Goal: Information Seeking & Learning: Learn about a topic

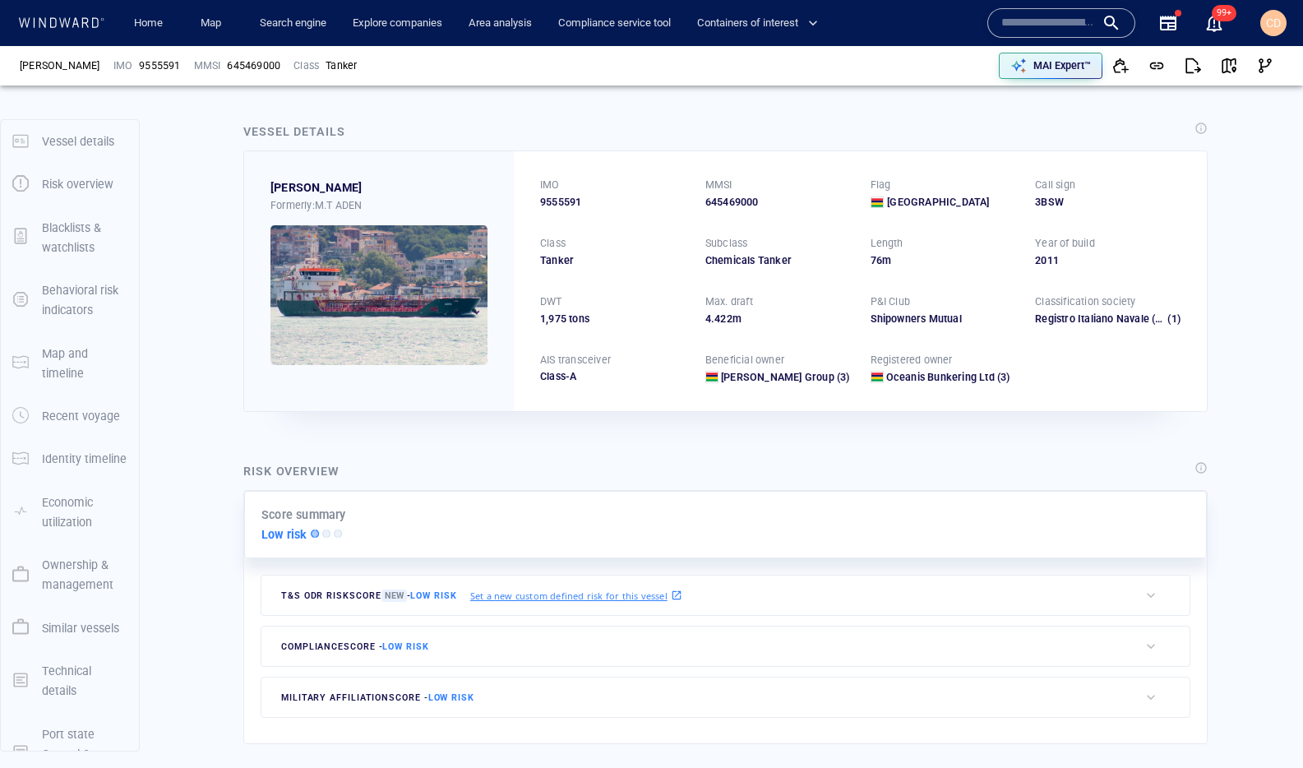
scroll to position [544, 0]
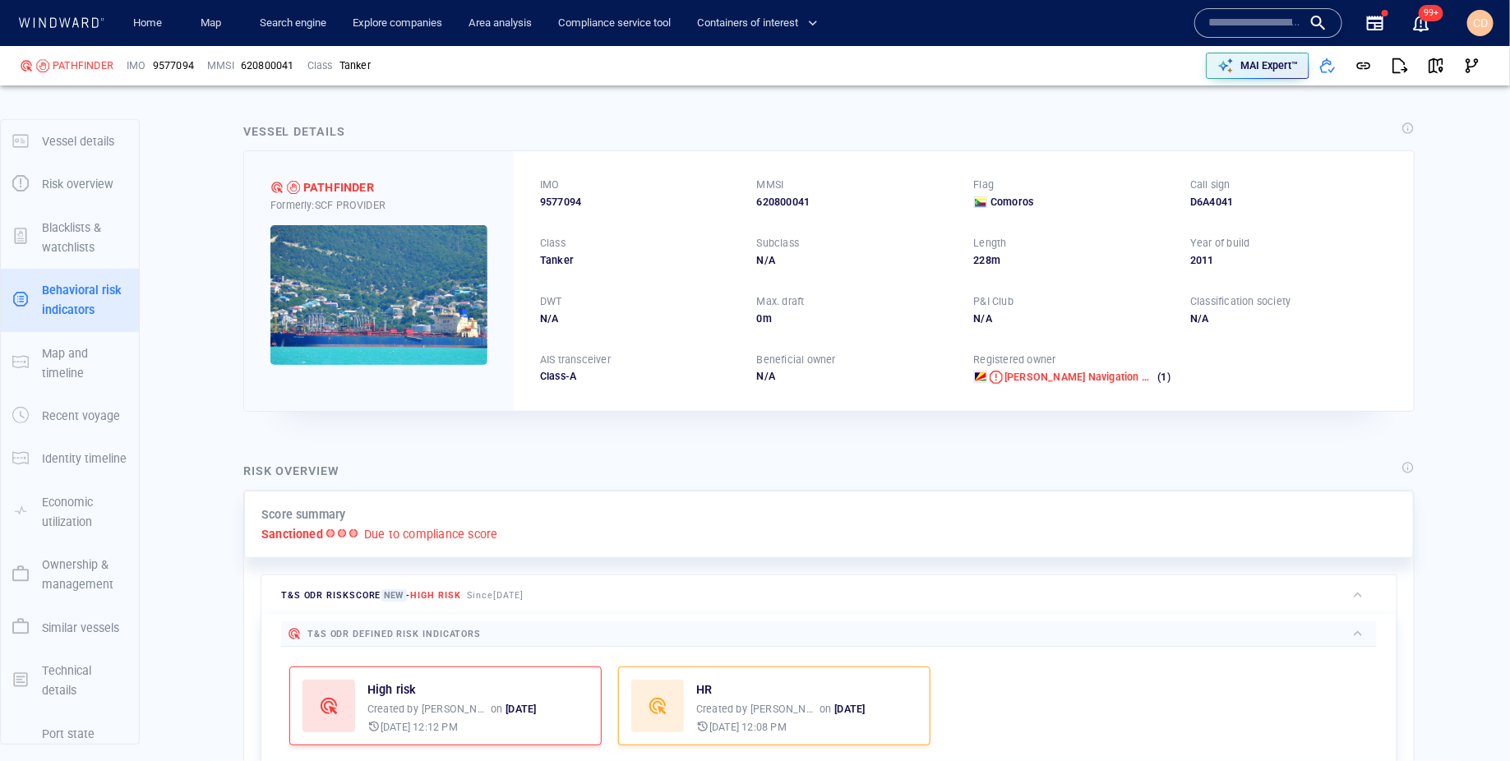
scroll to position [50, 0]
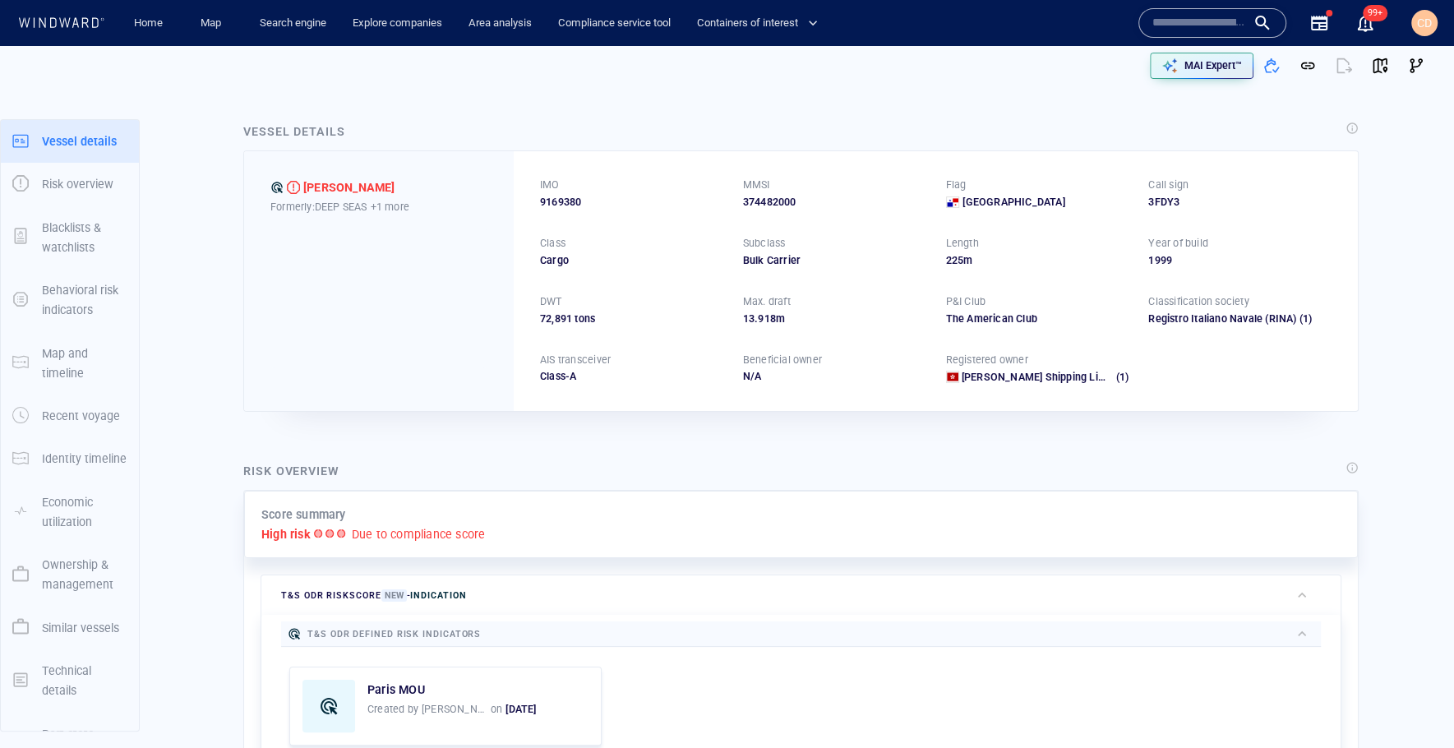
click at [1177, 16] on input "text" at bounding box center [1199, 23] width 94 height 25
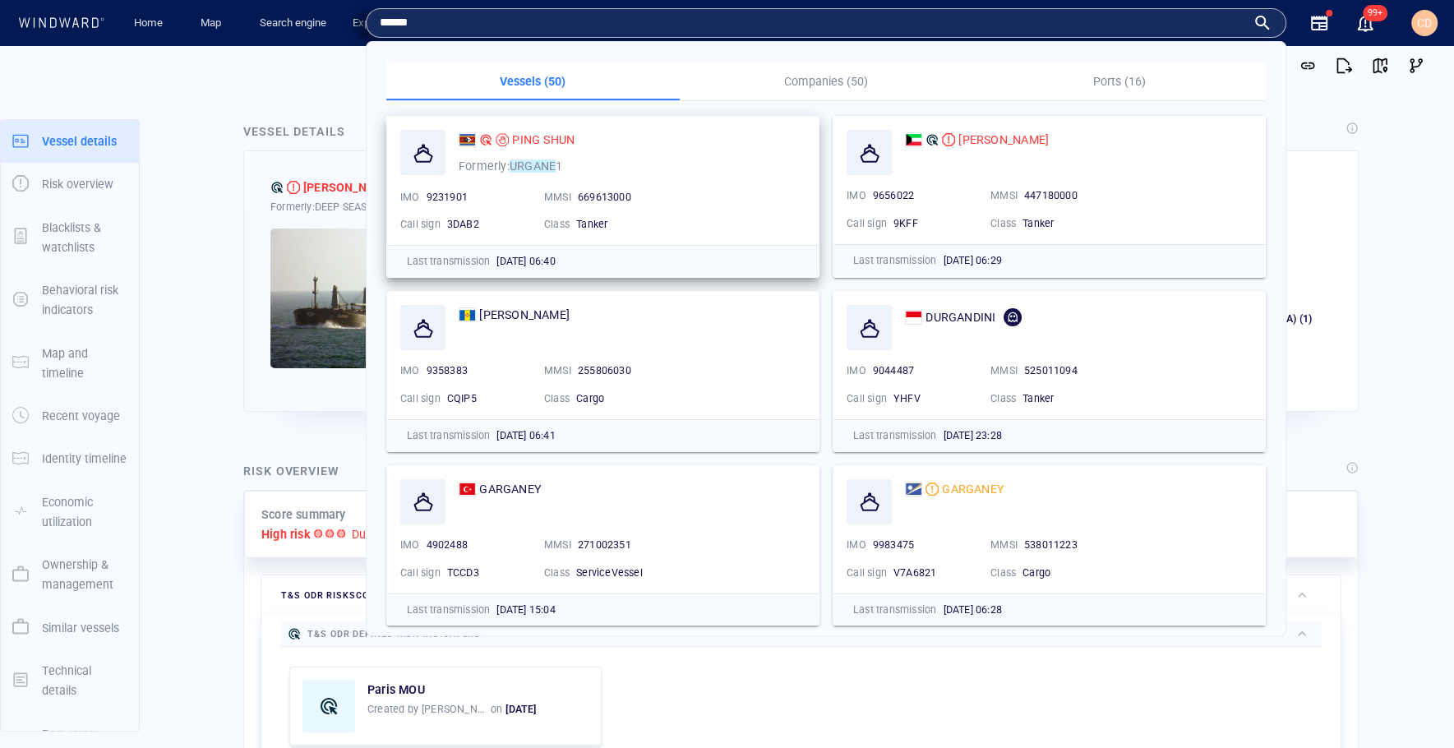
click at [544, 153] on div "Formerly: URGANE 1" at bounding box center [510, 166] width 110 height 26
click at [543, 136] on span "PING SHUN" at bounding box center [543, 139] width 62 height 13
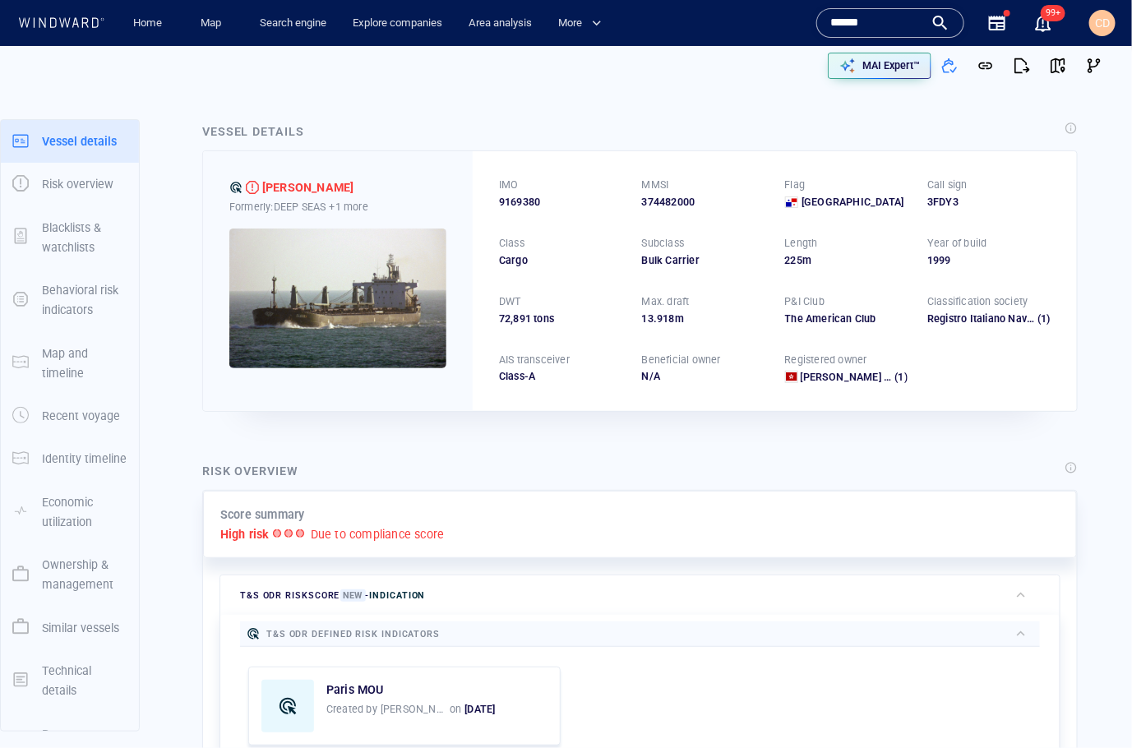
click at [877, 30] on input "******" at bounding box center [877, 23] width 94 height 25
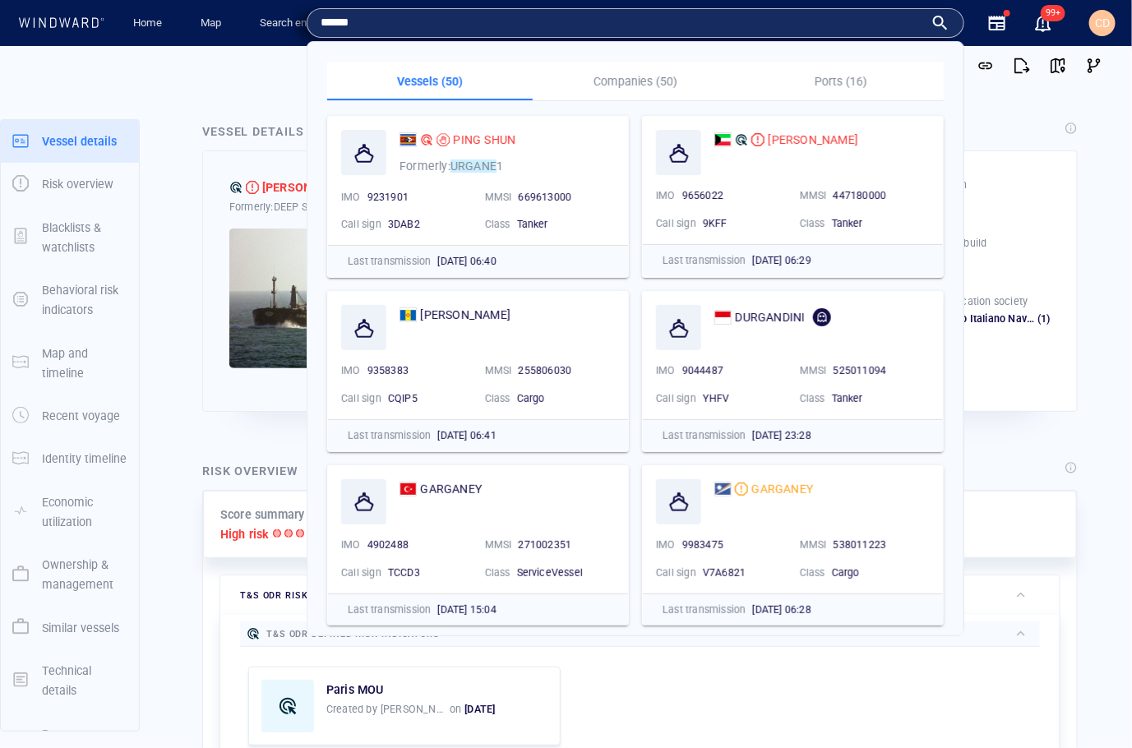
click at [877, 30] on input "******" at bounding box center [622, 23] width 603 height 25
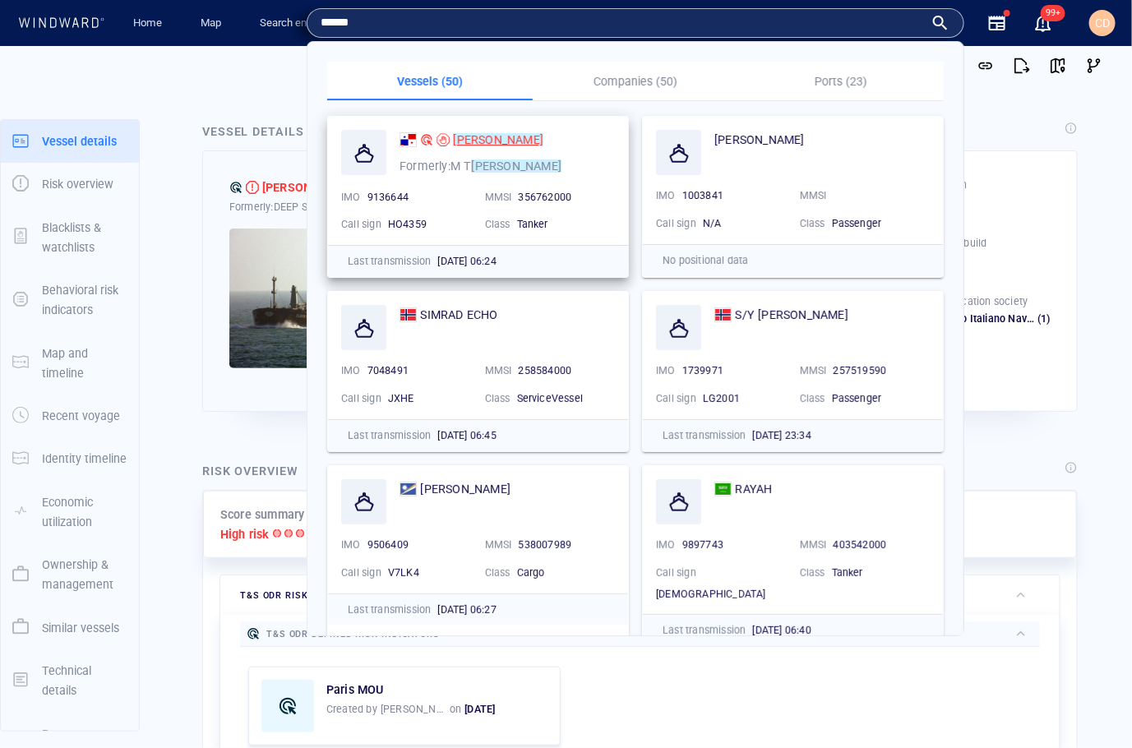
click at [468, 136] on mark "[PERSON_NAME]" at bounding box center [498, 139] width 90 height 13
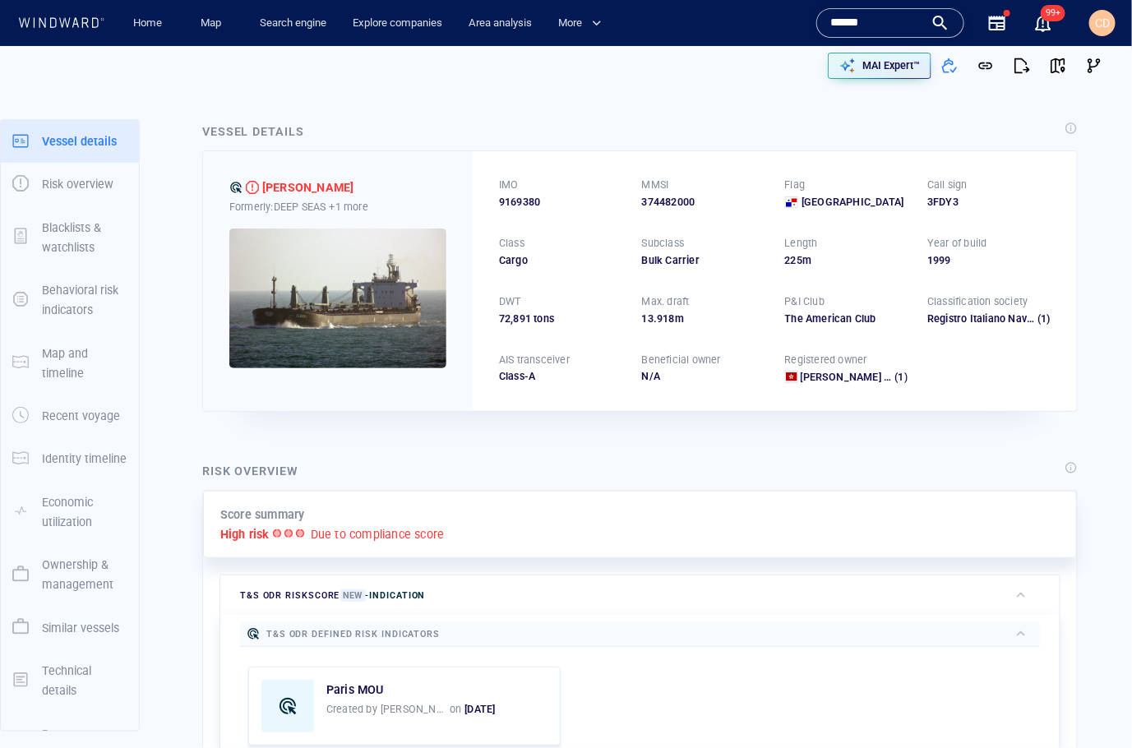
click at [854, 21] on input "******" at bounding box center [877, 23] width 94 height 25
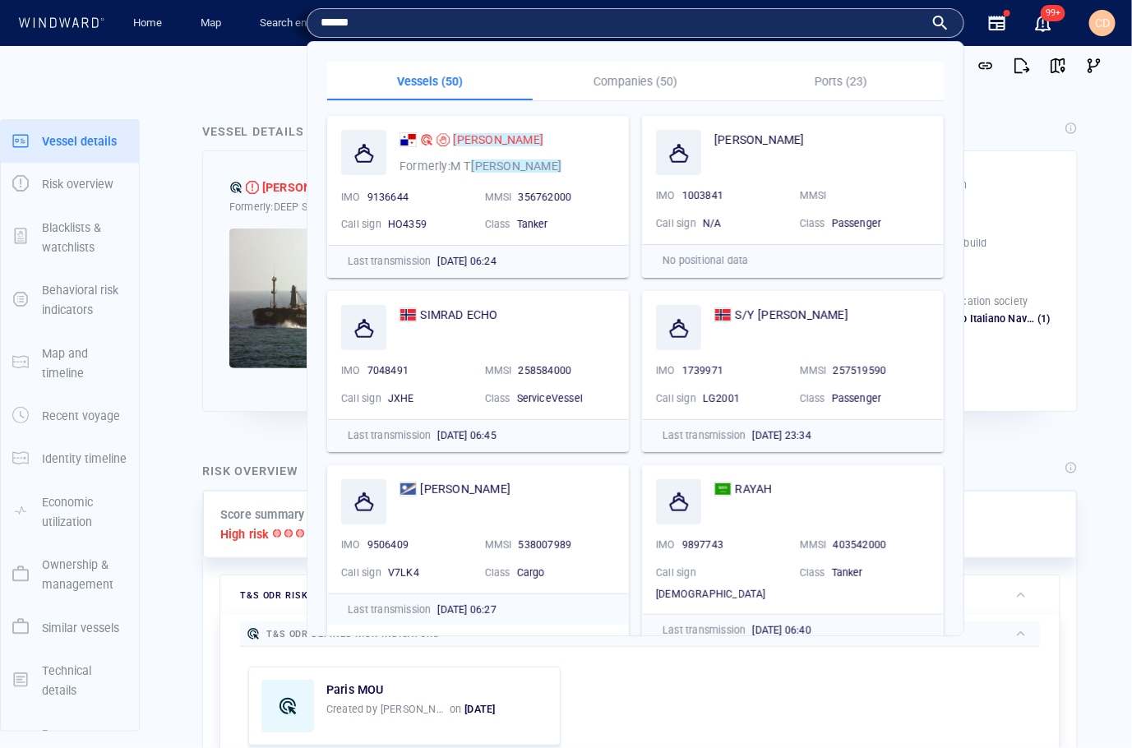
click at [854, 21] on input "******" at bounding box center [622, 23] width 603 height 25
type input "**********"
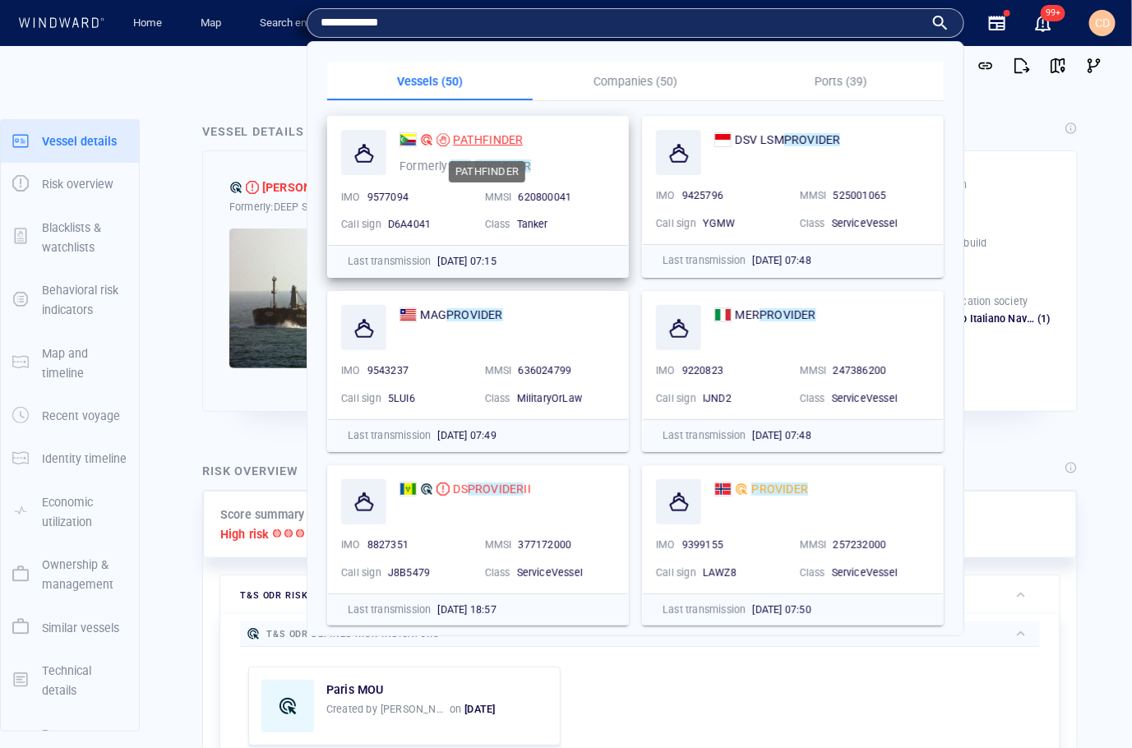
click at [496, 141] on span "PATHFINDER" at bounding box center [488, 139] width 70 height 13
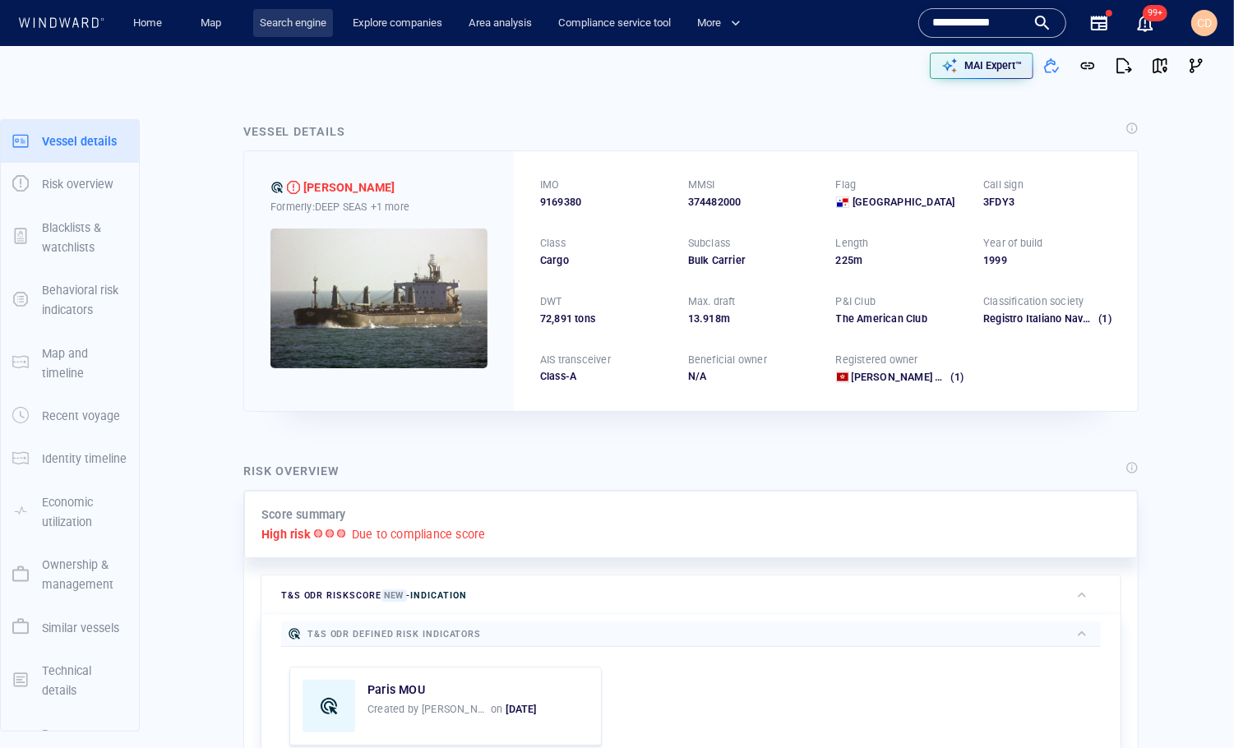
click at [282, 12] on link "Search engine" at bounding box center [293, 23] width 80 height 29
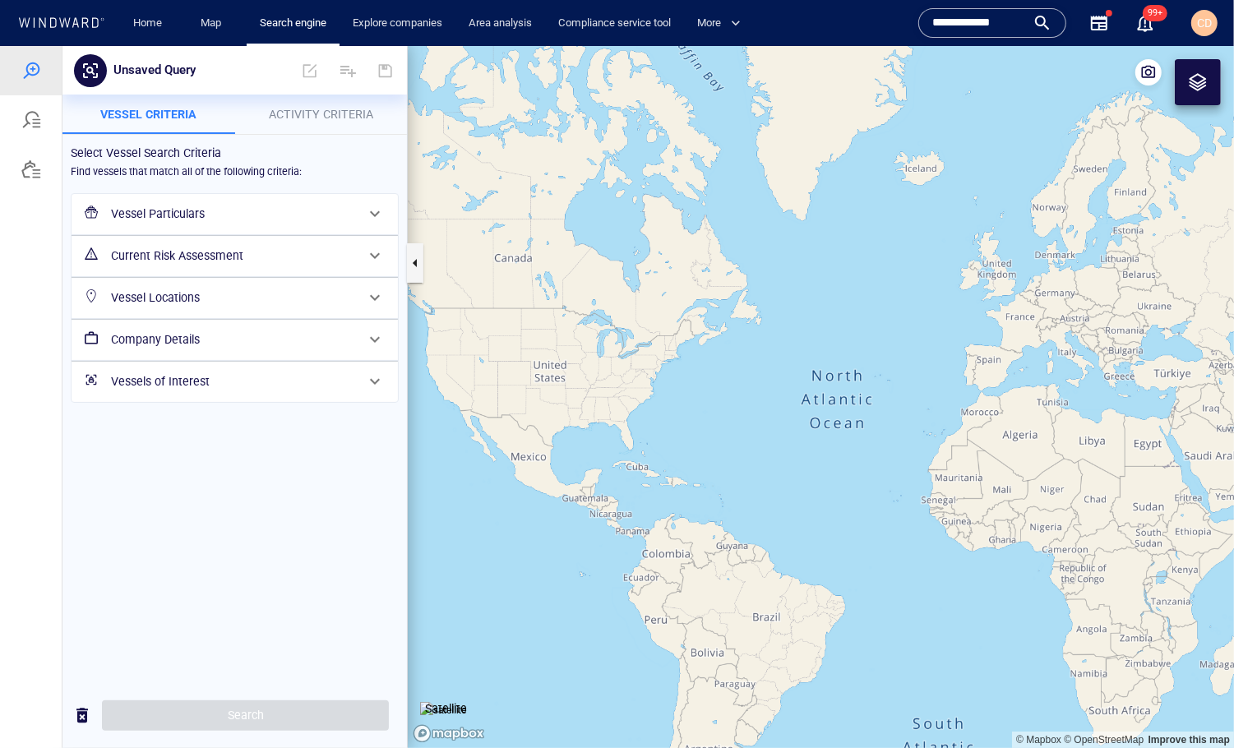
click at [293, 110] on span "Activity Criteria" at bounding box center [321, 113] width 104 height 13
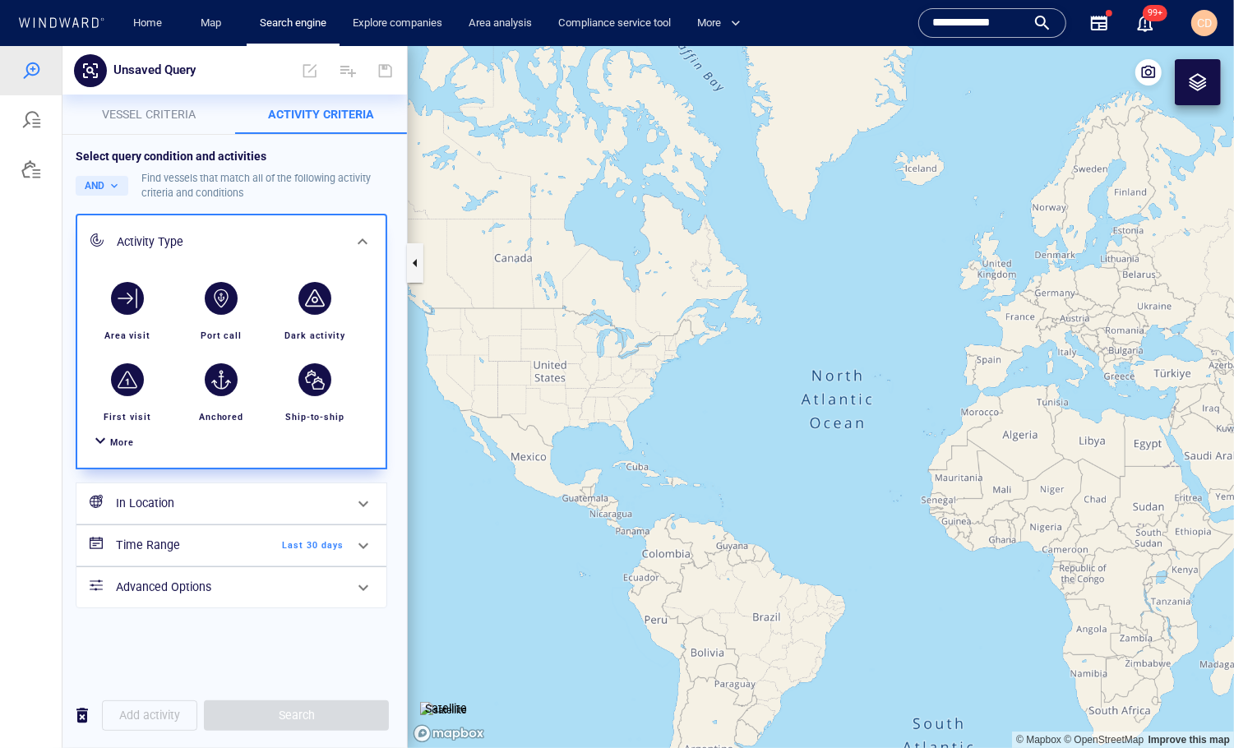
click at [104, 442] on div at bounding box center [100, 442] width 20 height 24
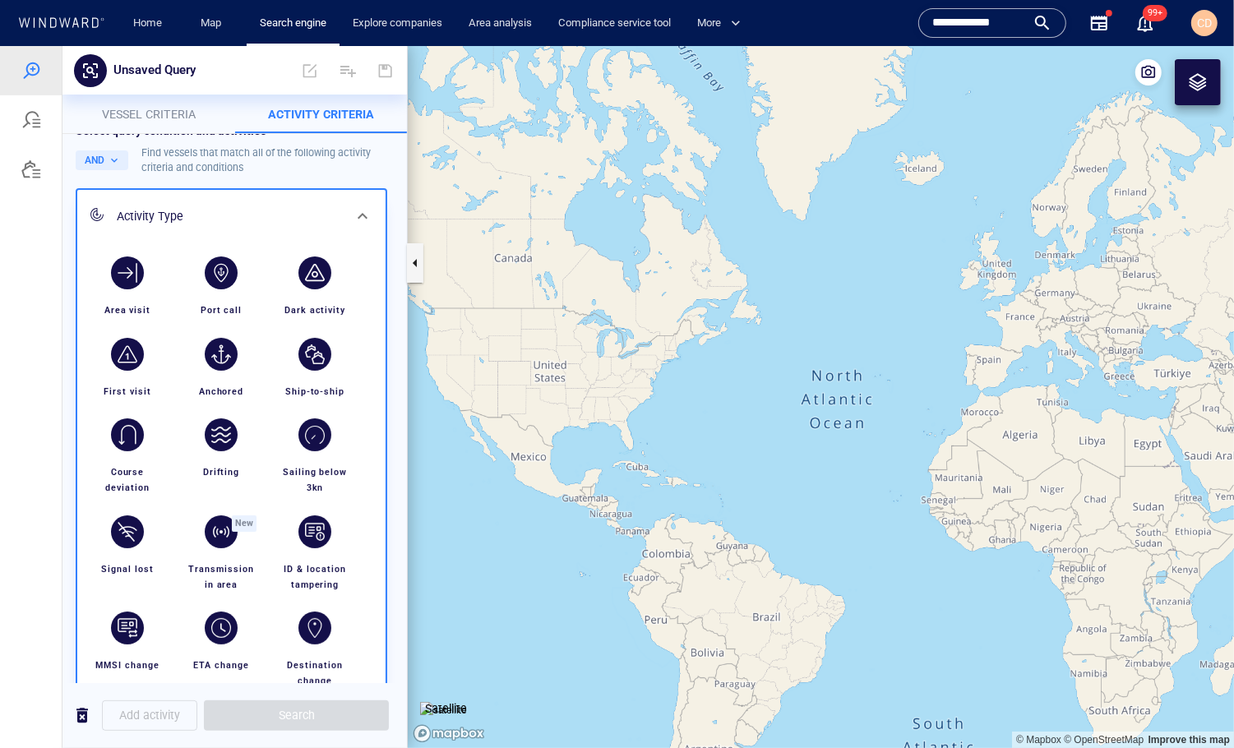
scroll to position [21, 0]
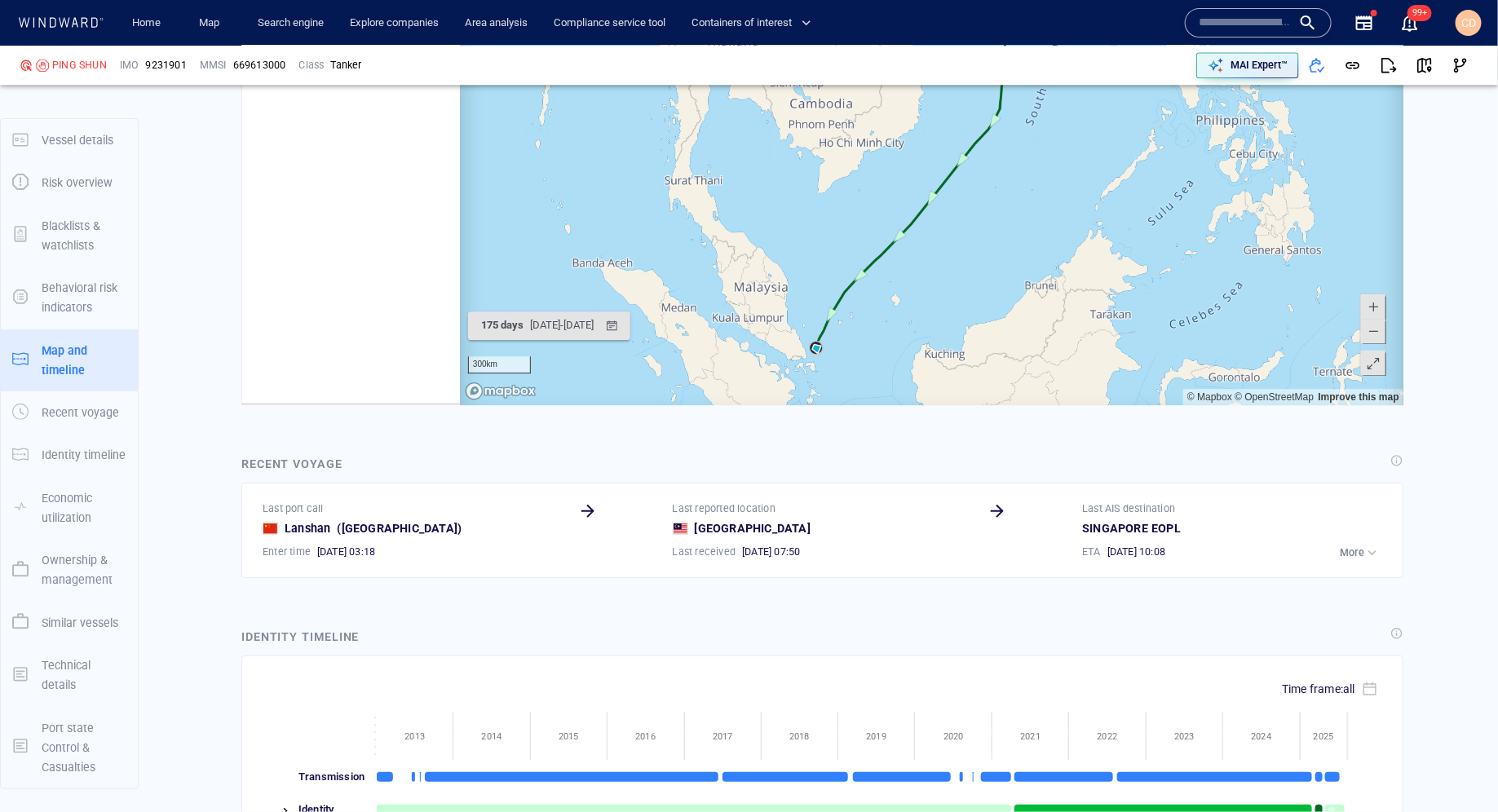
scroll to position [2227, 0]
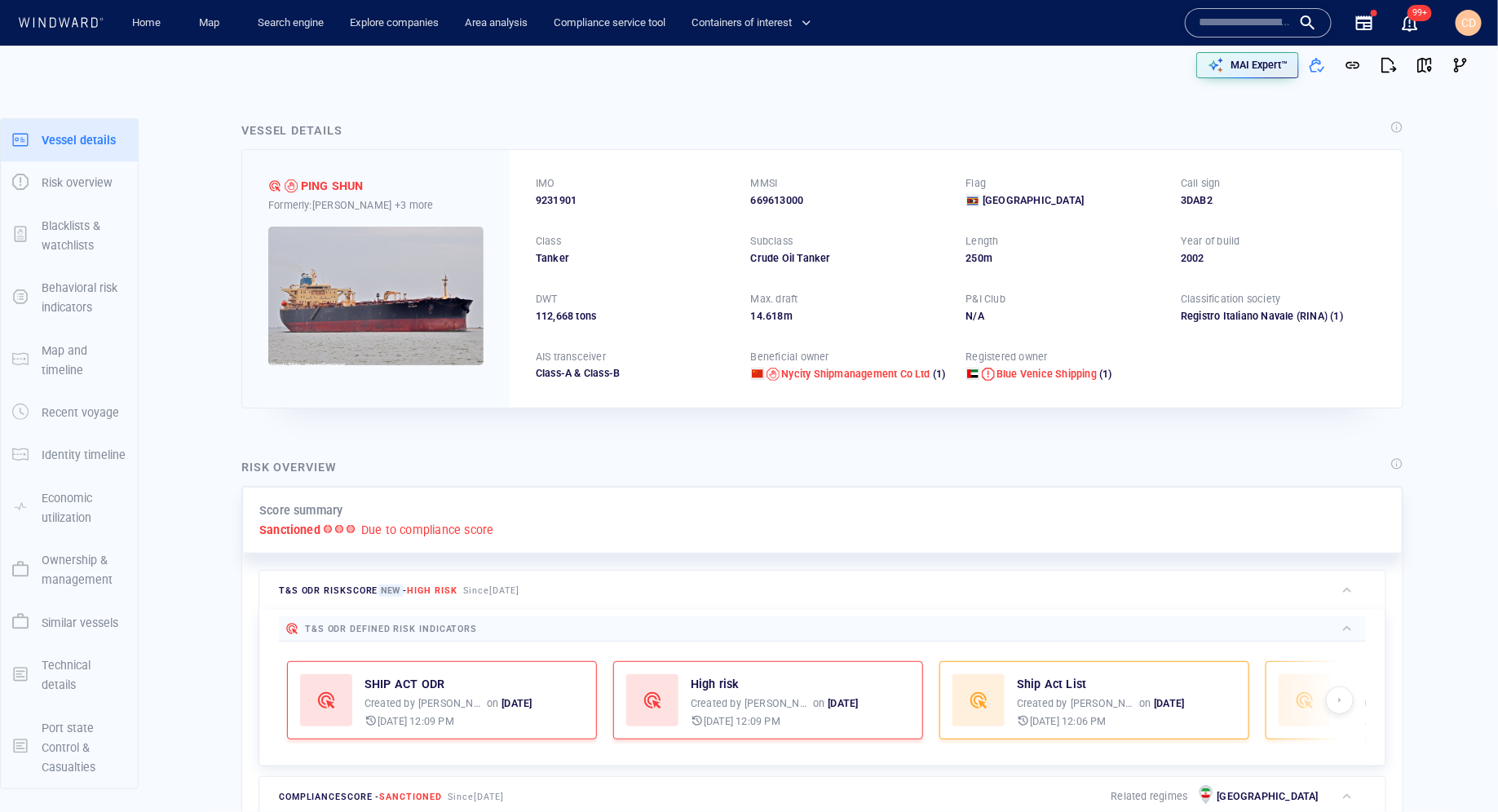
scroll to position [2, 0]
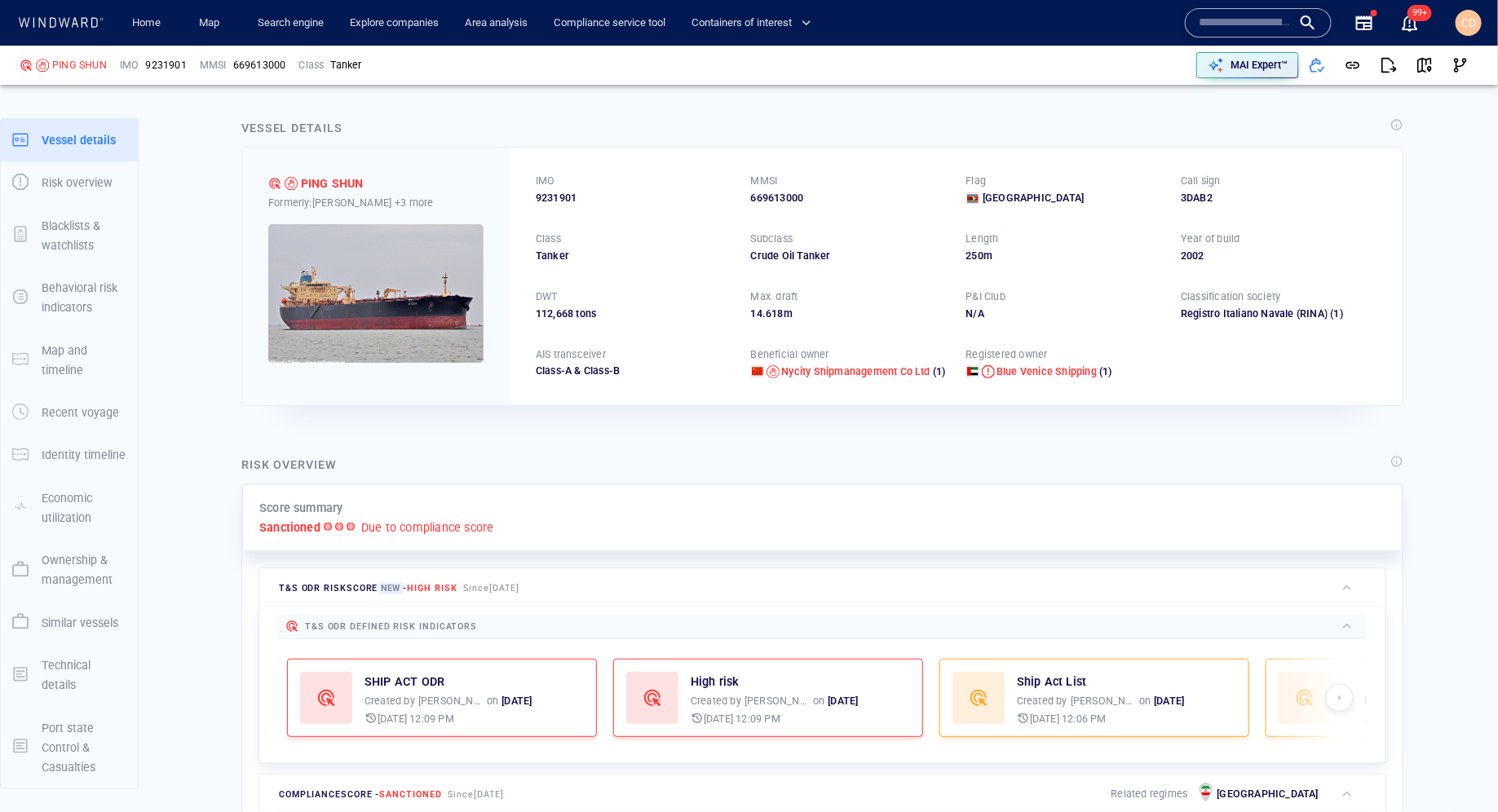
drag, startPoint x: 1278, startPoint y: 61, endPoint x: 1278, endPoint y: 254, distance: 193.0
click at [1278, 254] on div "PING SHUN IMO 9231901 MMSI 669613000 Class Tanker MAI Expert™ Vessel details Ri…" at bounding box center [749, 428] width 1498 height 766
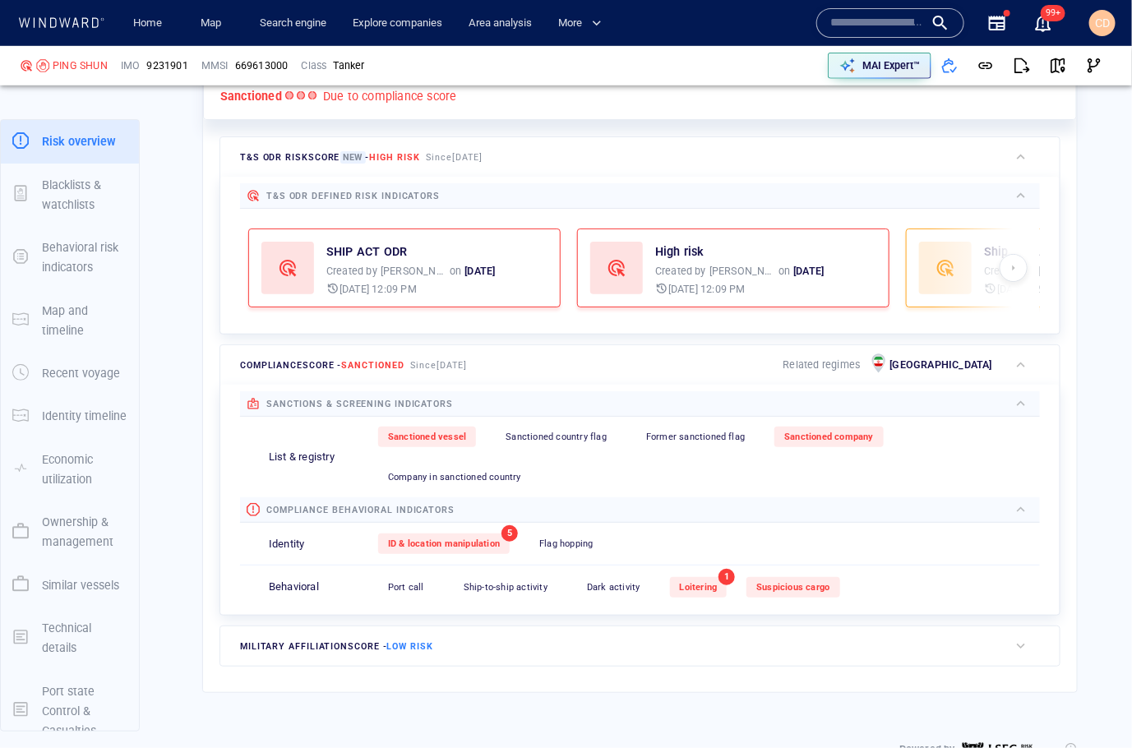
scroll to position [442, 0]
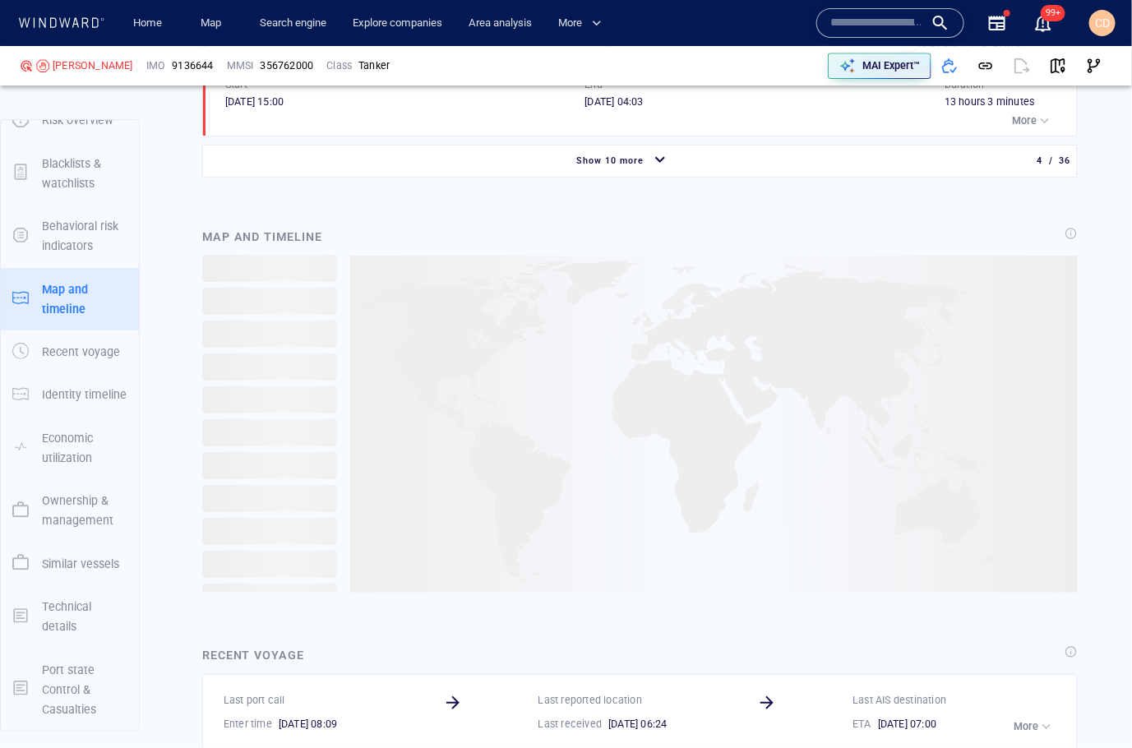
scroll to position [1986, 0]
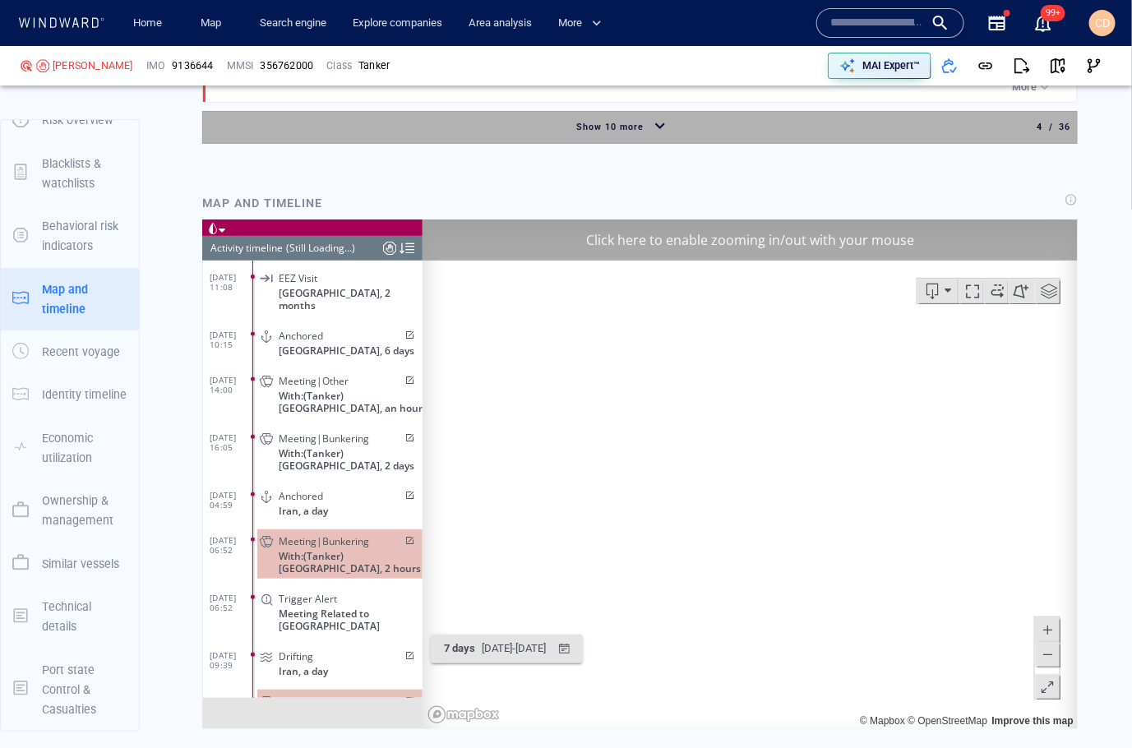
click at [656, 121] on div "button" at bounding box center [660, 127] width 26 height 29
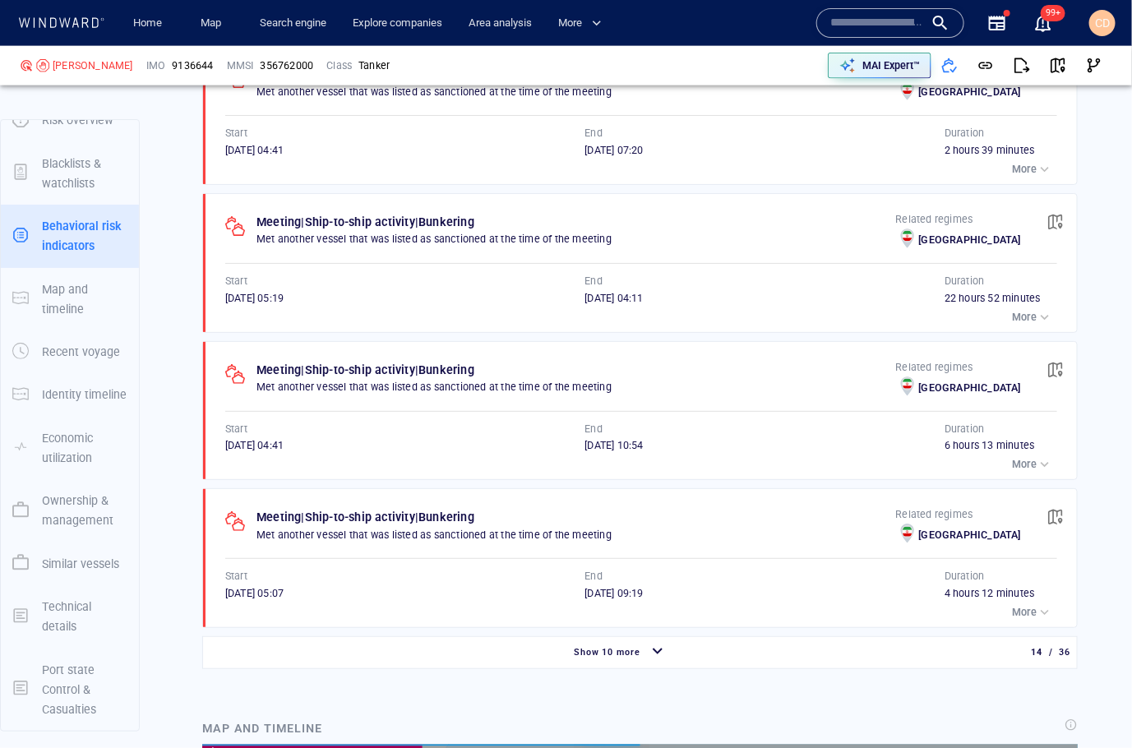
scroll to position [189167, 0]
click at [654, 639] on div "button" at bounding box center [657, 653] width 26 height 29
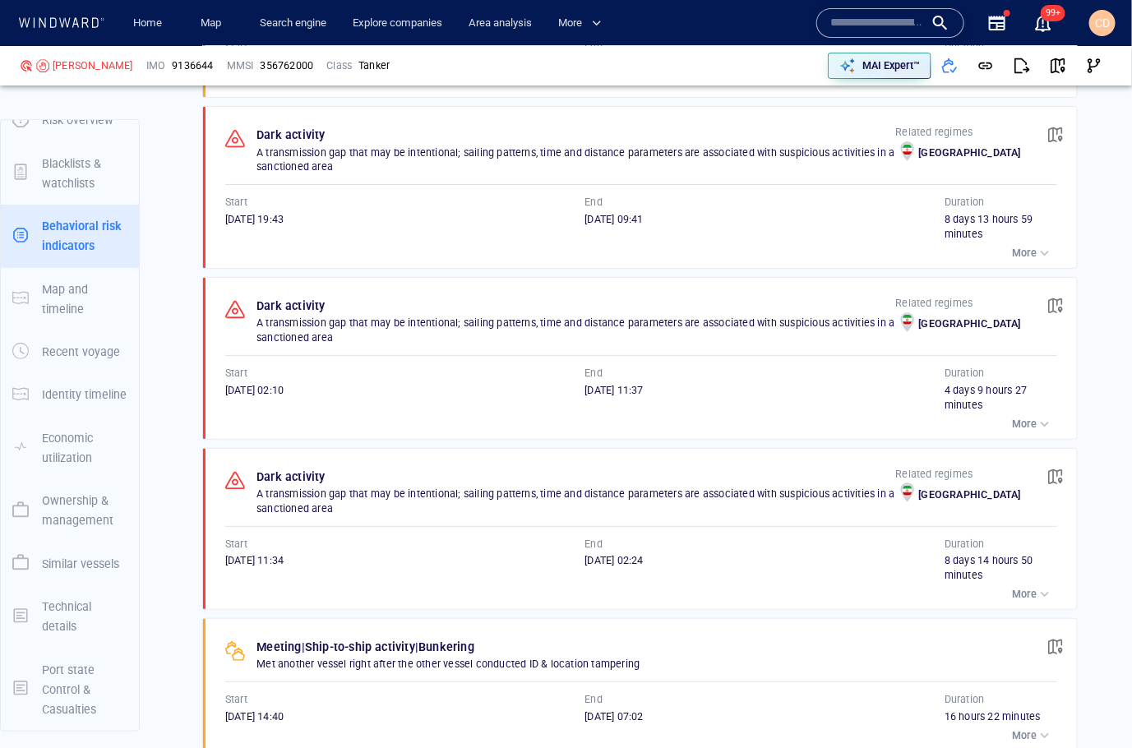
scroll to position [4538, 0]
click at [1033, 418] on p "More" at bounding box center [1024, 425] width 25 height 15
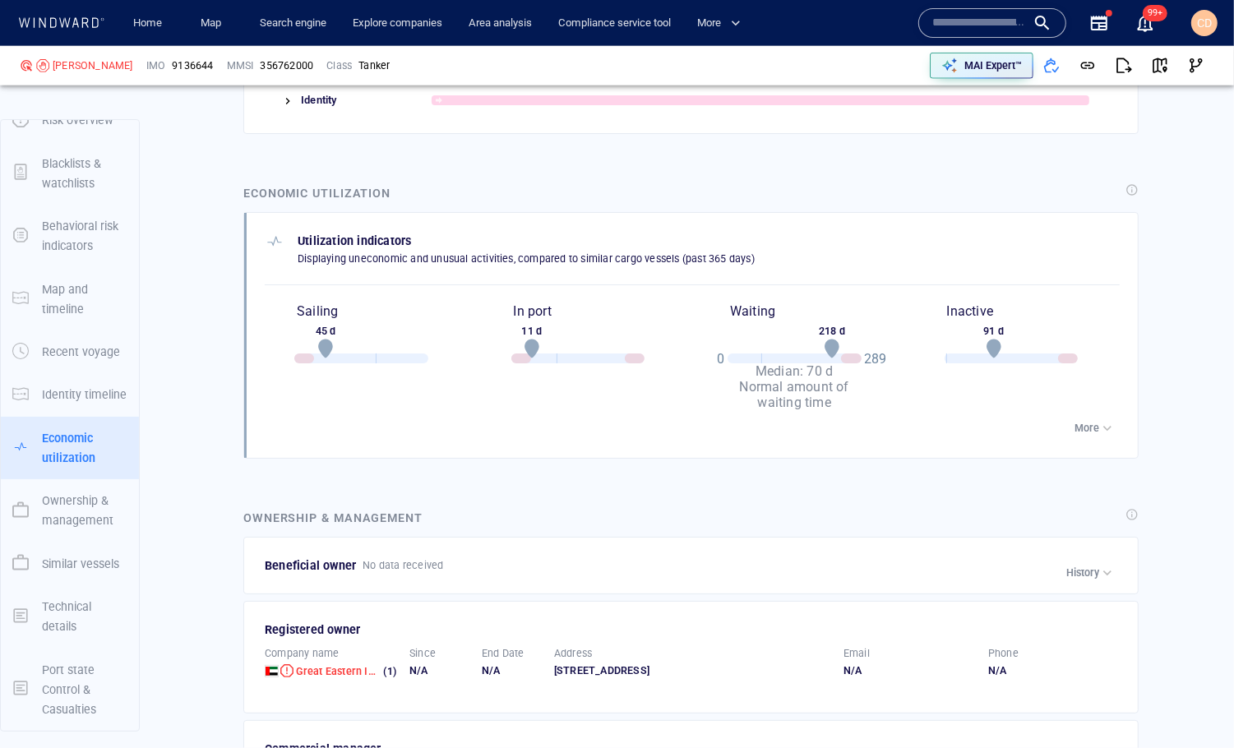
scroll to position [6470, 0]
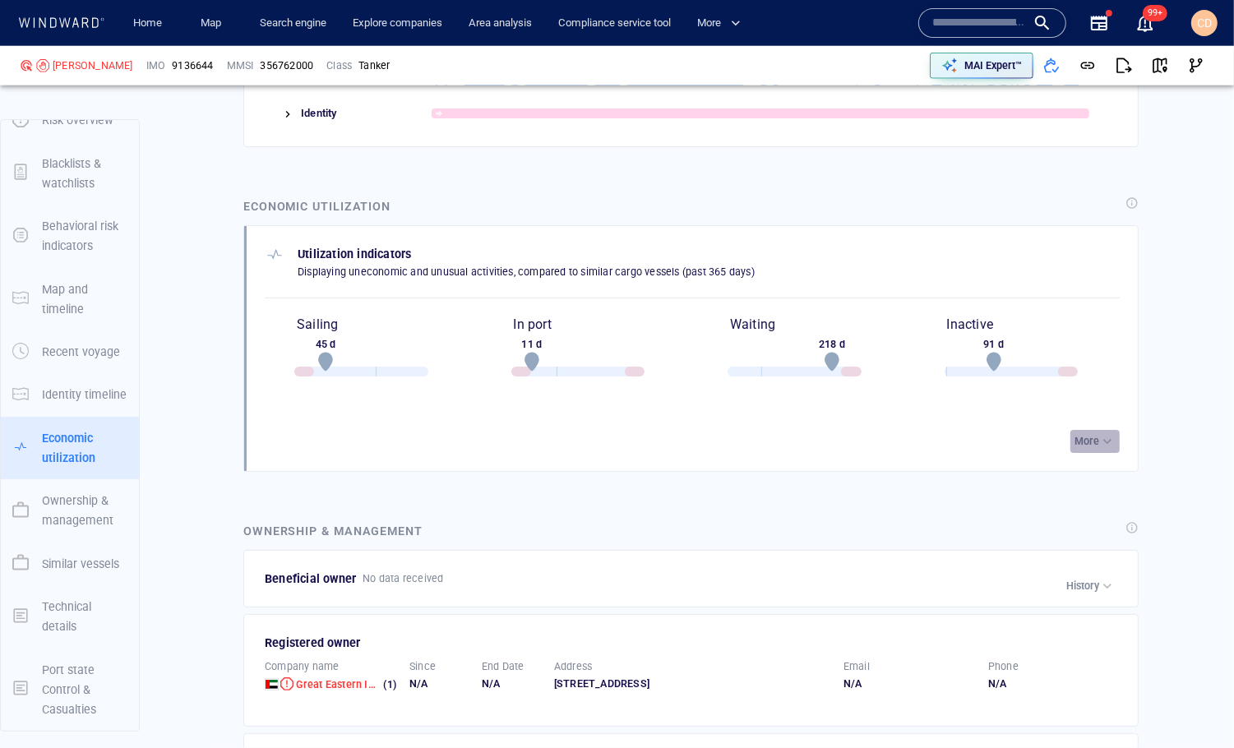
click at [1086, 434] on p "More" at bounding box center [1086, 441] width 25 height 15
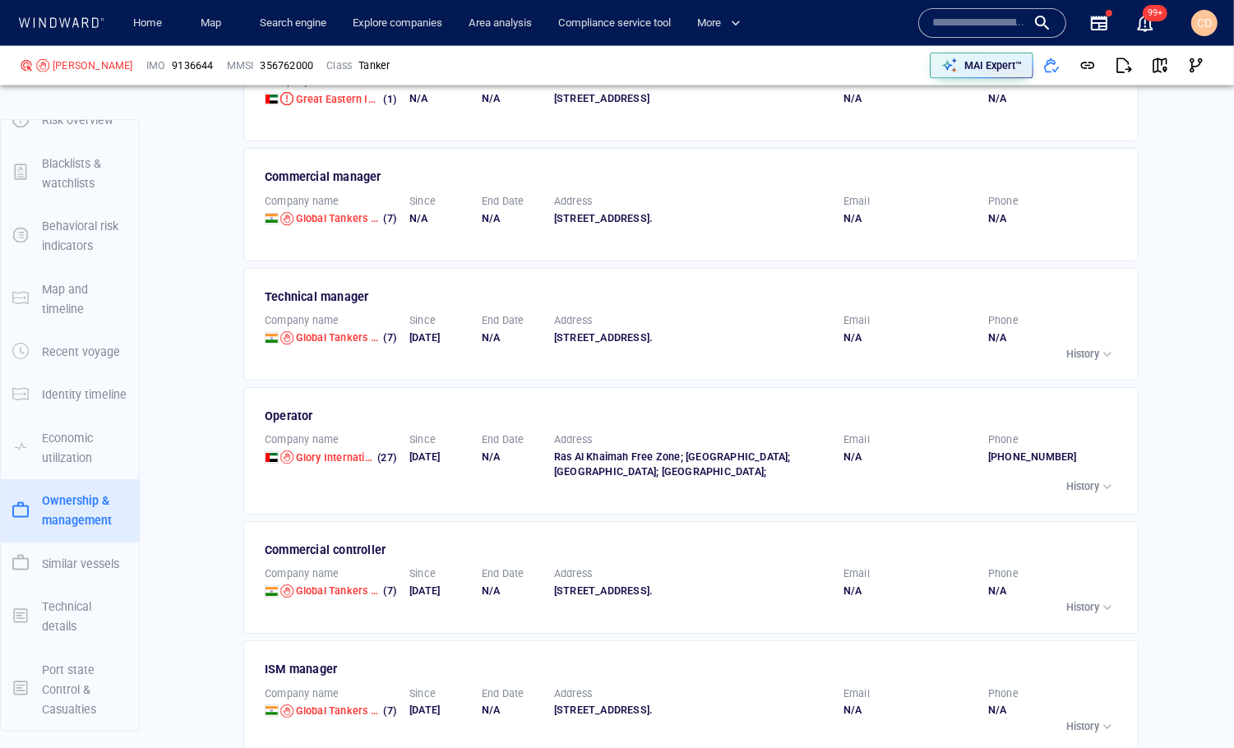
scroll to position [7182, 0]
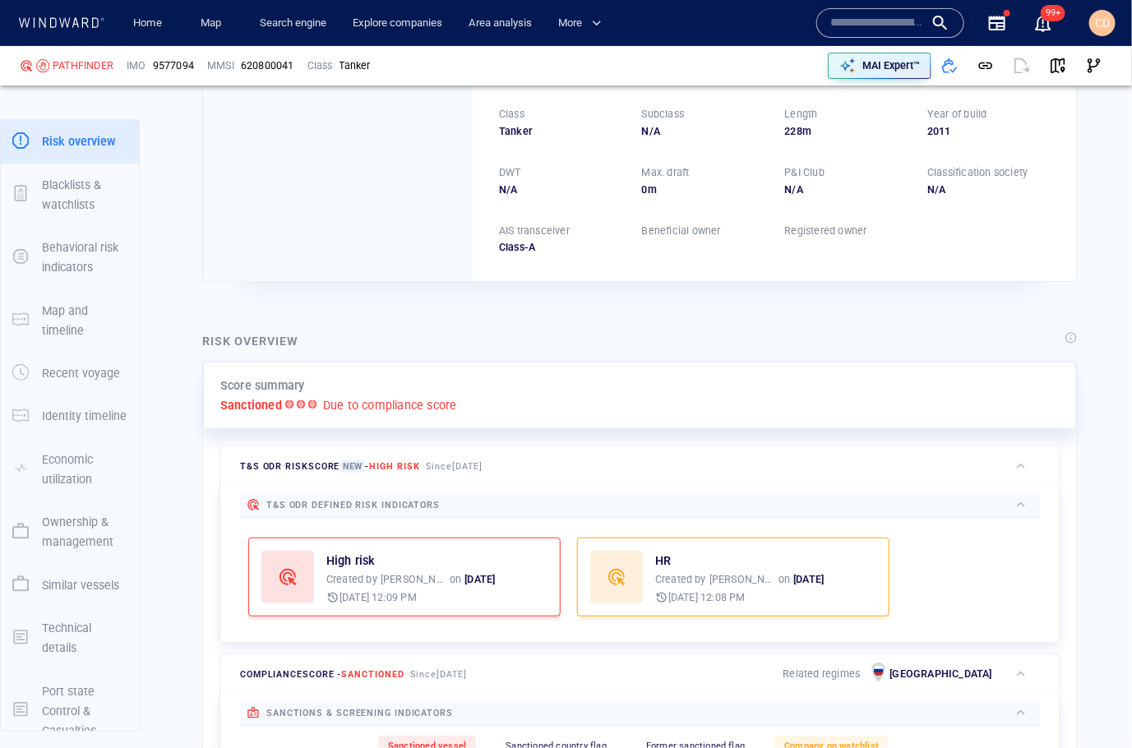
scroll to position [127, 0]
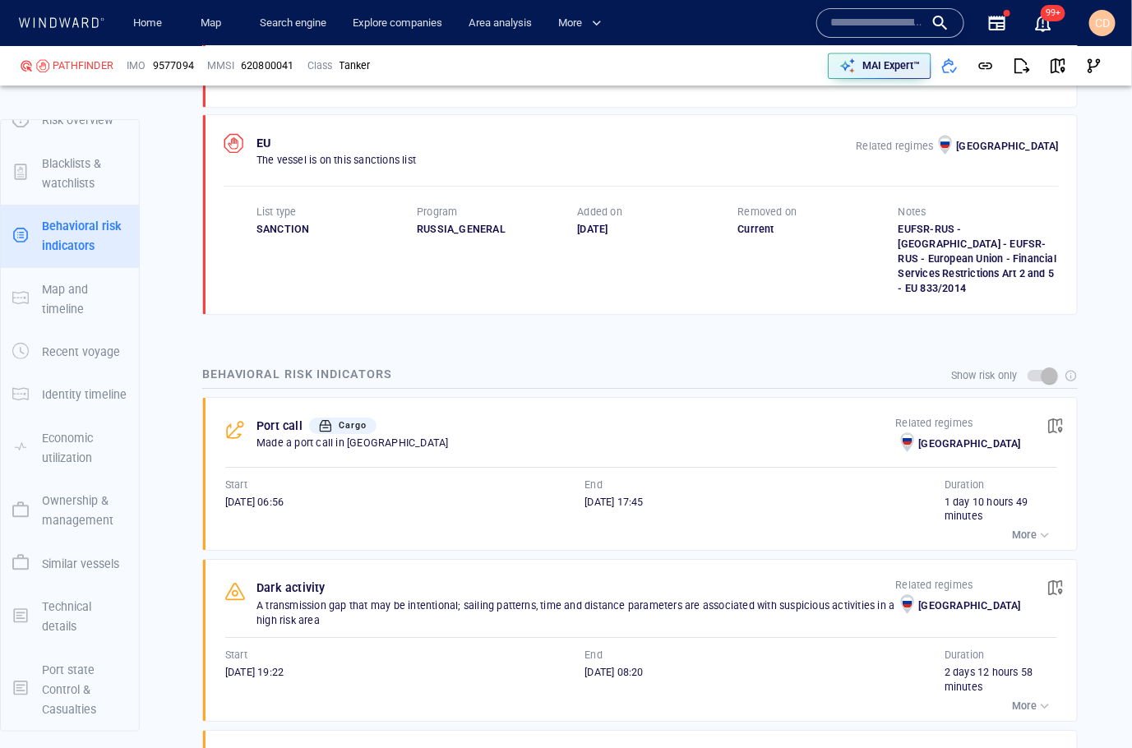
scroll to position [1954, 0]
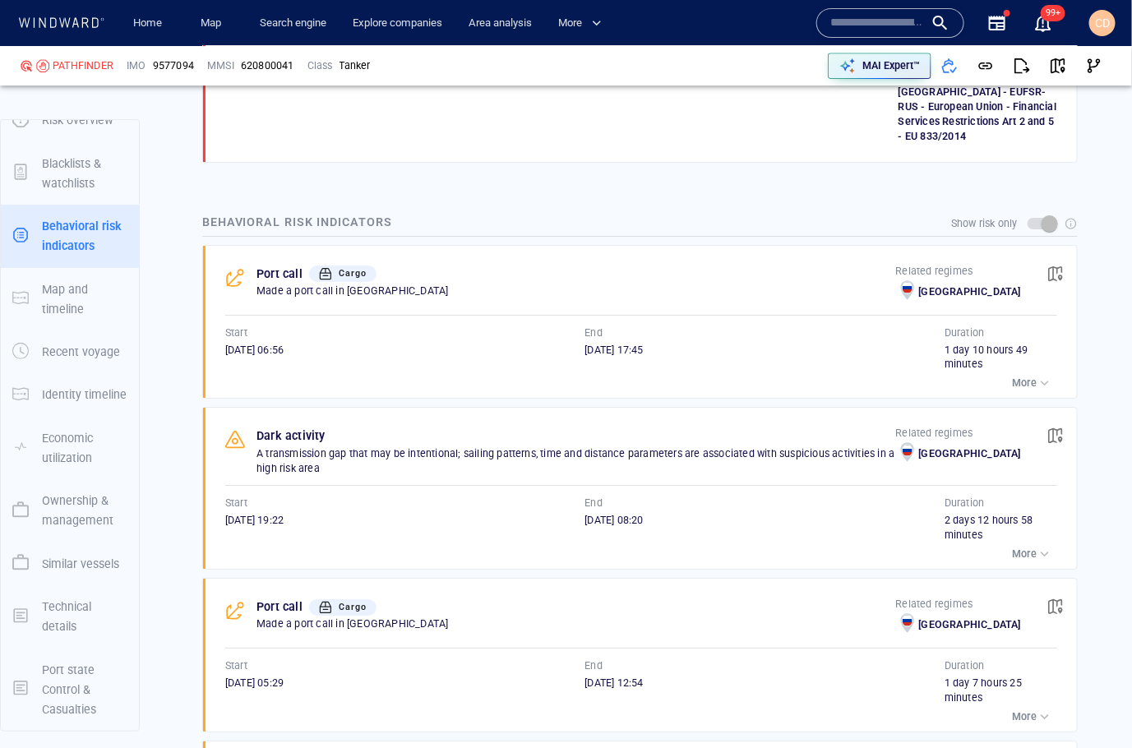
click at [1032, 376] on p "More" at bounding box center [1024, 383] width 25 height 15
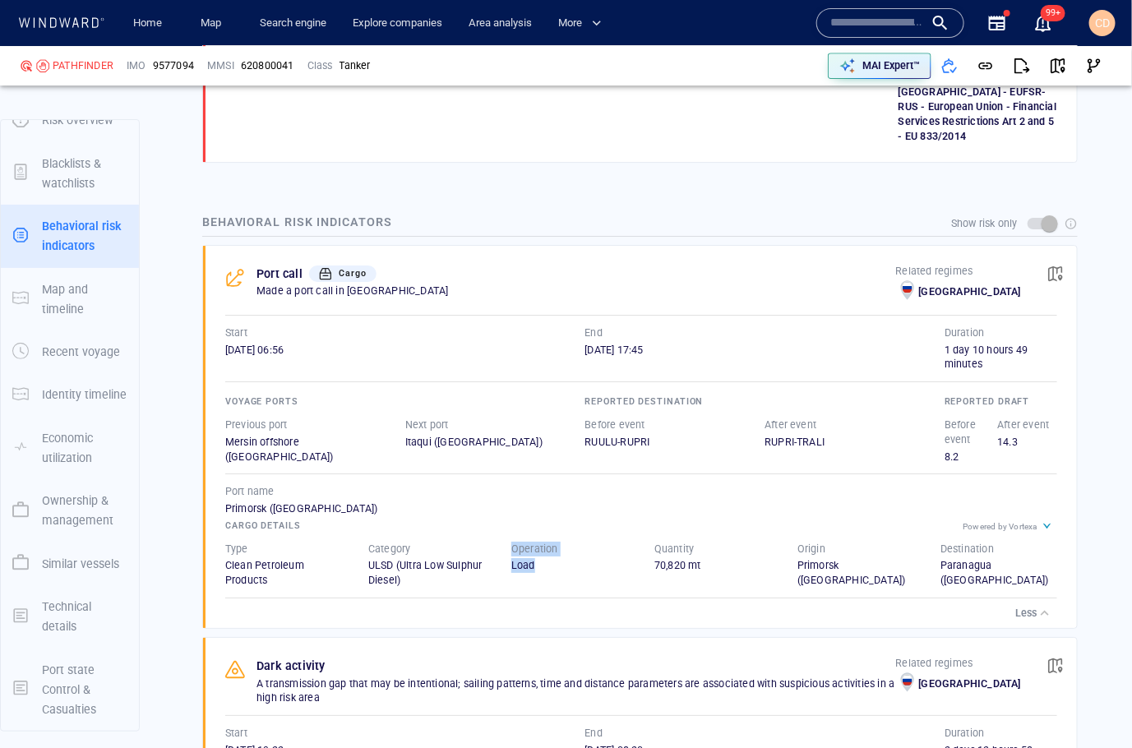
drag, startPoint x: 513, startPoint y: 492, endPoint x: 539, endPoint y: 527, distance: 44.1
click at [539, 529] on div "Operation Load" at bounding box center [569, 565] width 143 height 73
drag, startPoint x: 653, startPoint y: 487, endPoint x: 703, endPoint y: 515, distance: 57.0
click at [703, 542] on div "Quantity 70,820 mt" at bounding box center [712, 558] width 117 height 32
drag, startPoint x: 792, startPoint y: 490, endPoint x: 890, endPoint y: 515, distance: 101.7
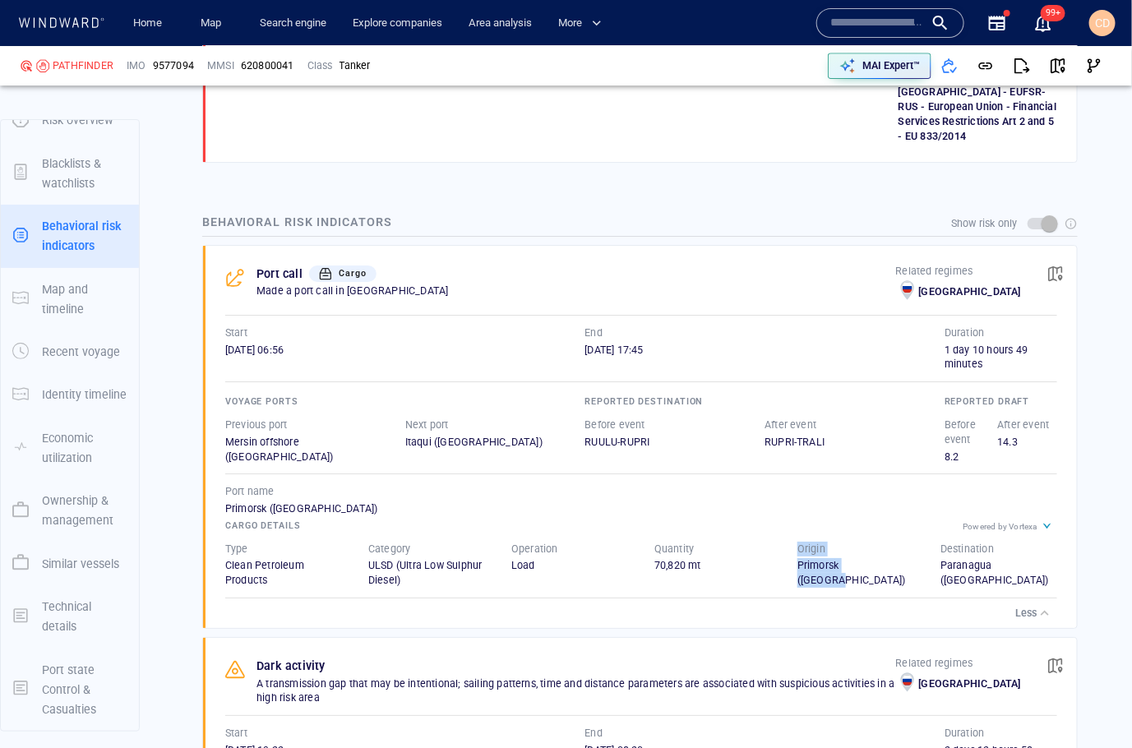
click at [890, 529] on div "Origin [GEOGRAPHIC_DATA] ([GEOGRAPHIC_DATA])" at bounding box center [855, 565] width 143 height 73
drag, startPoint x: 942, startPoint y: 510, endPoint x: 1037, endPoint y: 514, distance: 95.4
click at [1038, 558] on div "Paranagua ([GEOGRAPHIC_DATA])" at bounding box center [998, 573] width 117 height 30
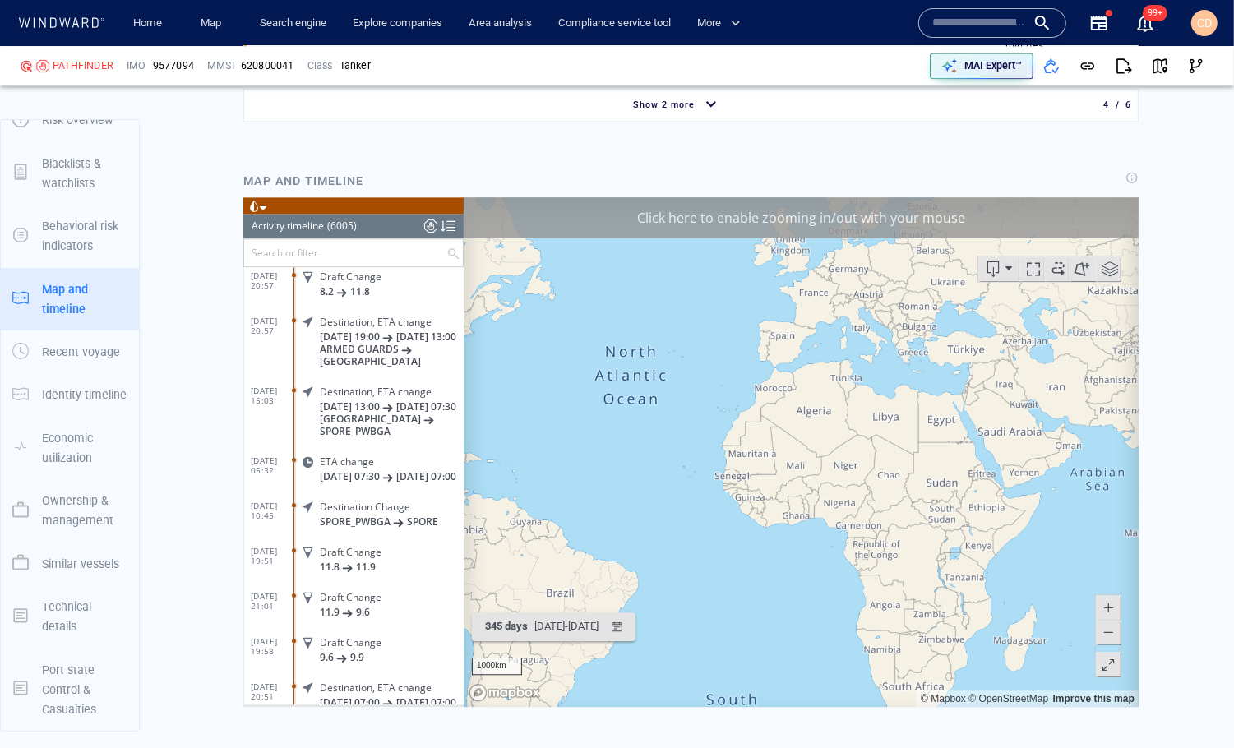
scroll to position [2939, 0]
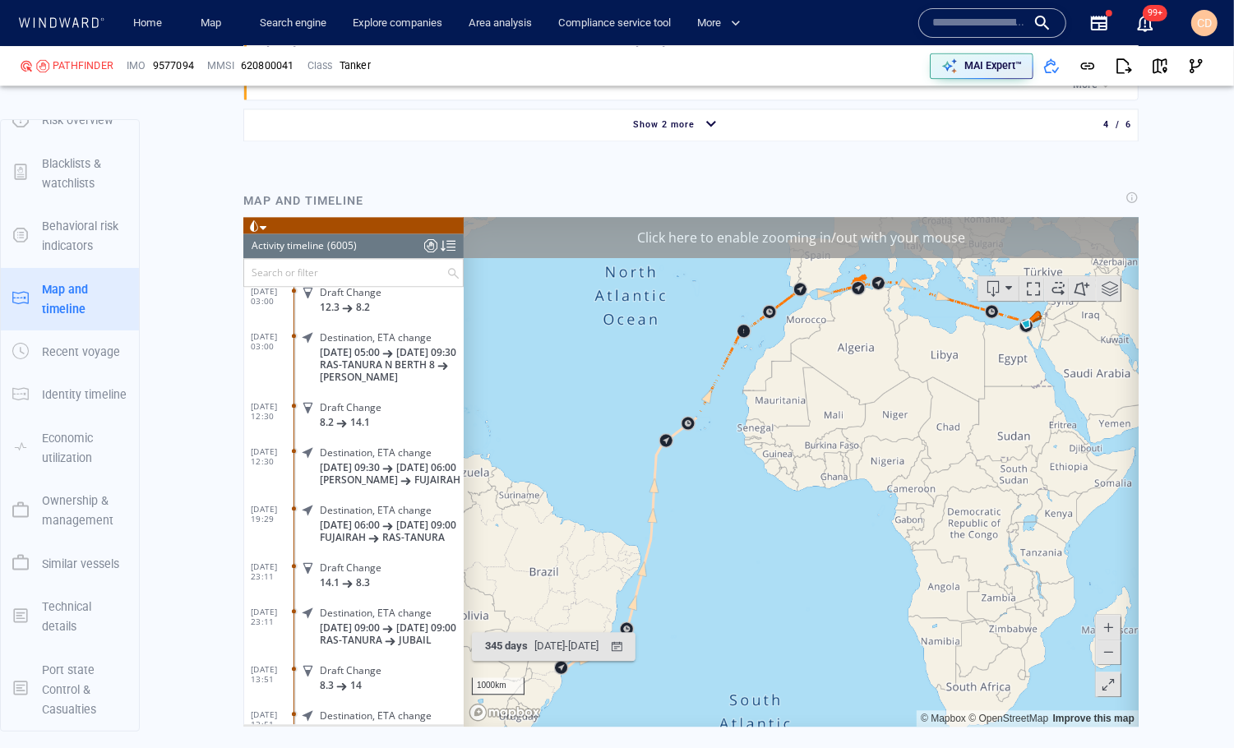
scroll to position [9146, 0]
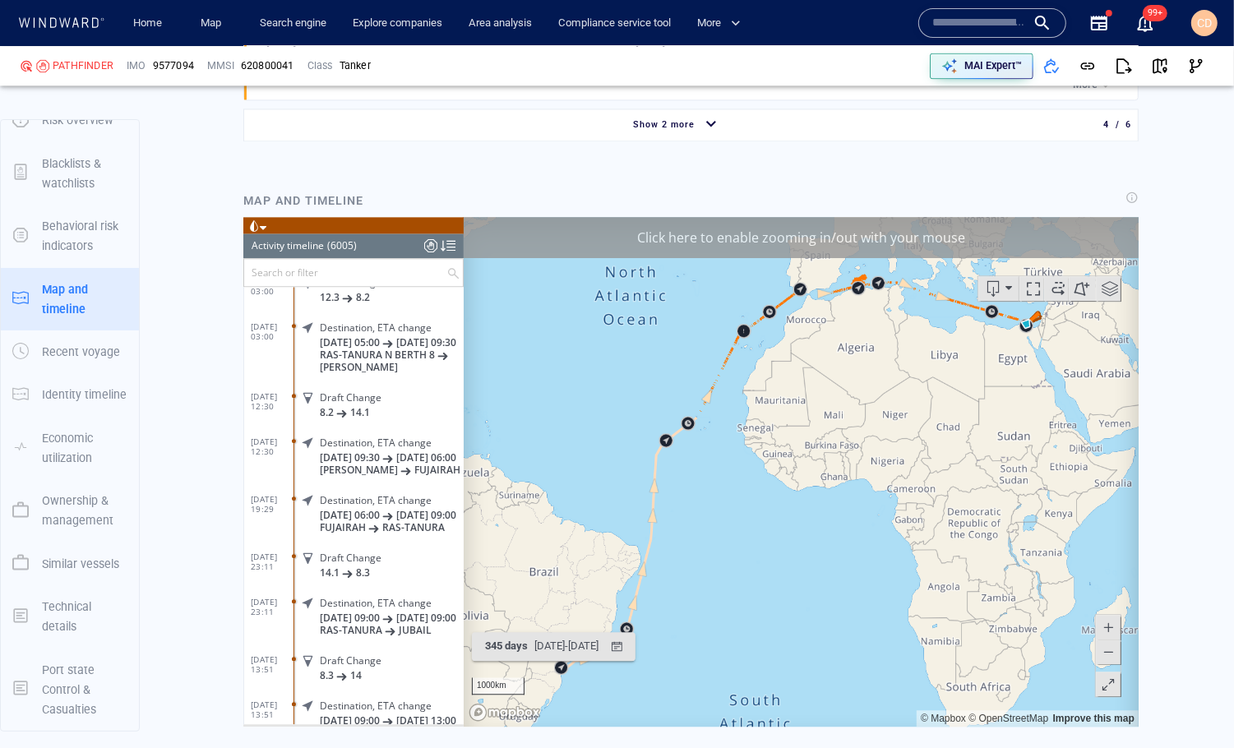
click at [307, 275] on input "text" at bounding box center [344, 272] width 202 height 27
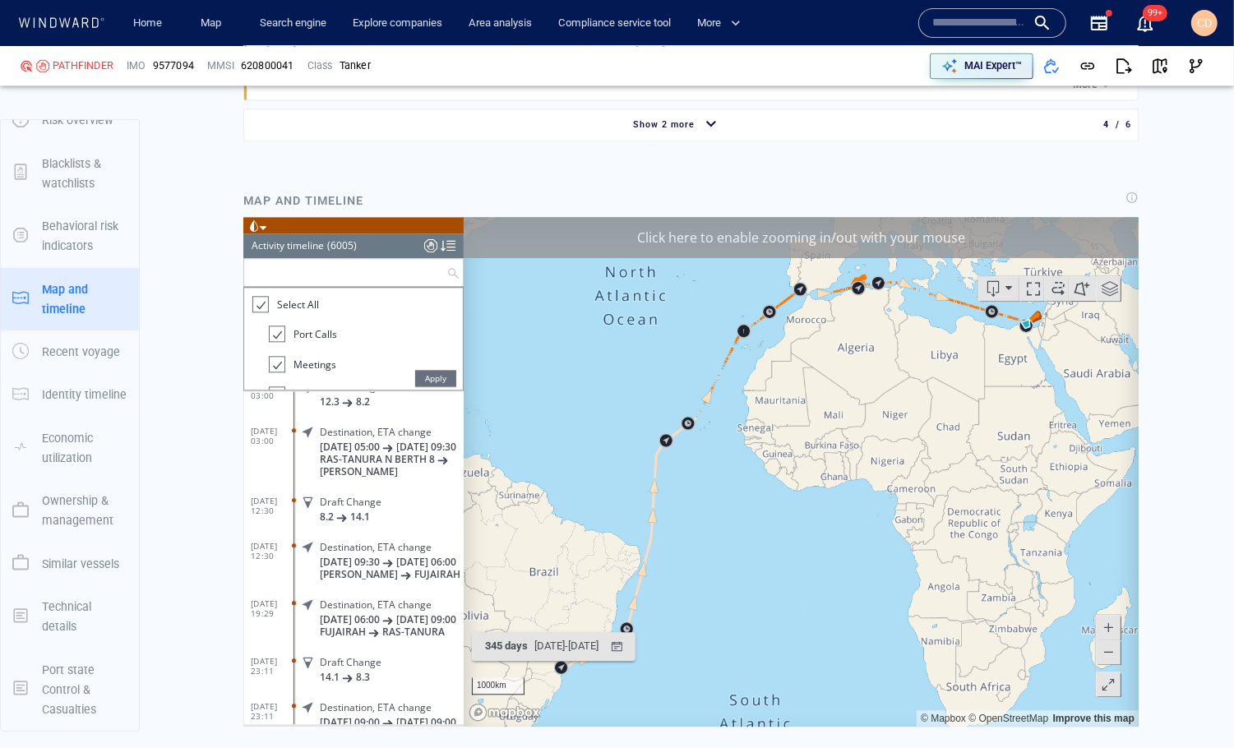
click at [247, 294] on ul "Select All Port Calls Meetings Alerts Alerts and Risk Indicators Area Visits Re…" at bounding box center [352, 339] width 219 height 102
click at [256, 296] on div at bounding box center [259, 304] width 16 height 19
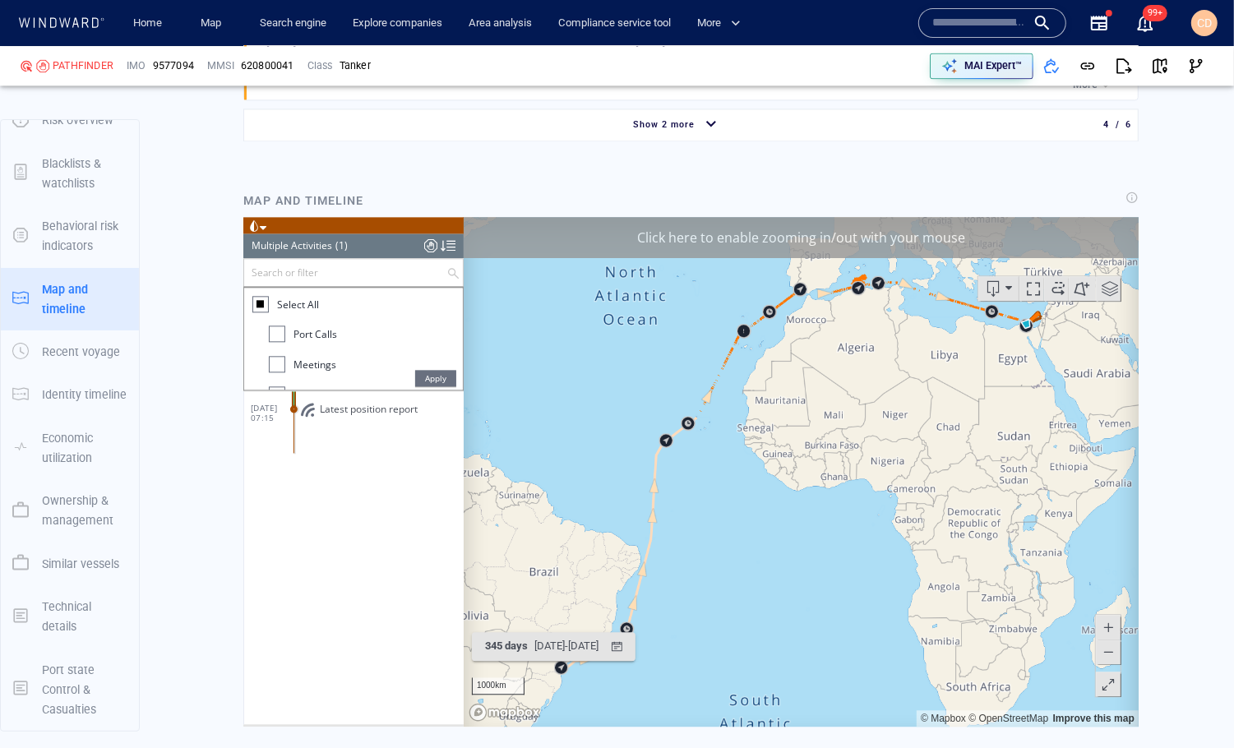
click at [275, 330] on div at bounding box center [276, 334] width 16 height 16
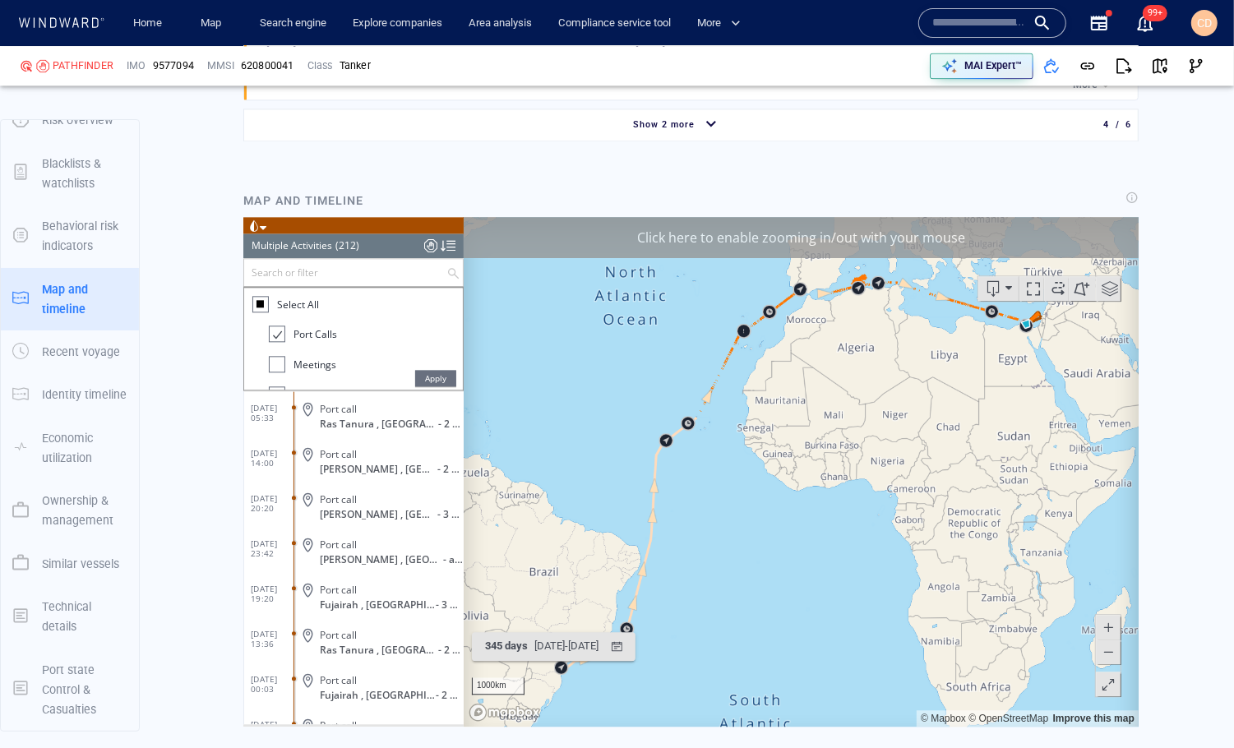
click at [275, 365] on div at bounding box center [276, 364] width 16 height 16
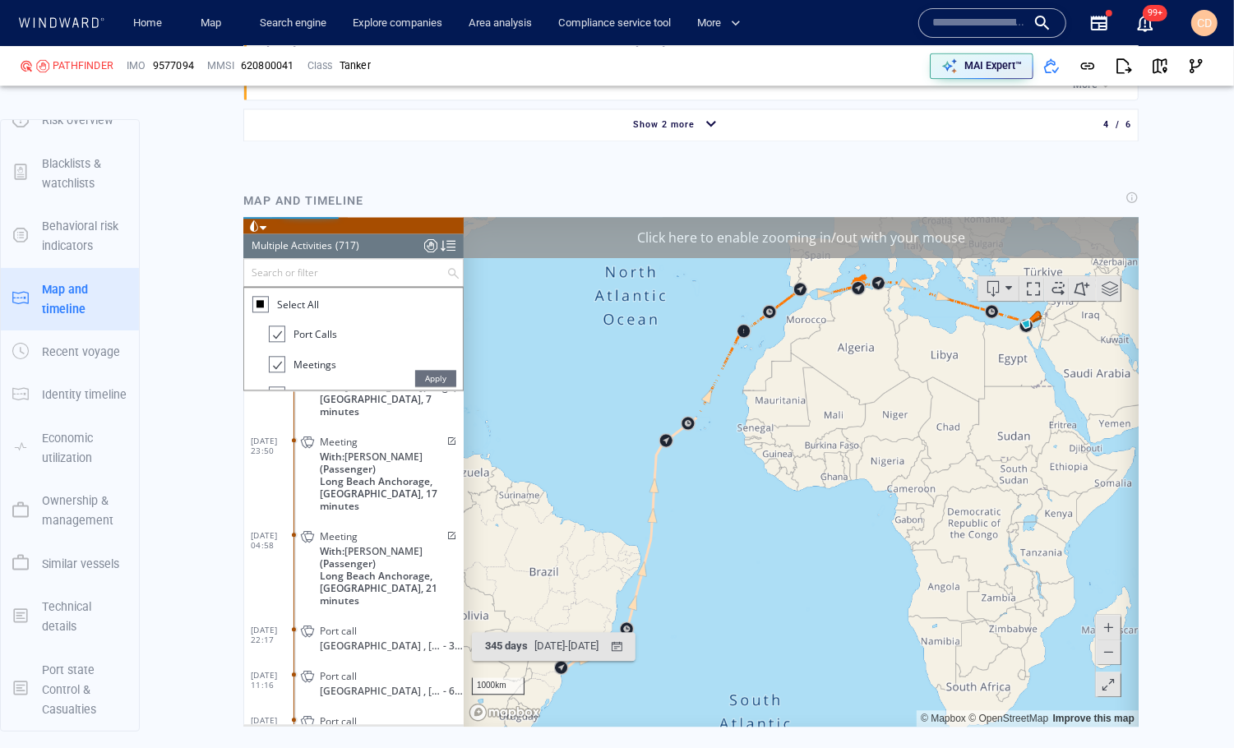
click at [442, 372] on span "Apply" at bounding box center [434, 378] width 41 height 16
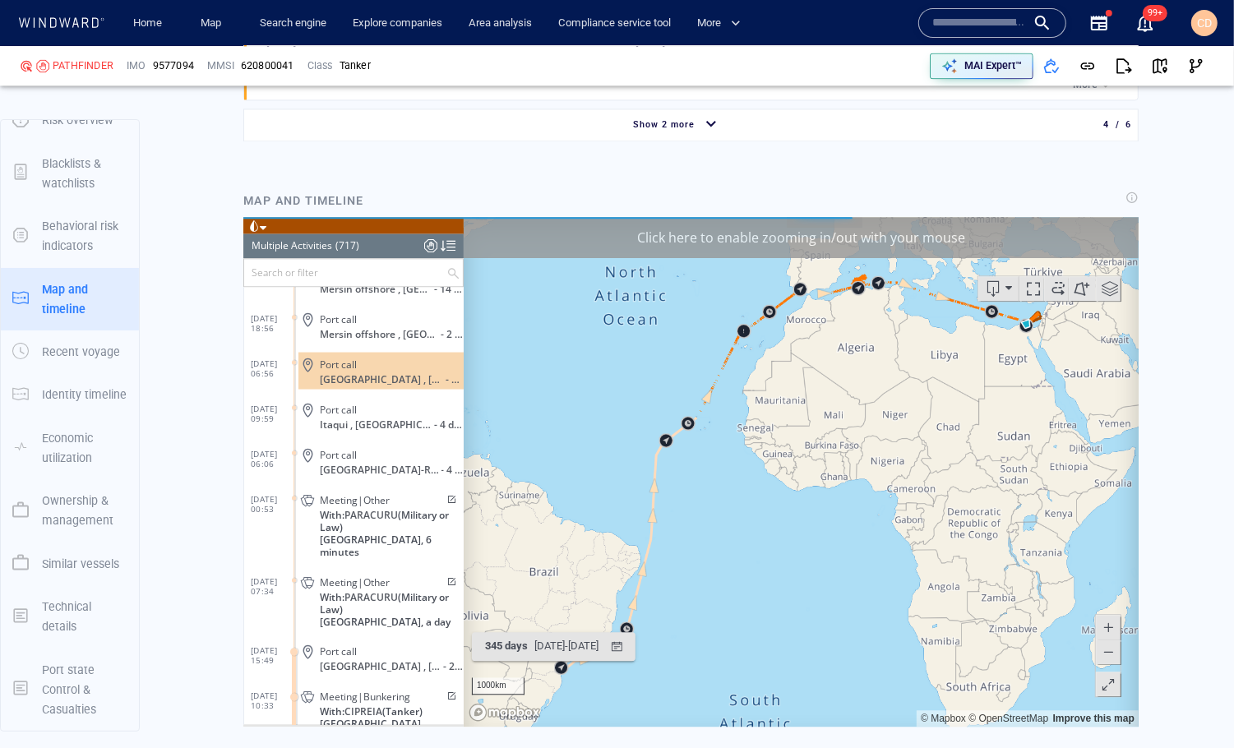
scroll to position [31677, 0]
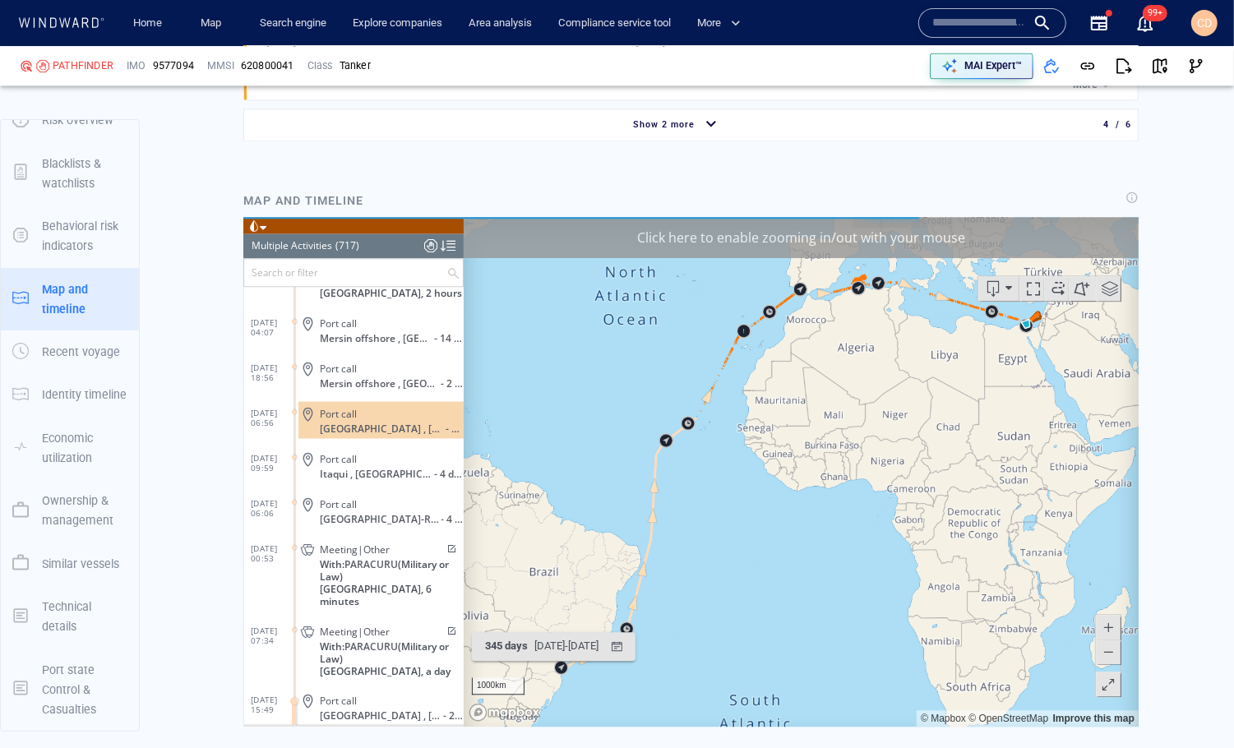
click at [433, 247] on div at bounding box center [429, 245] width 13 height 25
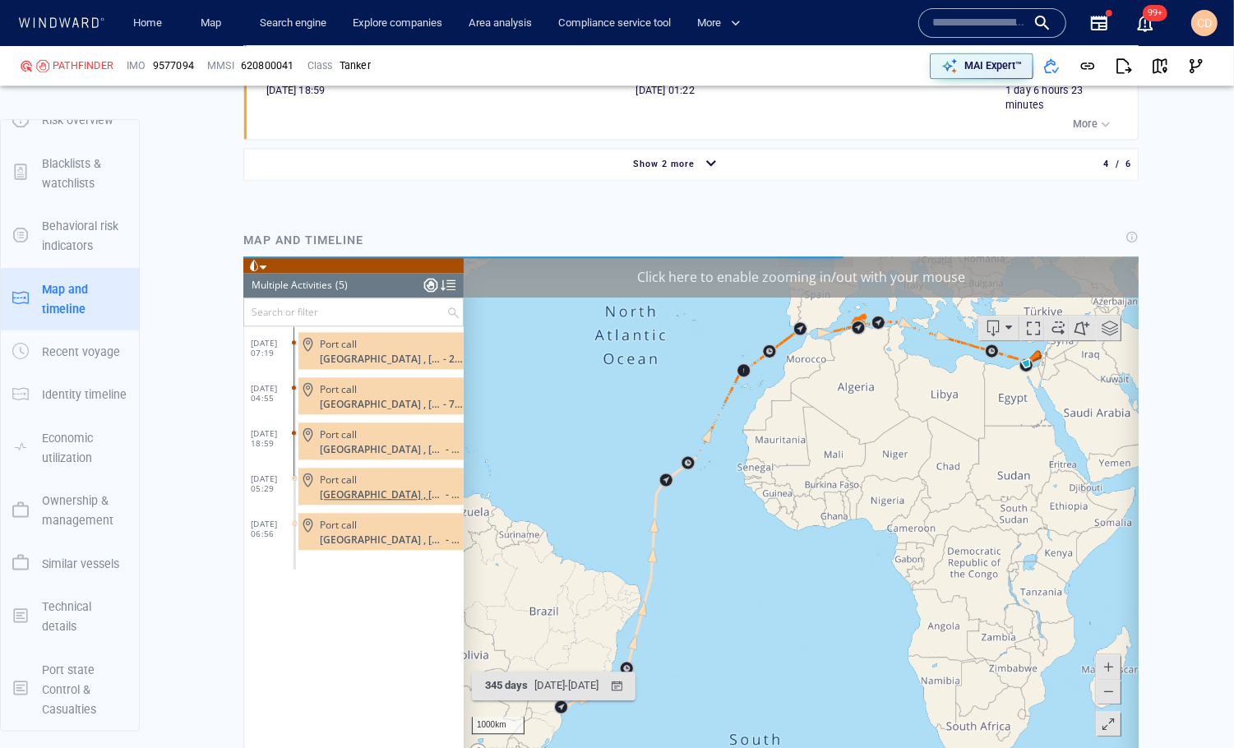
scroll to position [2940, 0]
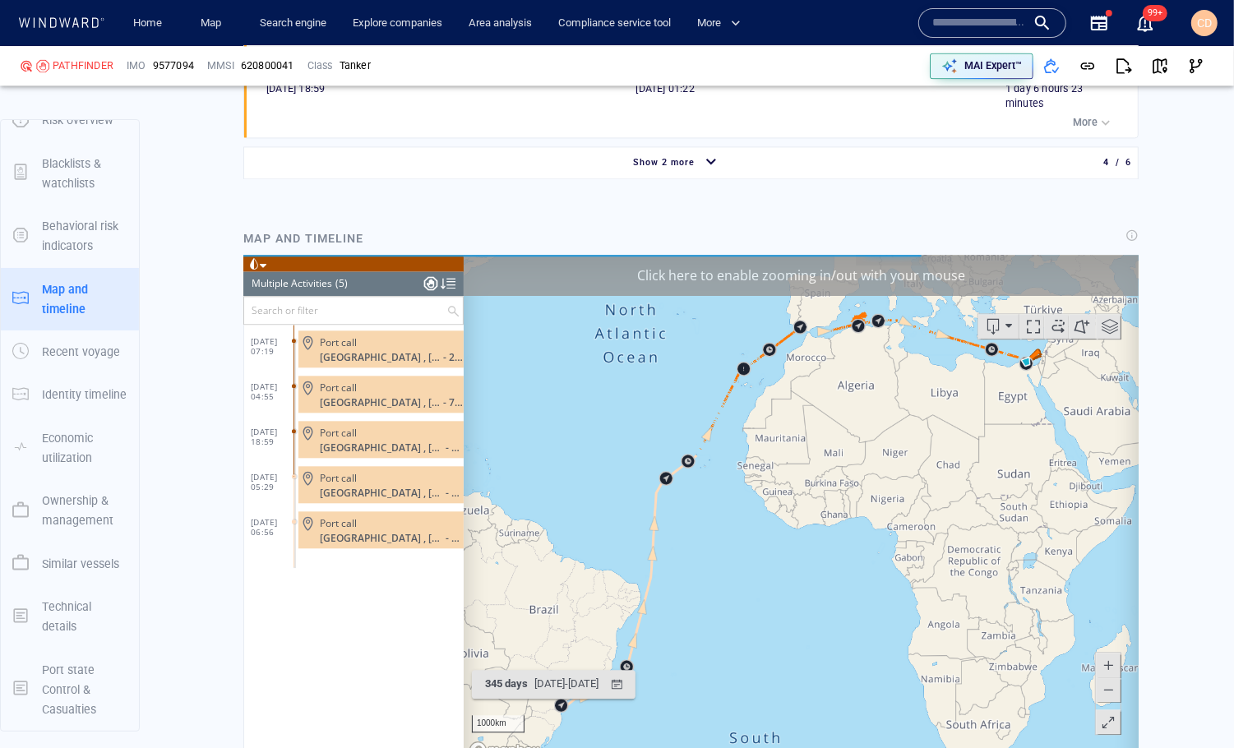
click at [429, 284] on div at bounding box center [429, 283] width 13 height 25
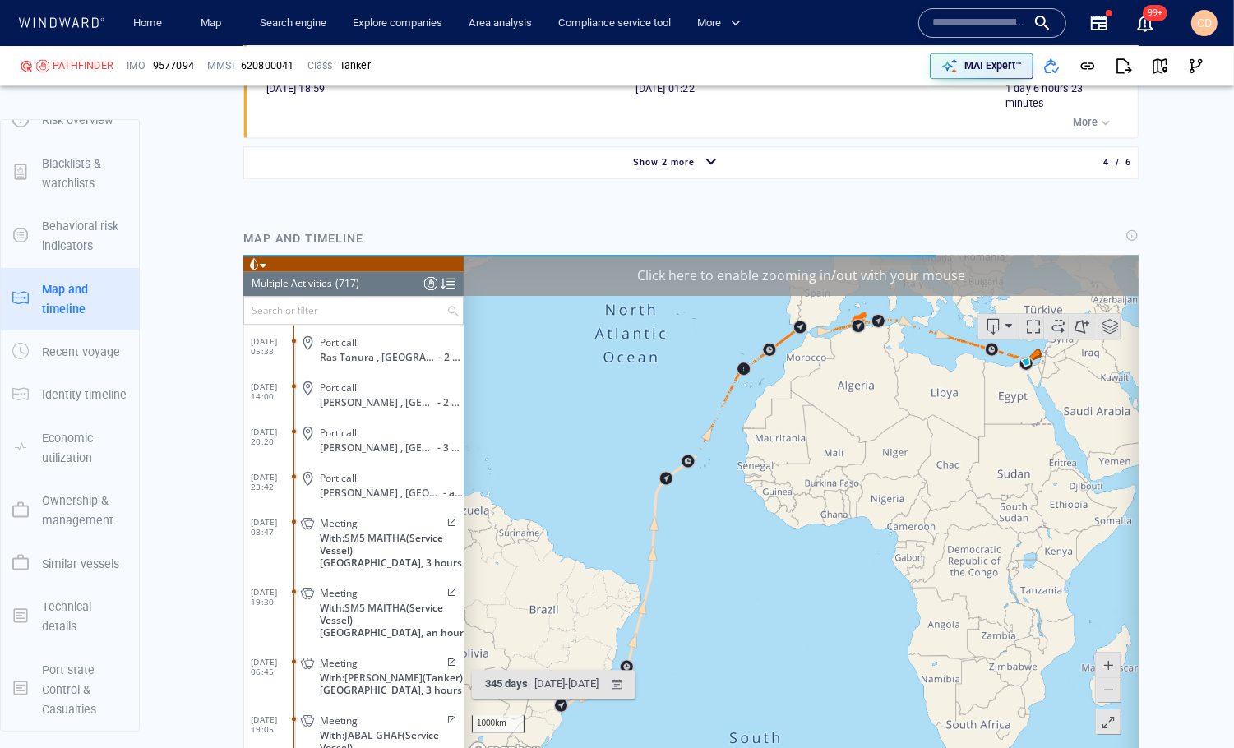
click at [1061, 326] on span at bounding box center [1057, 326] width 25 height 25
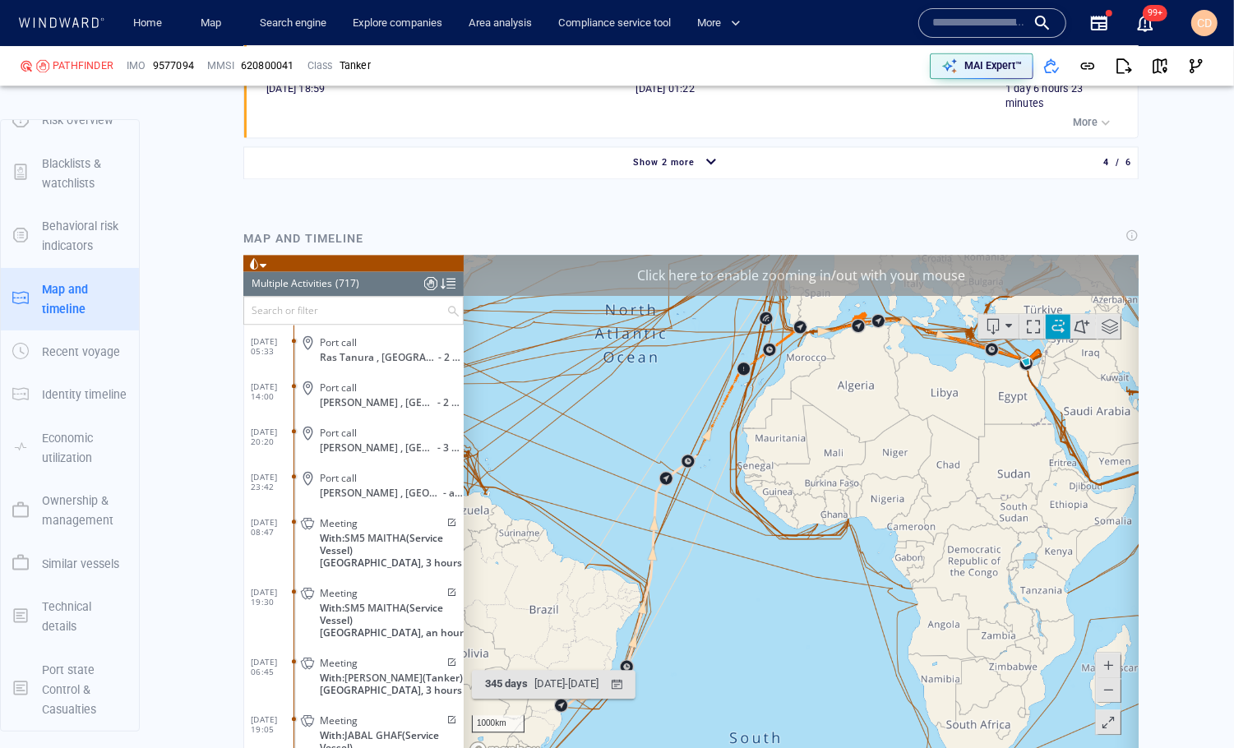
click at [1110, 680] on span at bounding box center [1107, 689] width 16 height 25
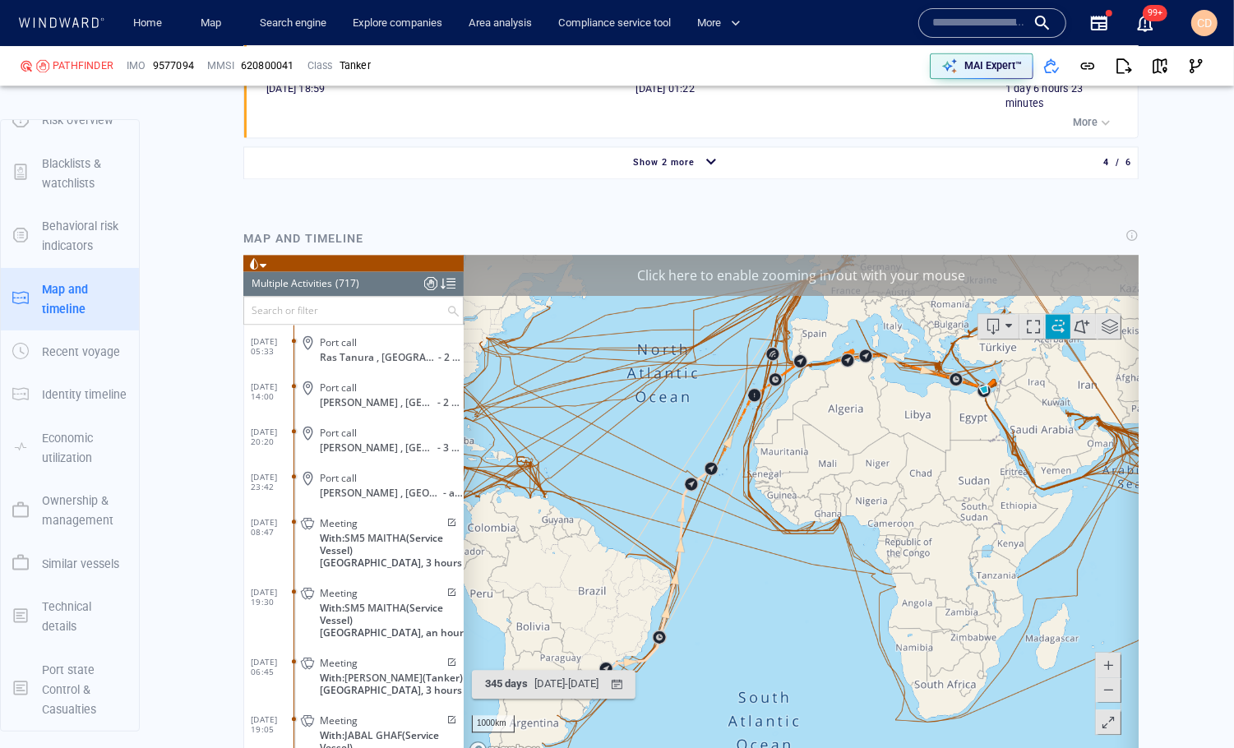
click at [1110, 681] on span at bounding box center [1107, 689] width 16 height 25
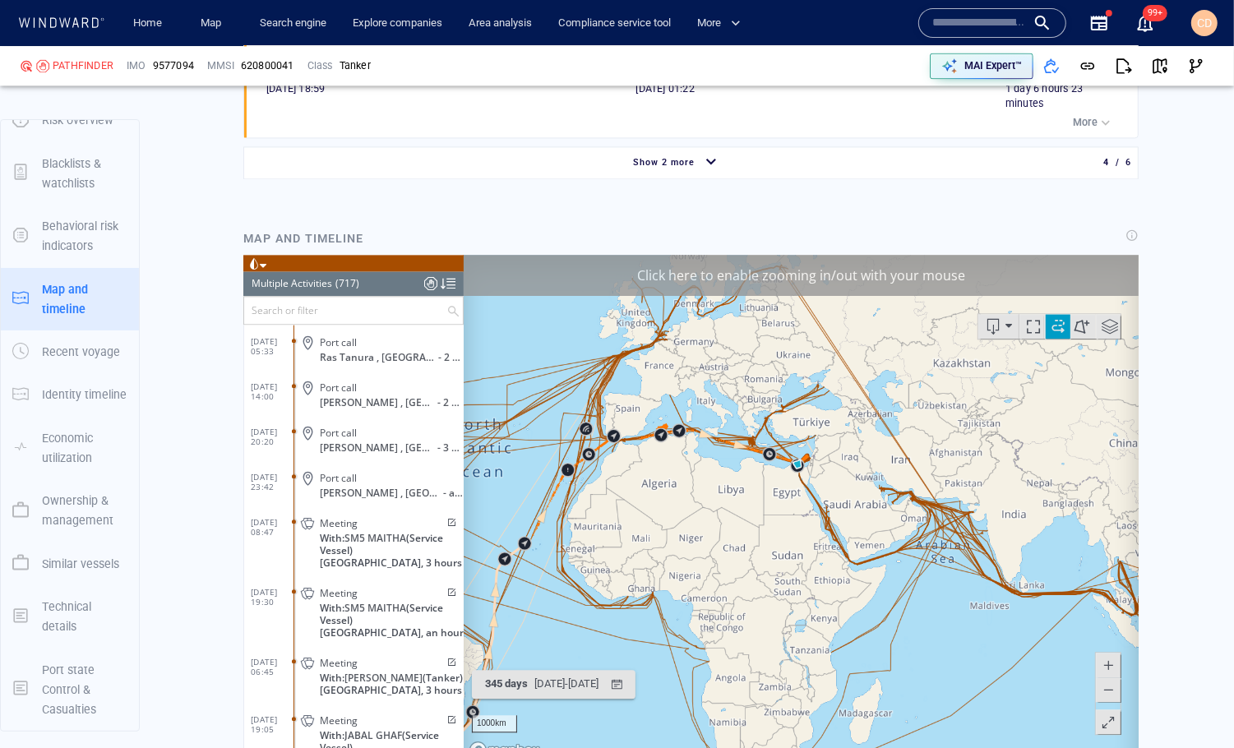
drag, startPoint x: 1053, startPoint y: 447, endPoint x: 862, endPoint y: 520, distance: 204.2
click at [862, 520] on canvas "Map" at bounding box center [801, 510] width 676 height 510
click at [906, 519] on canvas "Map" at bounding box center [801, 510] width 676 height 510
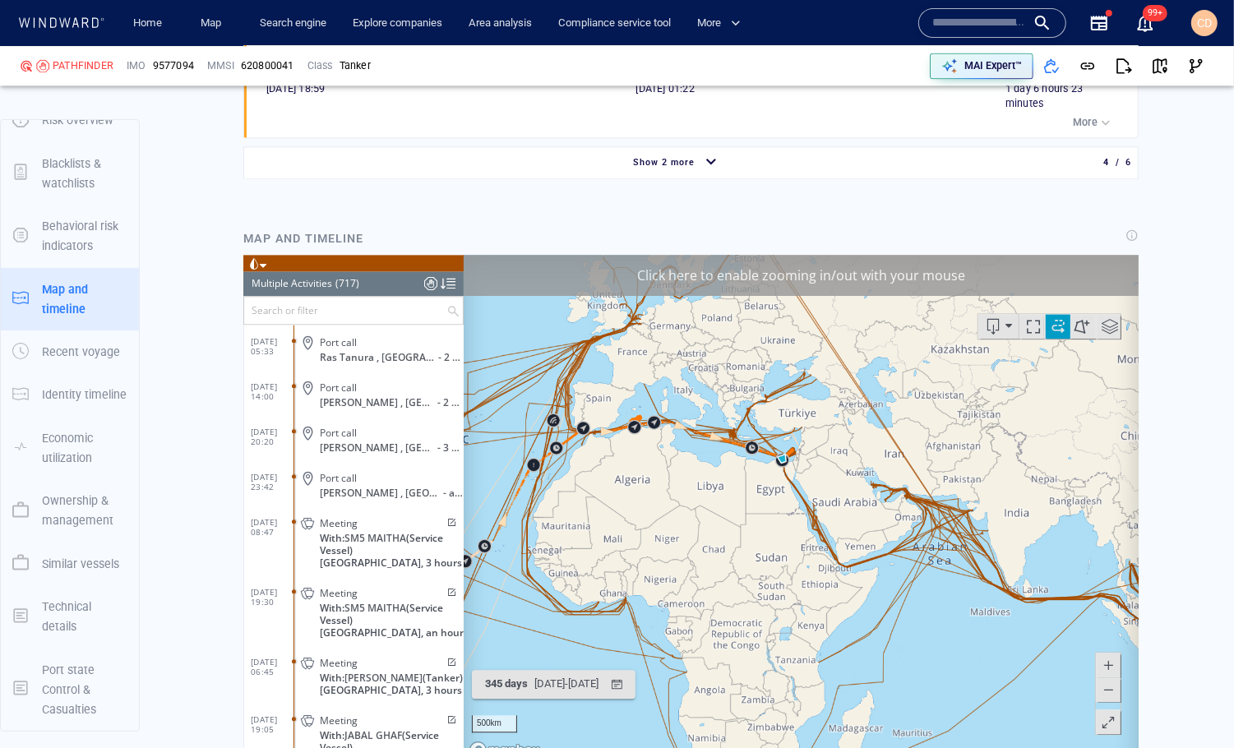
click at [897, 513] on canvas "Map" at bounding box center [801, 510] width 676 height 510
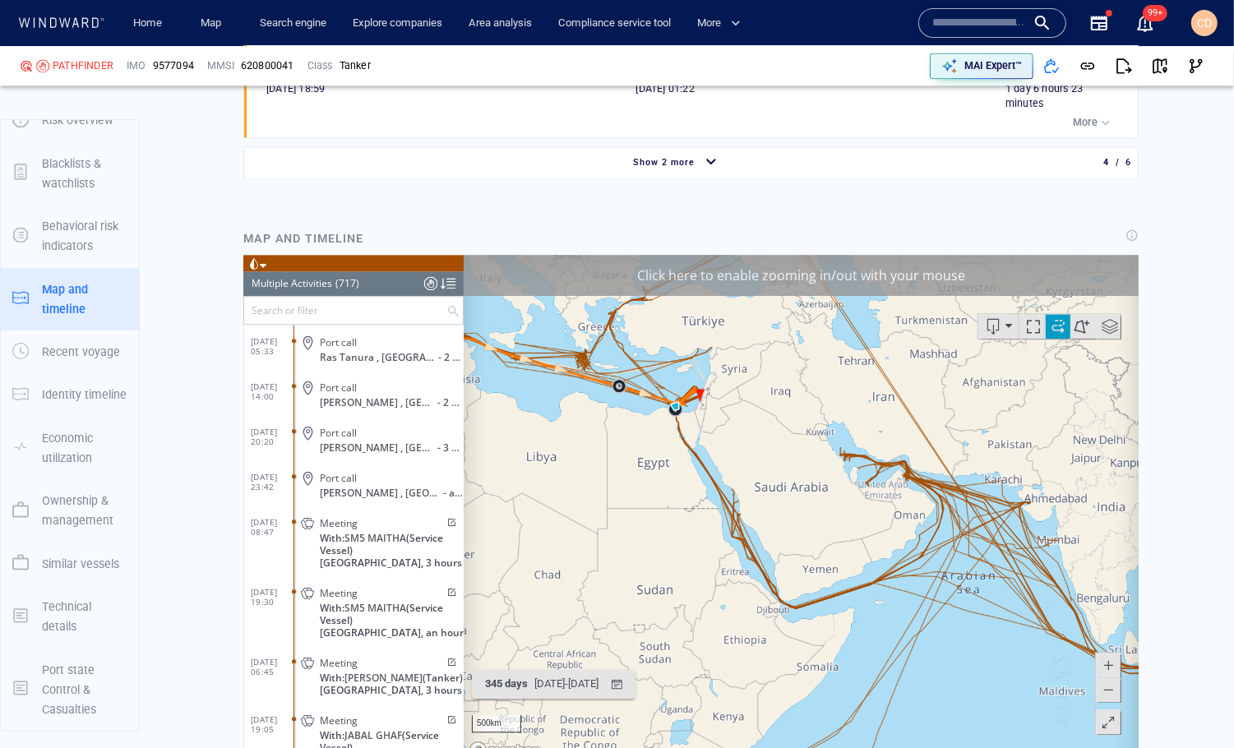
click at [896, 501] on canvas "Map" at bounding box center [801, 510] width 676 height 510
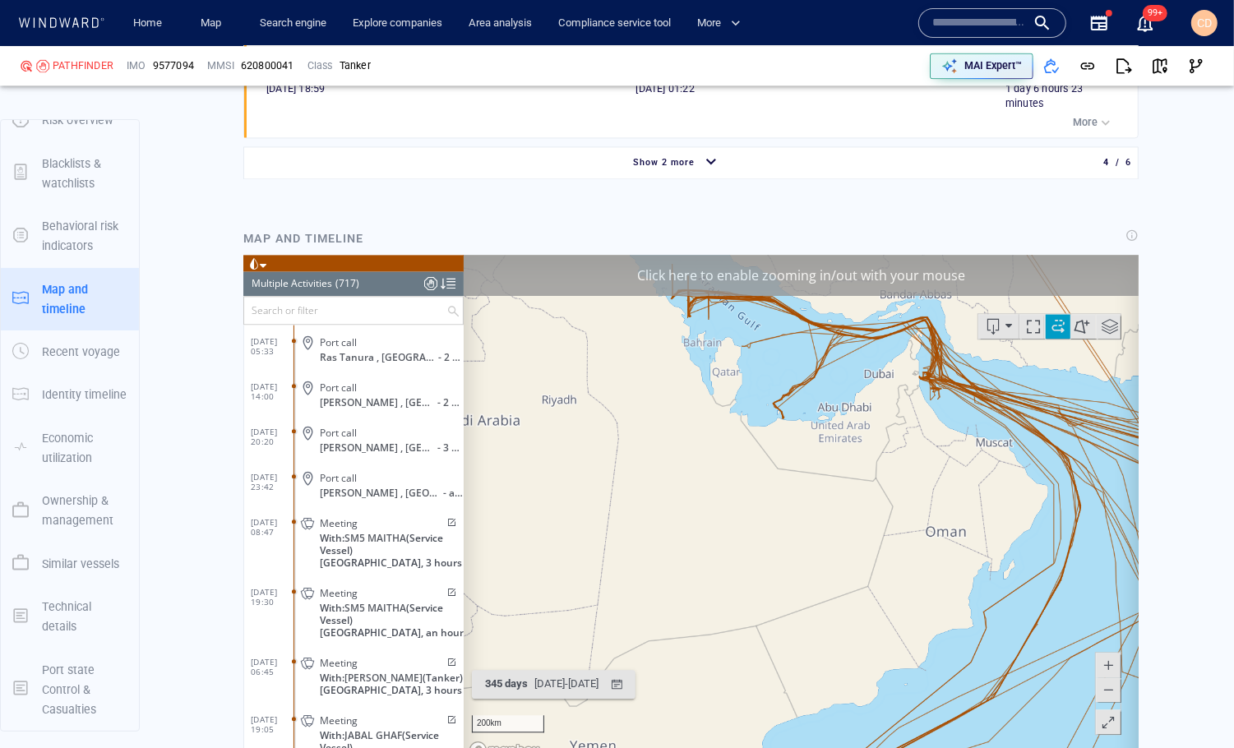
click at [1116, 663] on button at bounding box center [1107, 665] width 25 height 25
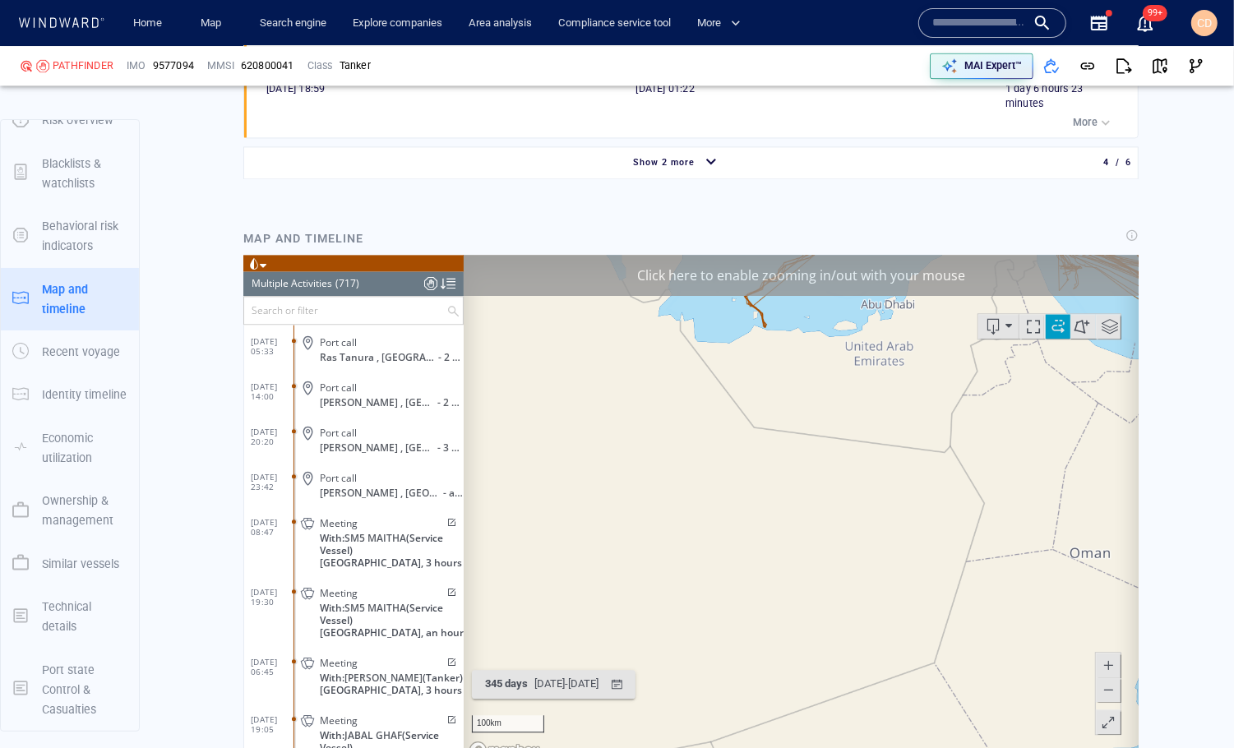
click at [1115, 663] on span at bounding box center [1107, 665] width 16 height 25
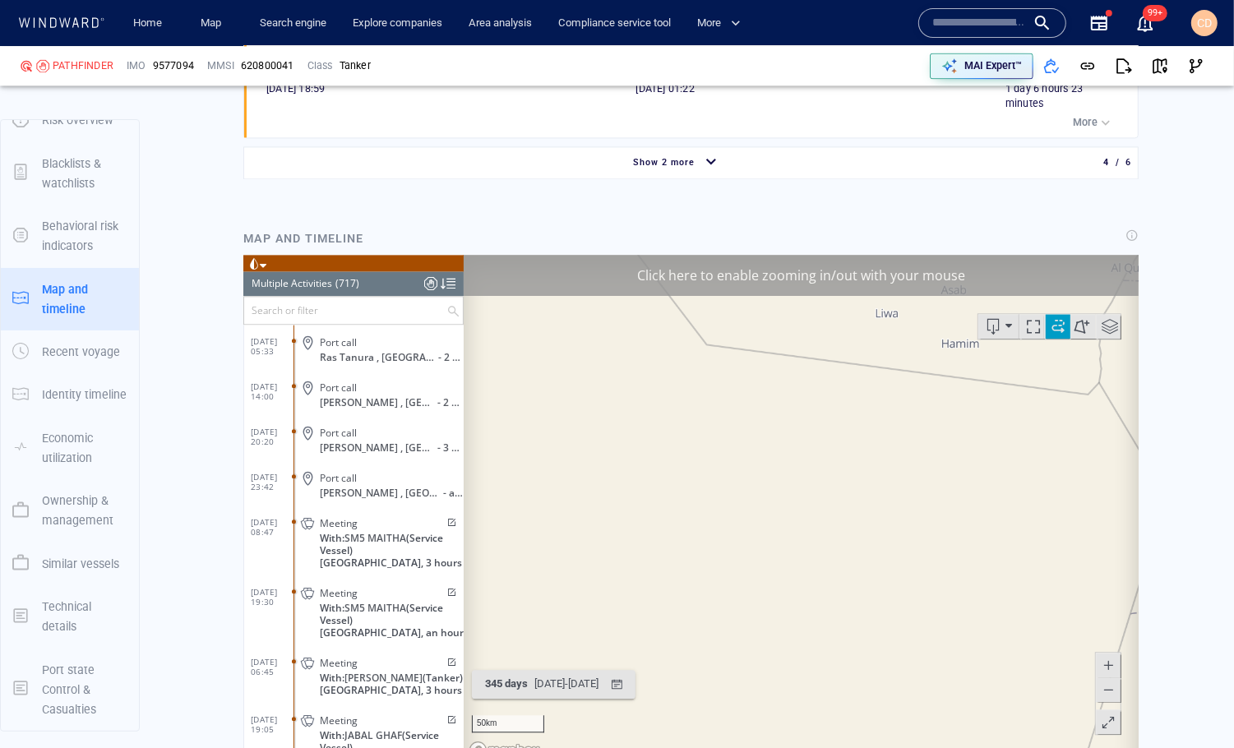
click at [1109, 694] on span at bounding box center [1107, 689] width 16 height 25
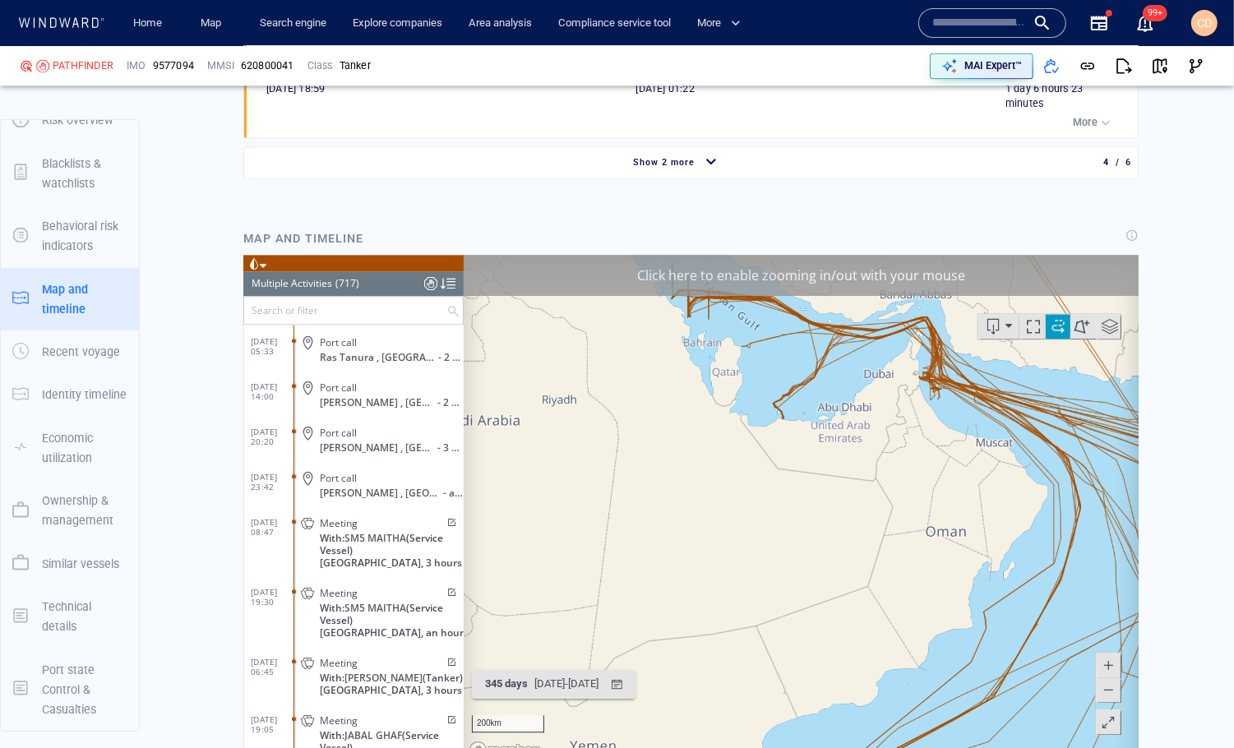
click at [1109, 694] on span at bounding box center [1107, 689] width 16 height 25
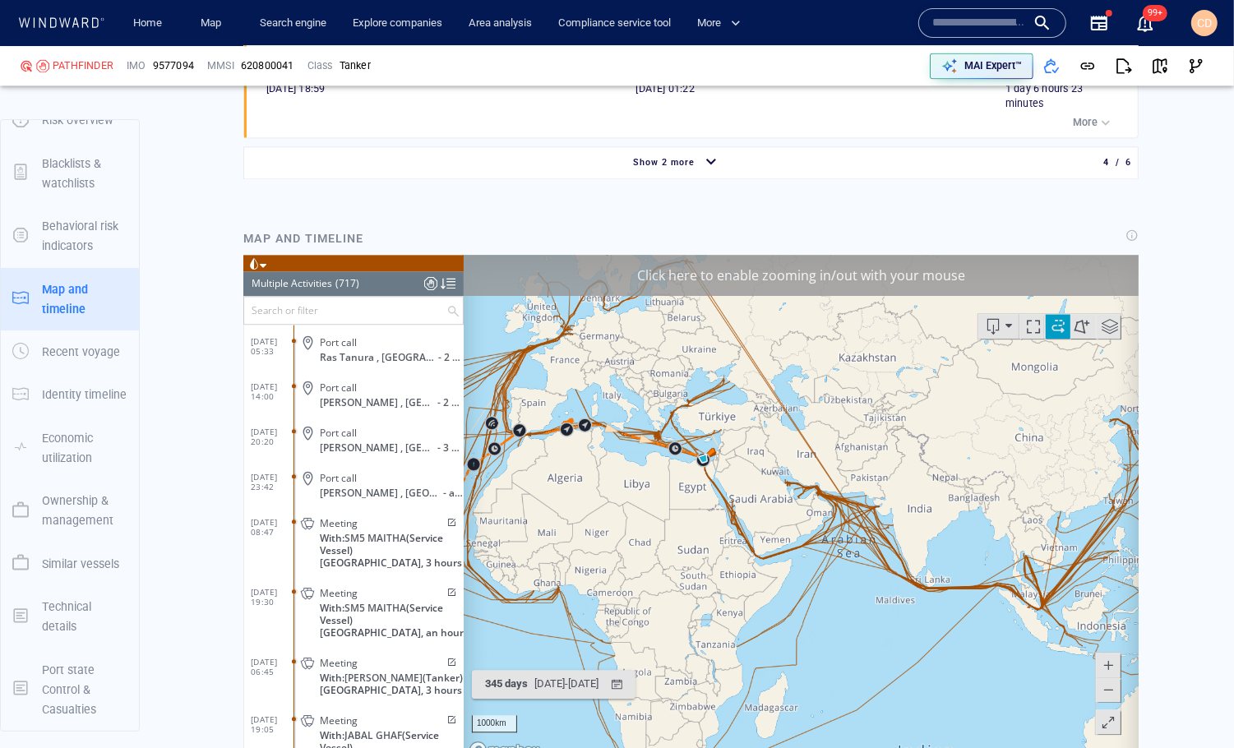
click at [1111, 331] on span at bounding box center [1109, 326] width 25 height 25
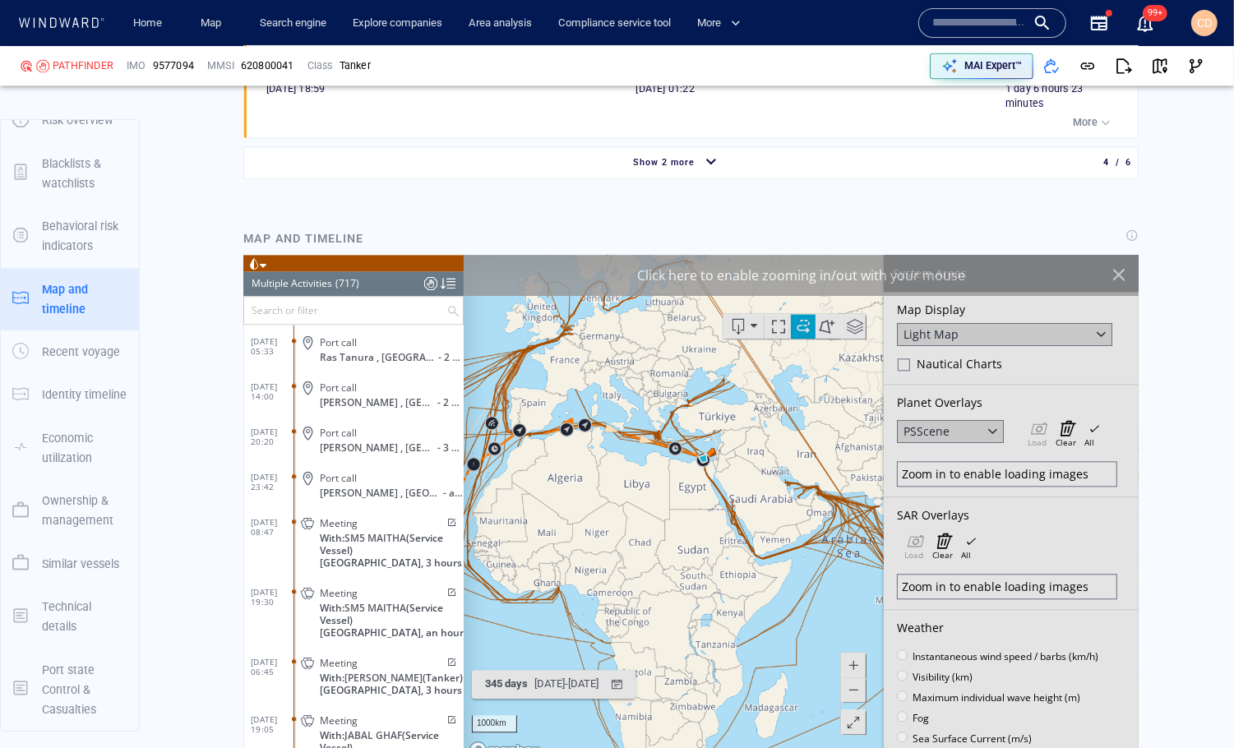
click at [964, 329] on div "Light Map" at bounding box center [1003, 334] width 215 height 23
click at [1034, 301] on div "Map Display Light Map Satellite Light Map Nautical Charts" at bounding box center [1010, 338] width 255 height 93
click at [744, 581] on canvas "Map" at bounding box center [801, 510] width 676 height 510
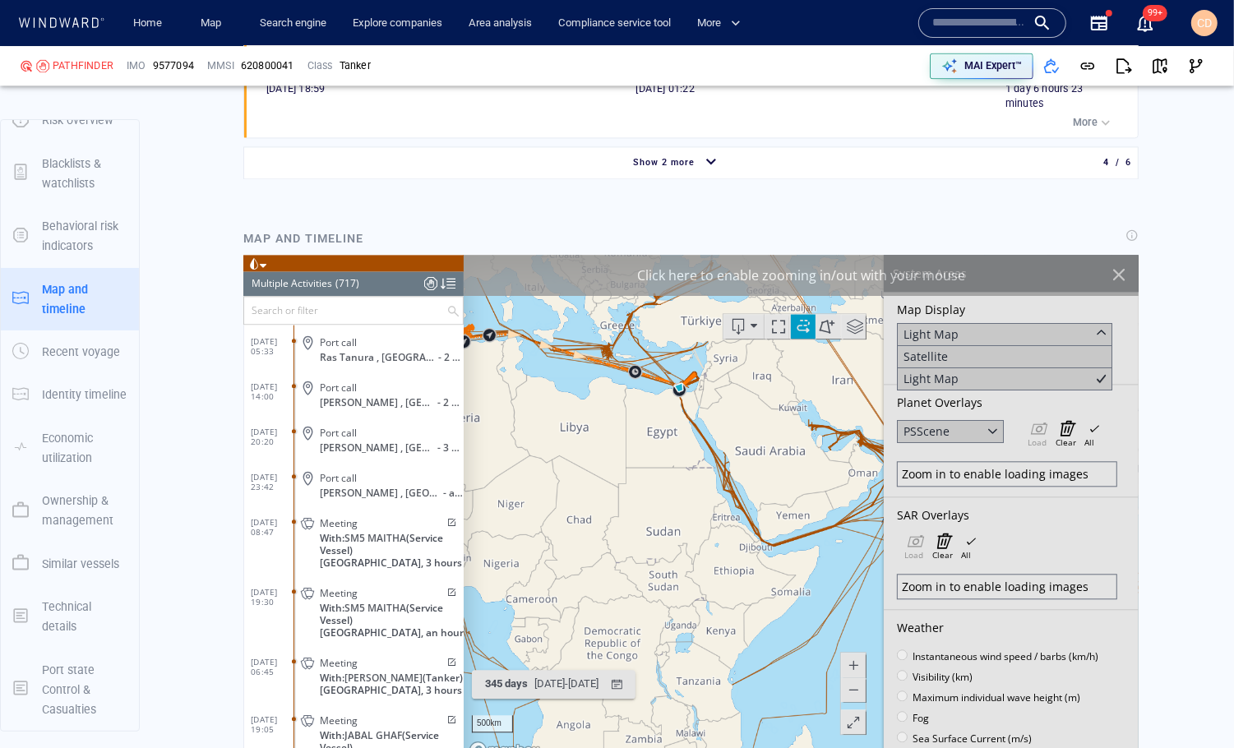
click at [746, 566] on canvas "Map" at bounding box center [801, 510] width 676 height 510
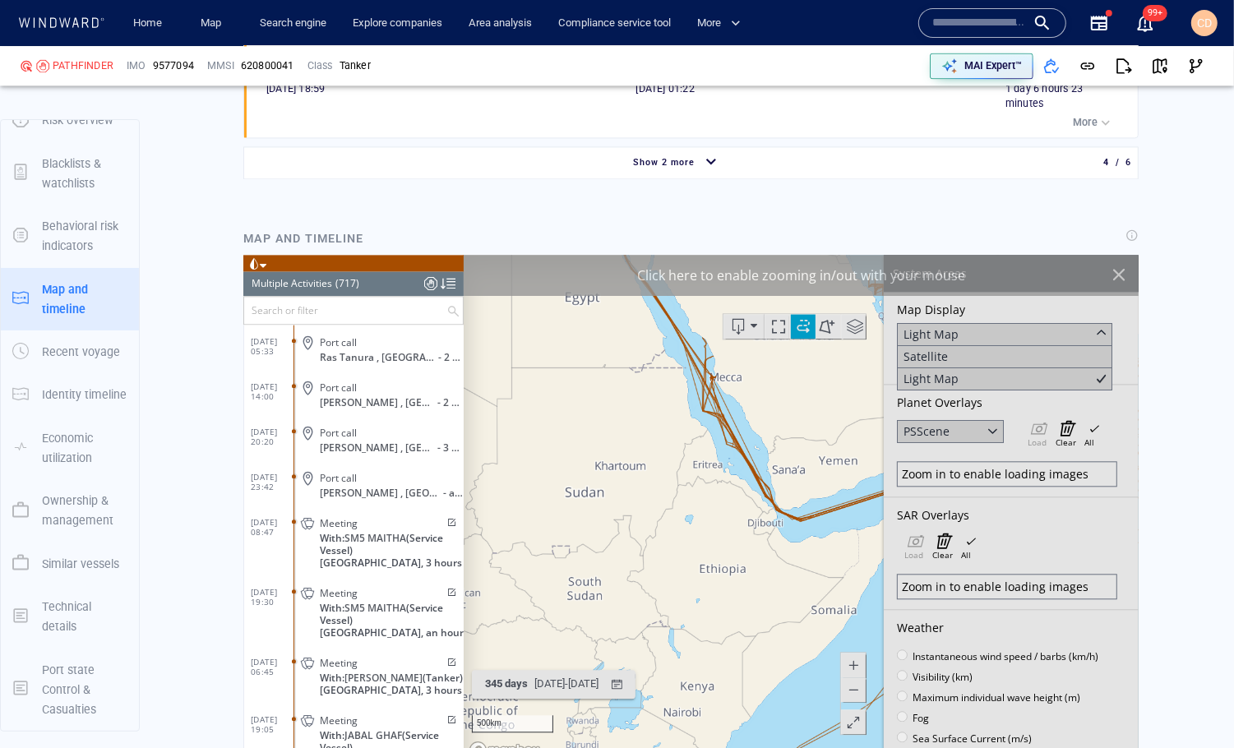
click at [741, 516] on canvas "Map" at bounding box center [801, 510] width 676 height 510
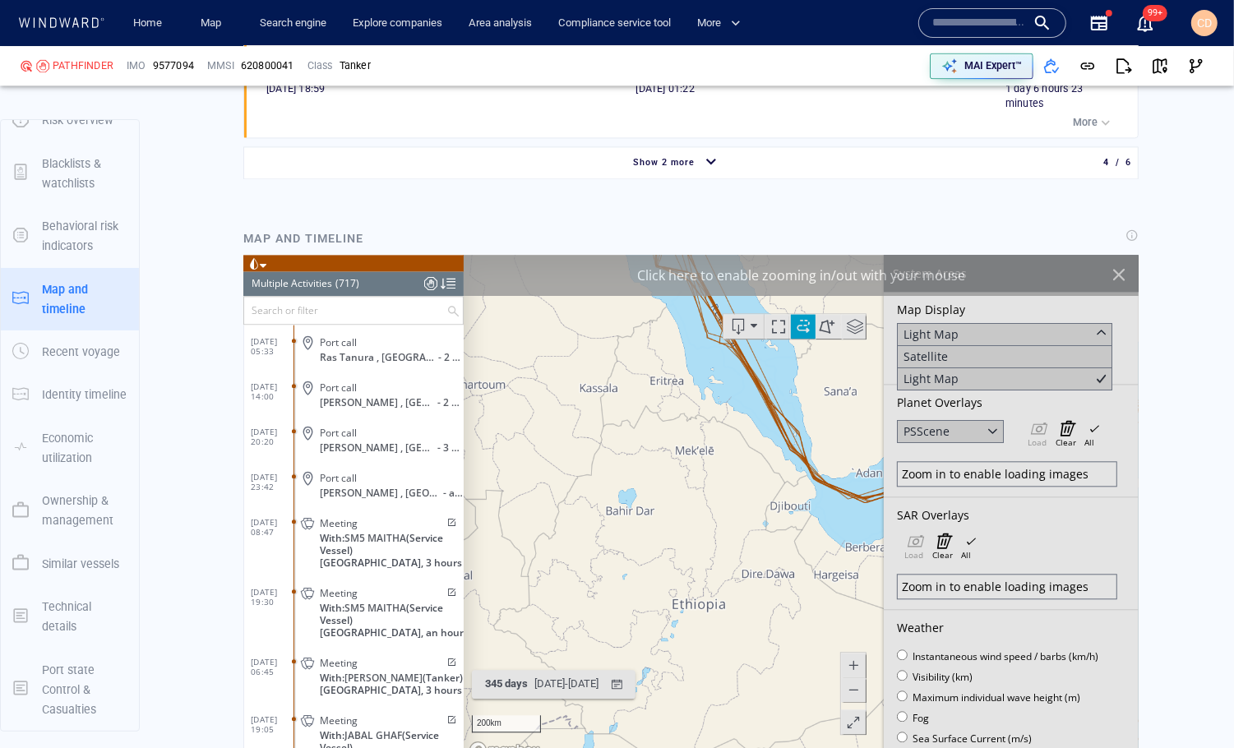
click at [782, 488] on canvas "Map" at bounding box center [801, 510] width 676 height 510
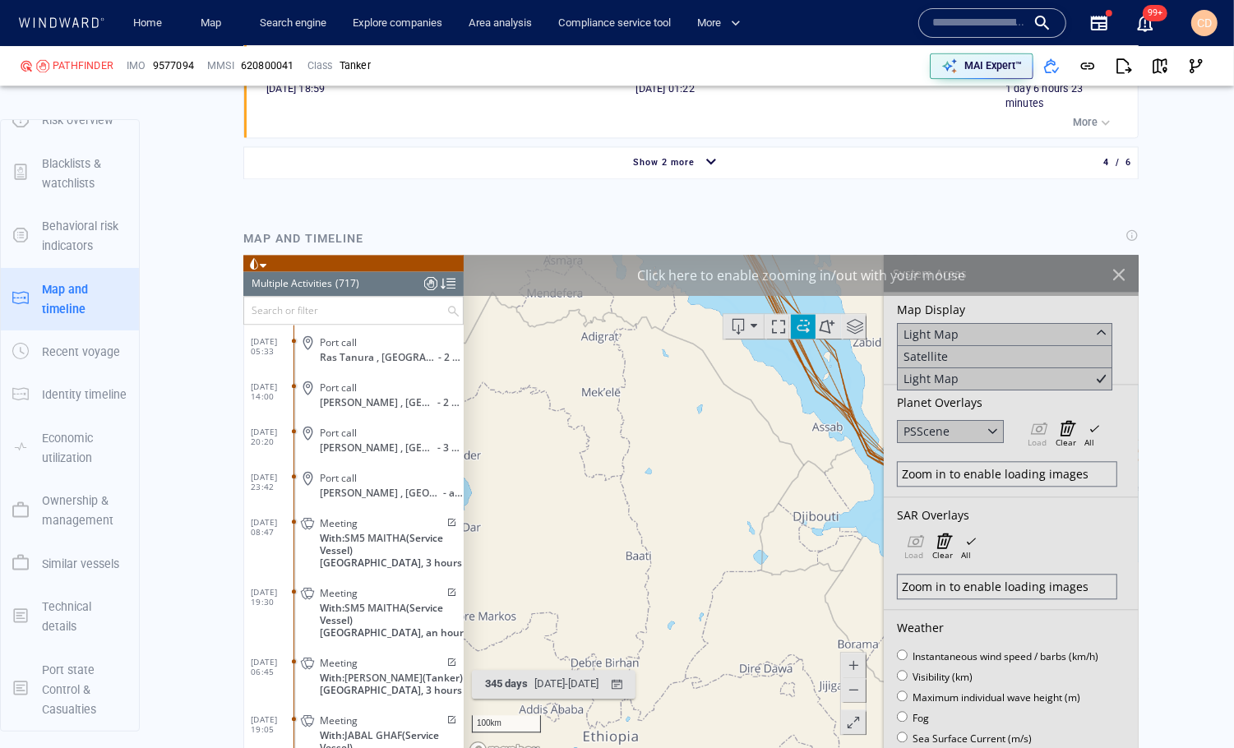
drag, startPoint x: 830, startPoint y: 446, endPoint x: 522, endPoint y: 530, distance: 319.7
click at [522, 530] on canvas "Map" at bounding box center [801, 510] width 676 height 510
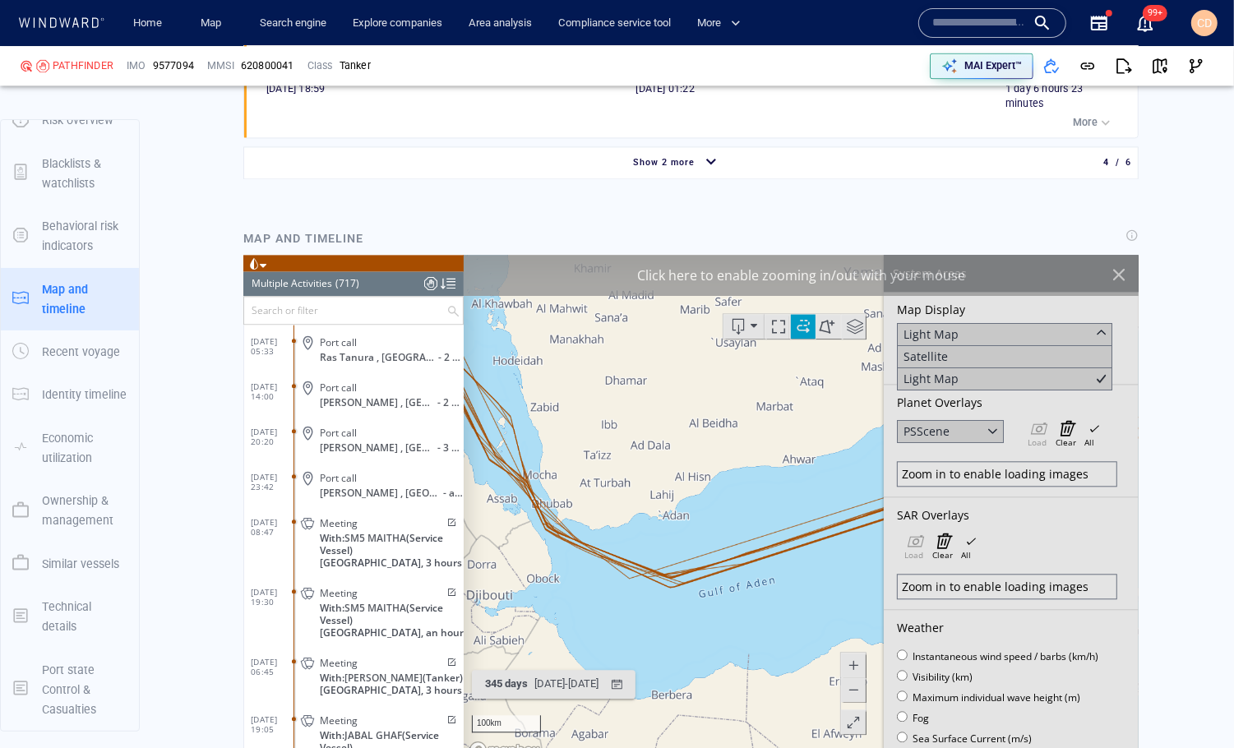
drag, startPoint x: 689, startPoint y: 606, endPoint x: 686, endPoint y: 545, distance: 60.9
click at [686, 543] on canvas "Map" at bounding box center [801, 510] width 676 height 510
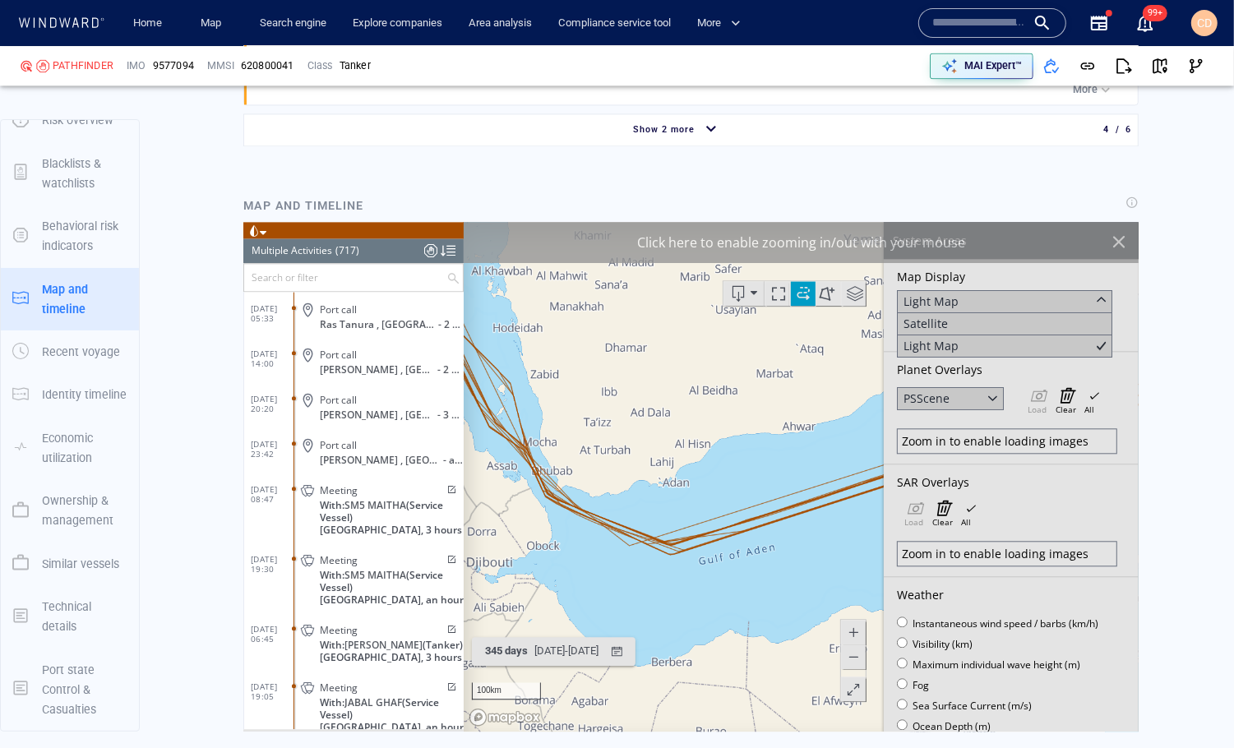
scroll to position [2972, 0]
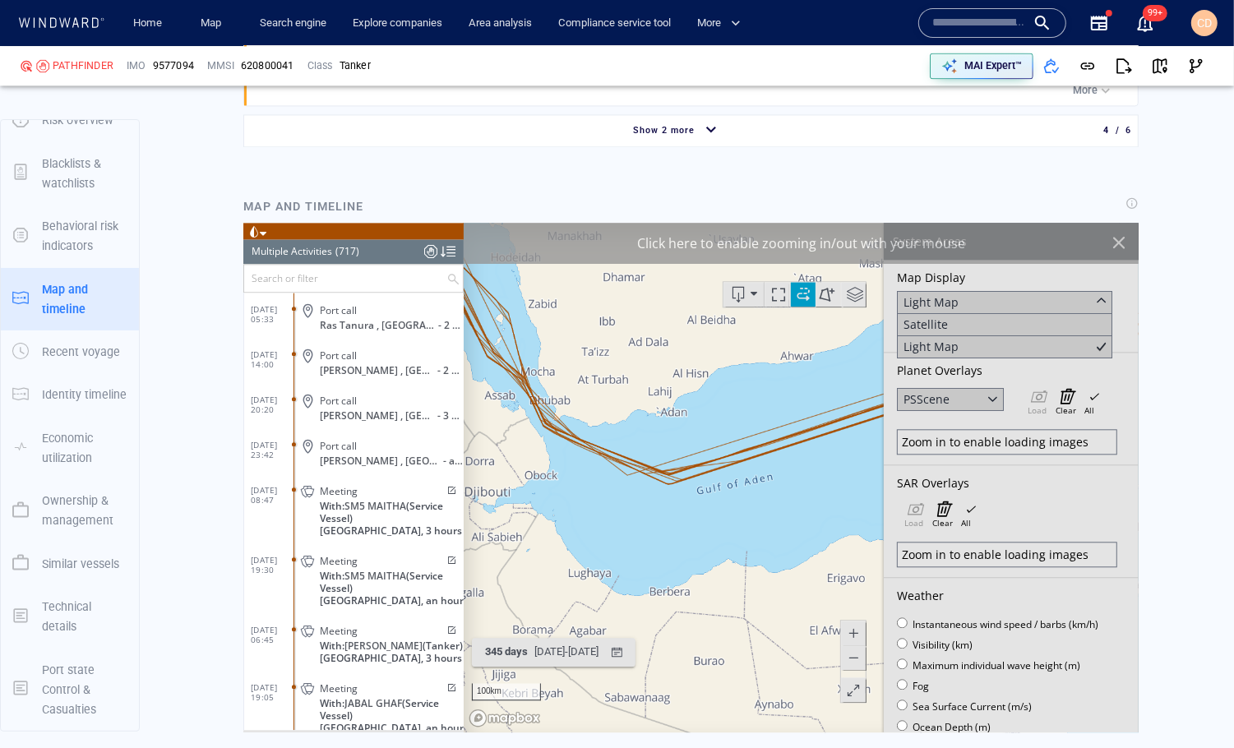
click at [853, 658] on span at bounding box center [852, 657] width 16 height 25
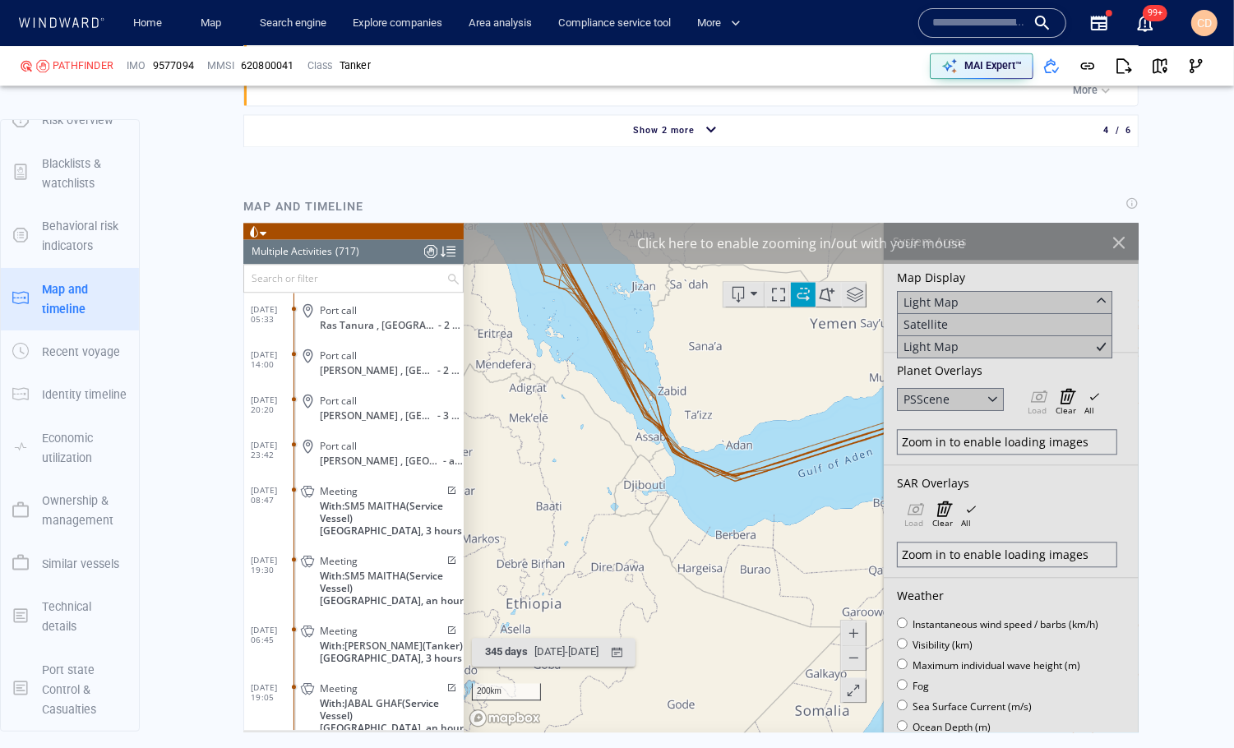
click at [853, 658] on span at bounding box center [852, 657] width 16 height 25
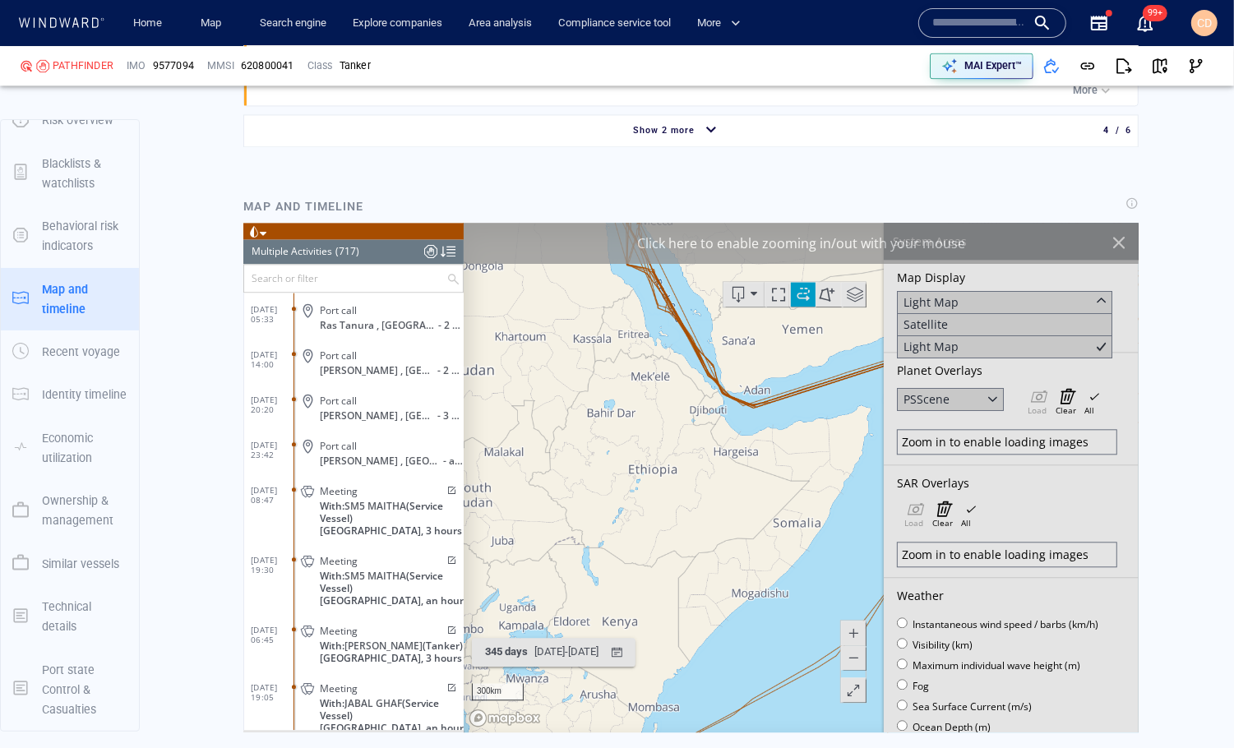
drag, startPoint x: 751, startPoint y: 614, endPoint x: 704, endPoint y: 458, distance: 163.3
click at [704, 458] on canvas "Map" at bounding box center [801, 478] width 676 height 510
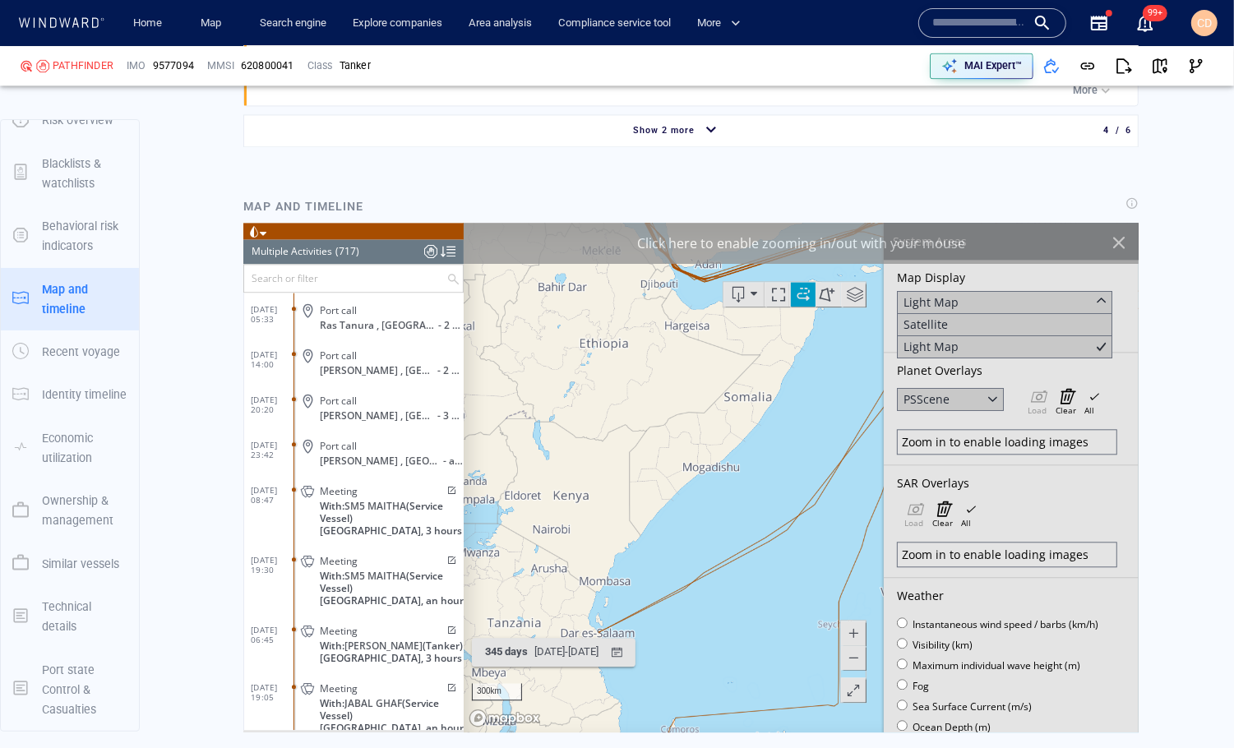
click at [854, 658] on span at bounding box center [852, 657] width 16 height 25
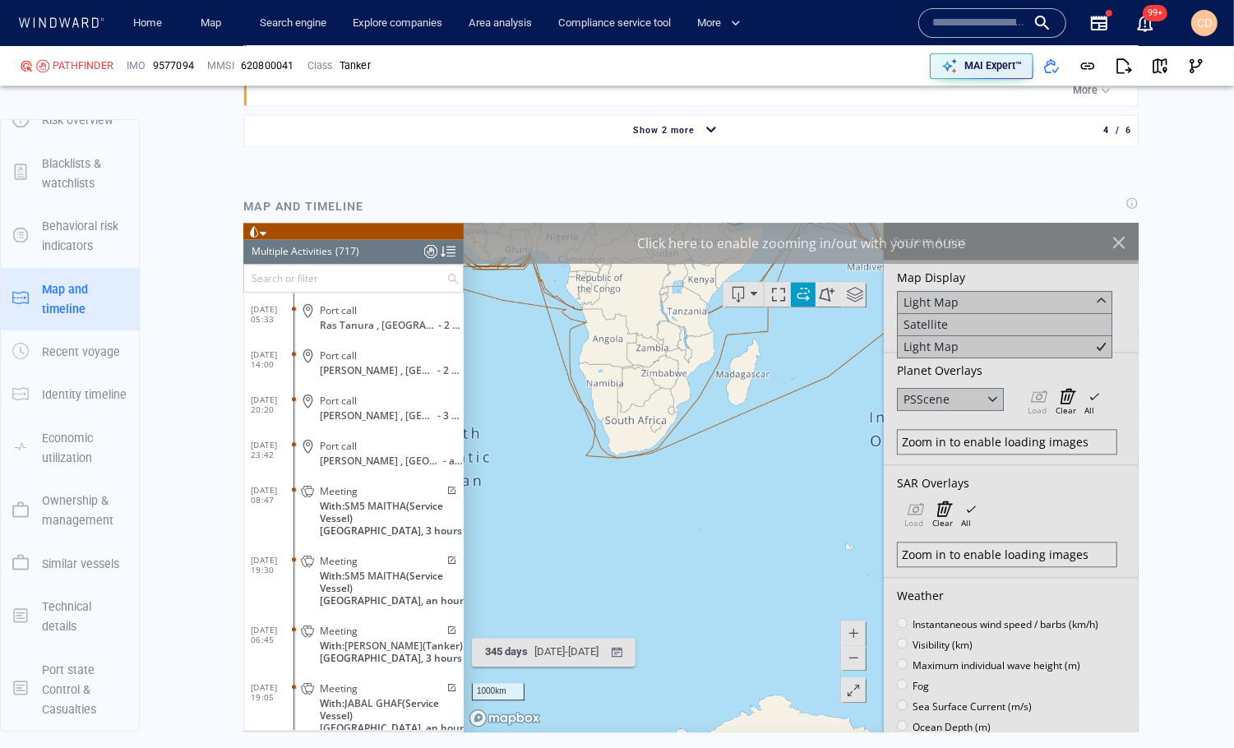
drag, startPoint x: 763, startPoint y: 525, endPoint x: 724, endPoint y: 331, distance: 197.8
click at [725, 331] on canvas "Map" at bounding box center [801, 478] width 676 height 510
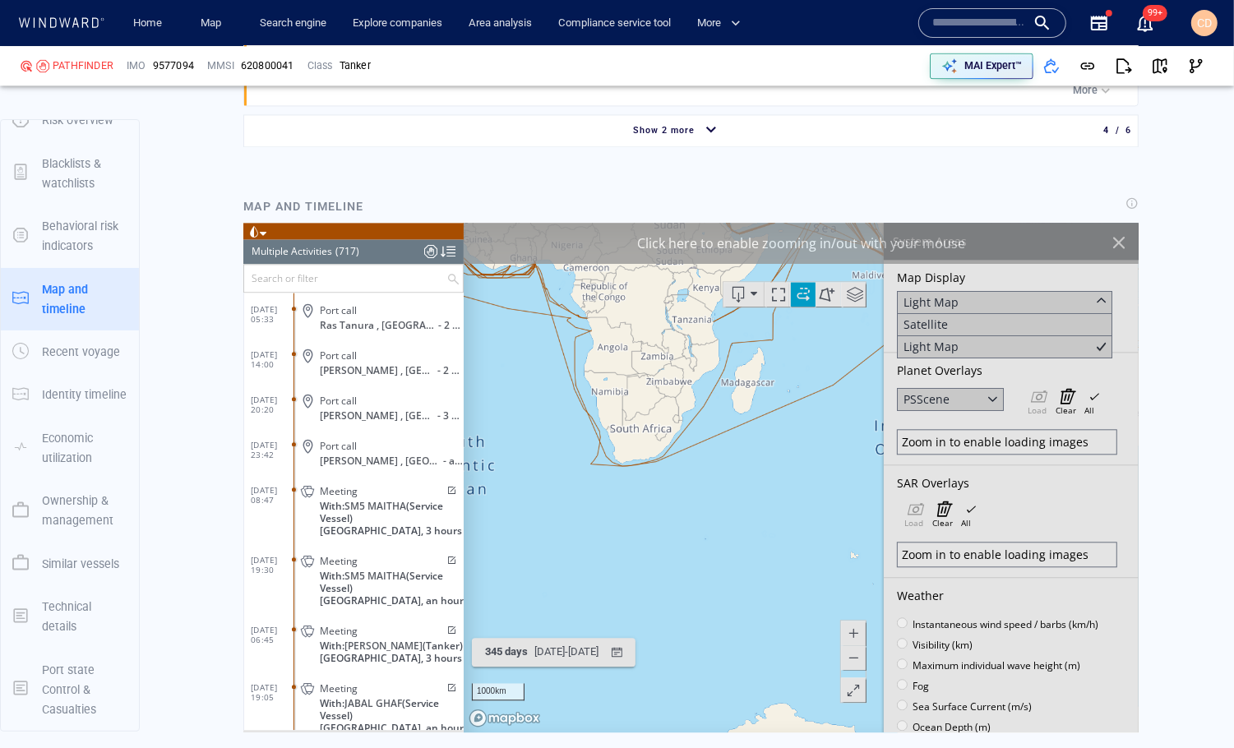
click at [668, 459] on canvas "Map" at bounding box center [801, 478] width 676 height 510
click at [665, 427] on canvas "Map" at bounding box center [801, 478] width 676 height 510
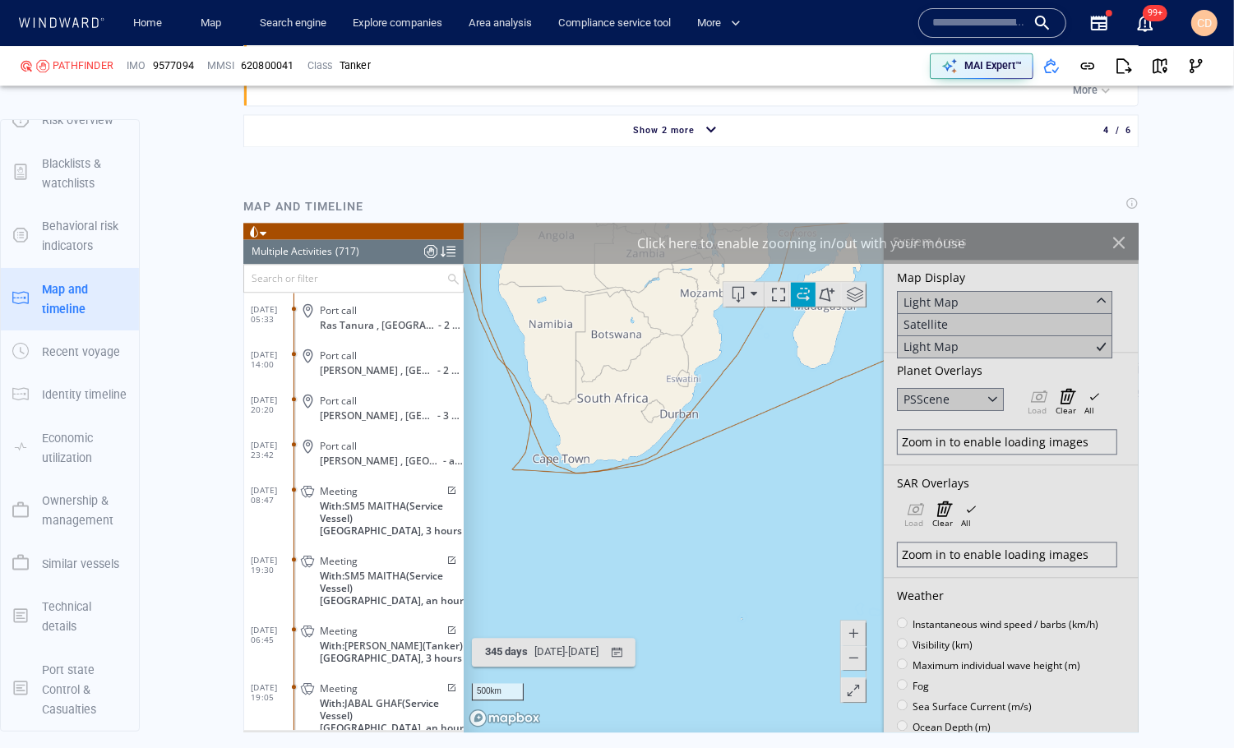
click at [665, 427] on canvas "Map" at bounding box center [801, 478] width 676 height 510
click at [673, 419] on canvas "Map" at bounding box center [801, 478] width 676 height 510
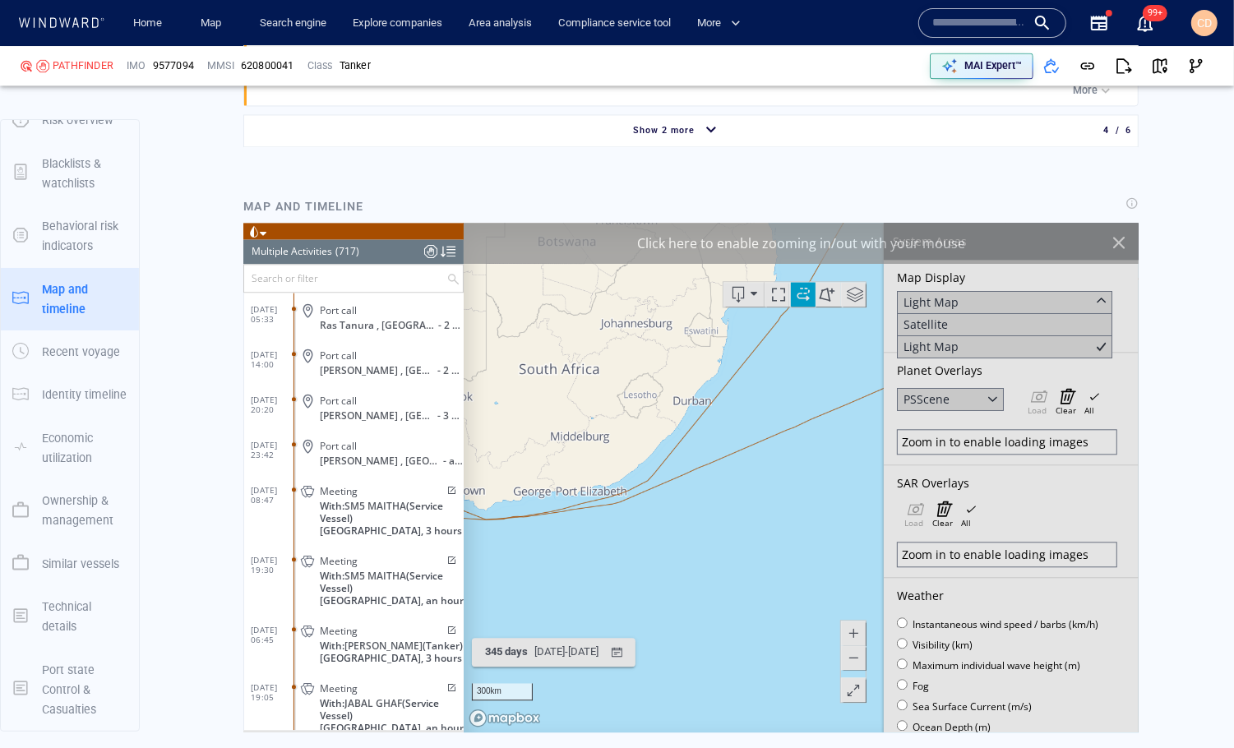
click at [673, 419] on canvas "Map" at bounding box center [801, 478] width 676 height 510
click at [677, 386] on canvas "Map" at bounding box center [801, 478] width 676 height 510
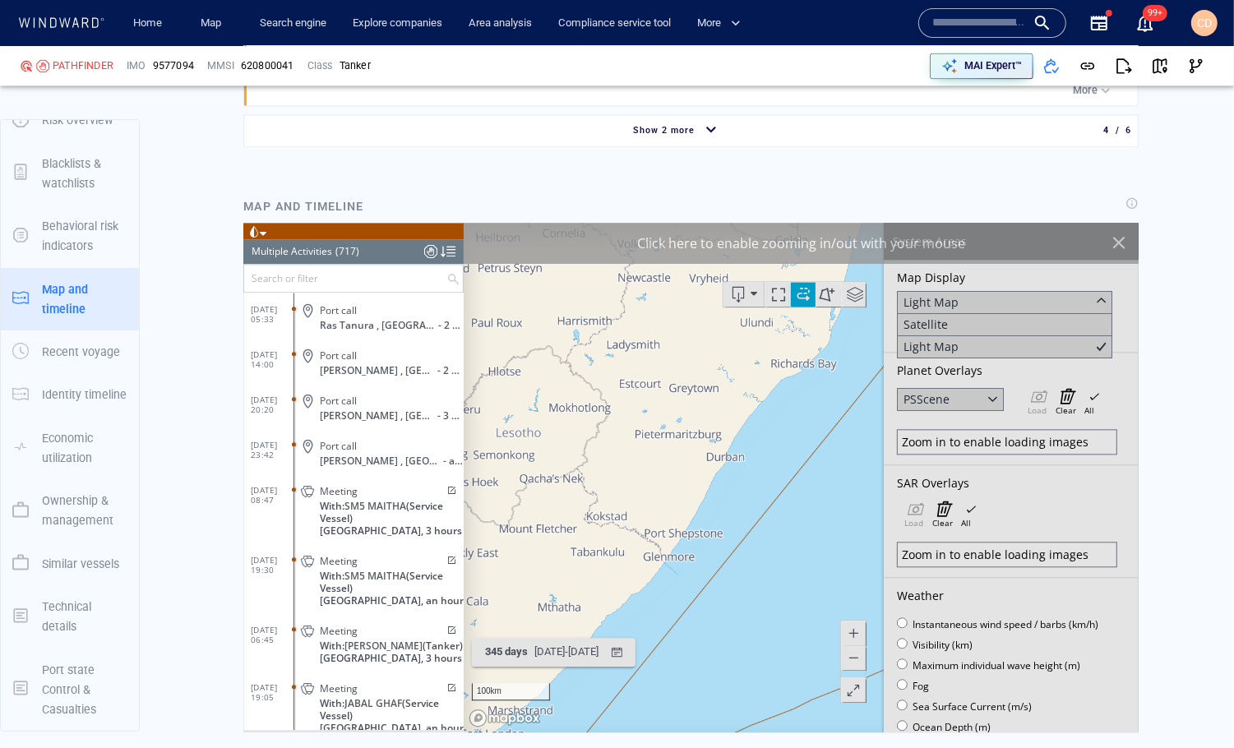
drag, startPoint x: 708, startPoint y: 443, endPoint x: 691, endPoint y: 519, distance: 78.2
click at [691, 520] on canvas "Map" at bounding box center [801, 478] width 676 height 510
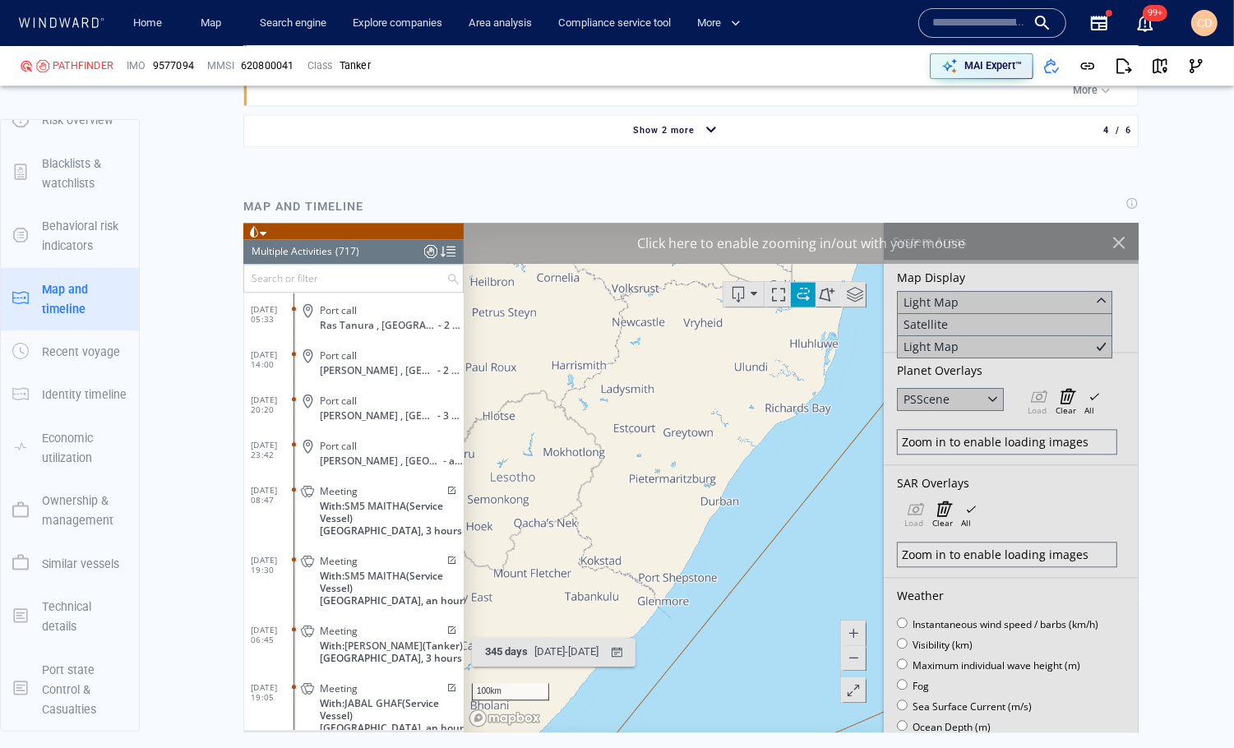
drag, startPoint x: 718, startPoint y: 469, endPoint x: 713, endPoint y: 536, distance: 66.8
click at [713, 537] on canvas "Map" at bounding box center [801, 478] width 676 height 510
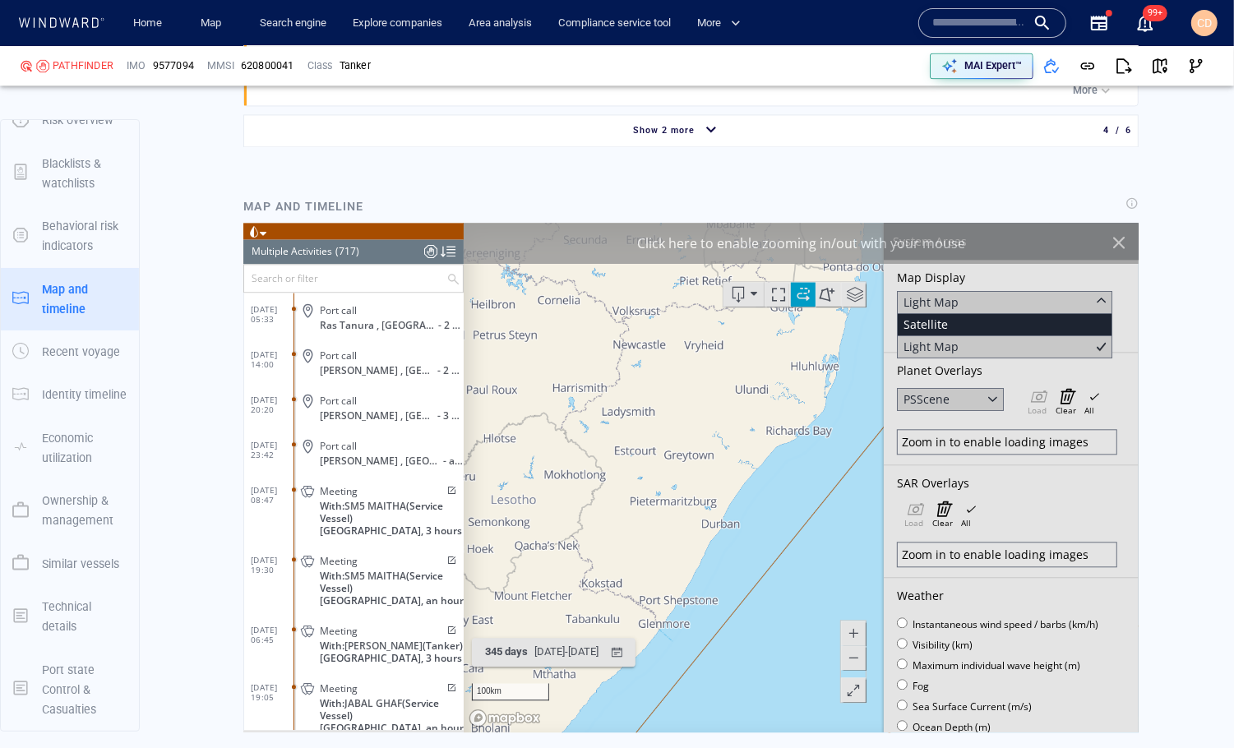
click at [986, 330] on div "Satellite" at bounding box center [1003, 325] width 215 height 22
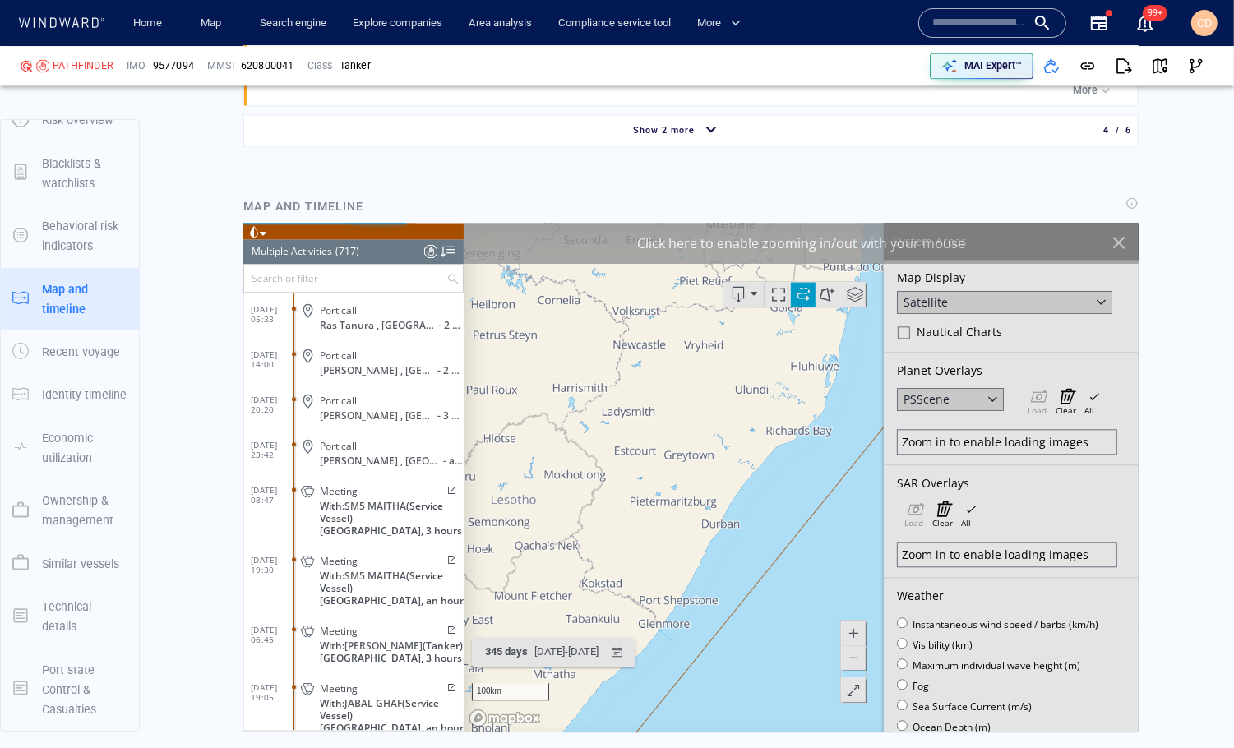
click at [727, 546] on canvas "Map" at bounding box center [801, 478] width 676 height 510
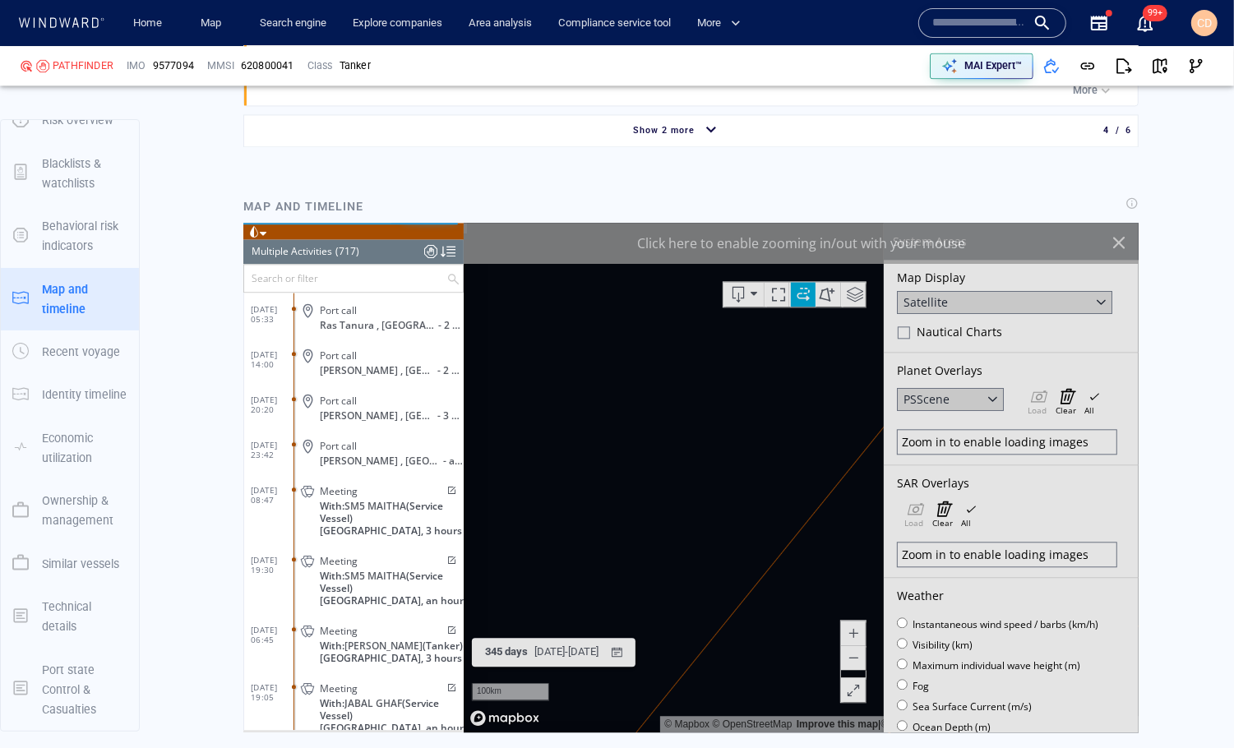
click at [727, 546] on canvas "Map" at bounding box center [801, 478] width 676 height 510
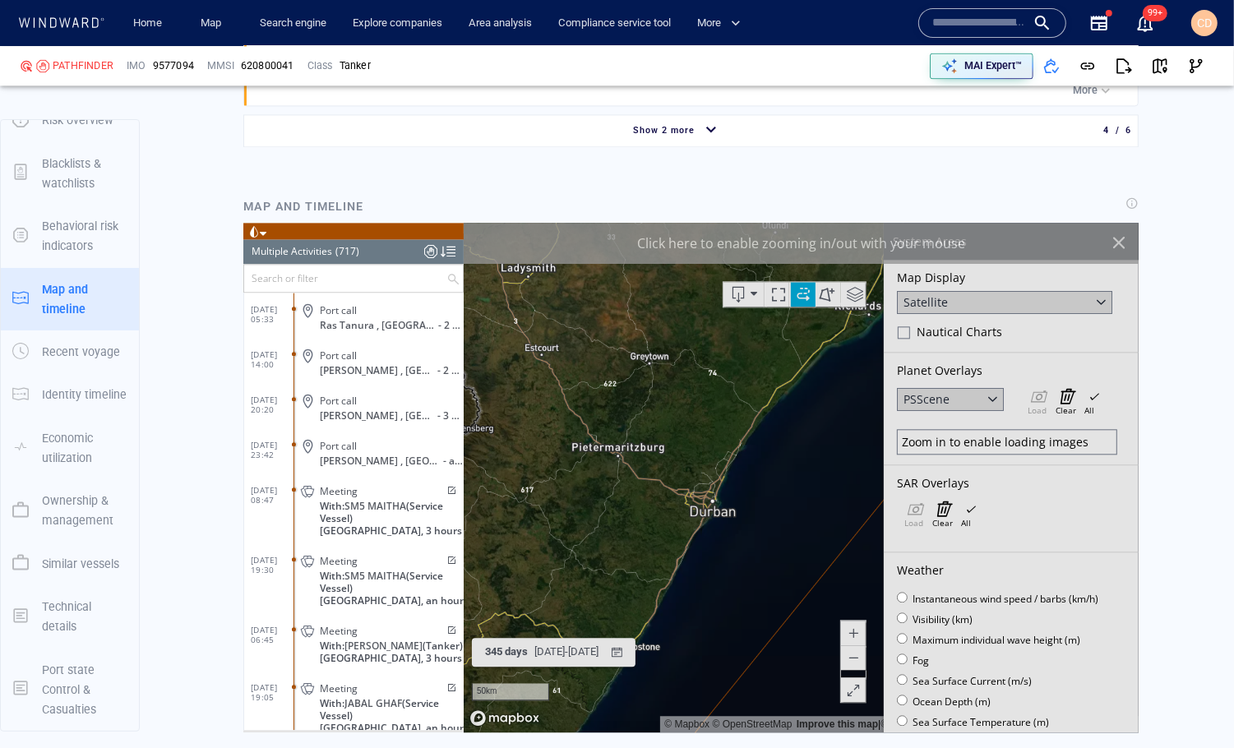
click at [716, 524] on canvas "Map" at bounding box center [801, 478] width 676 height 510
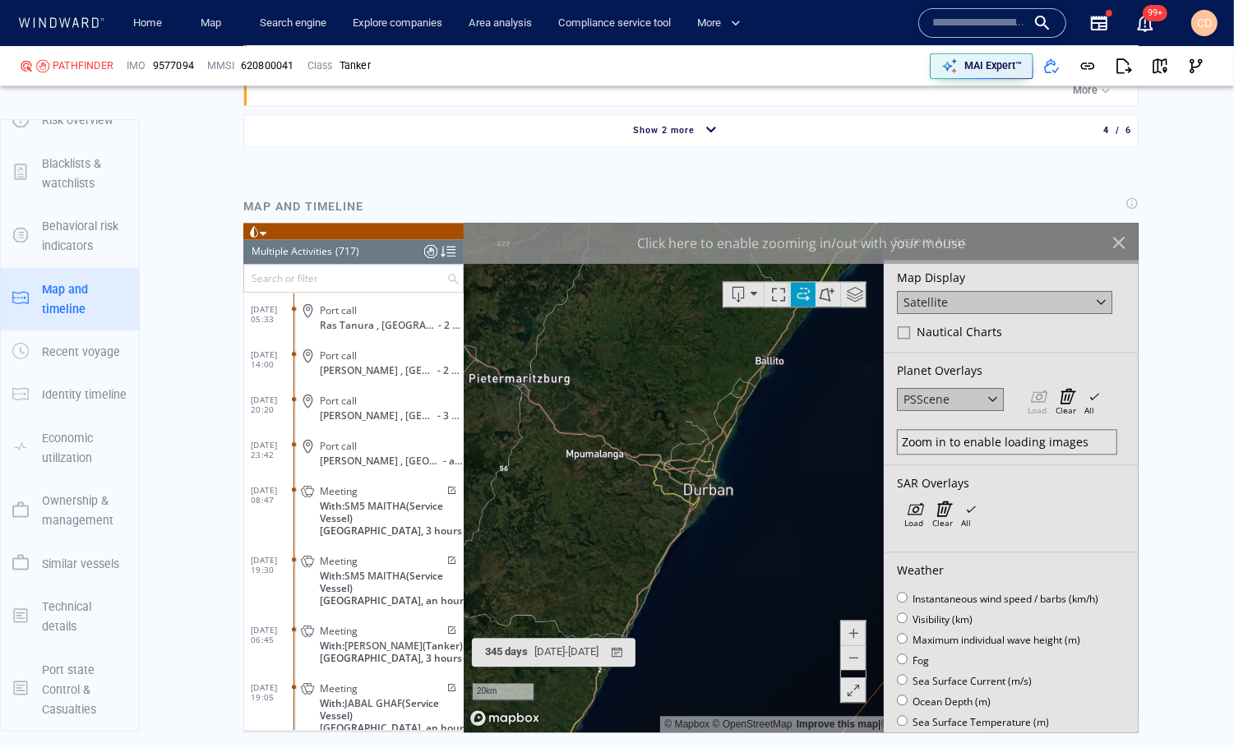
click at [709, 505] on canvas "Map" at bounding box center [801, 478] width 676 height 510
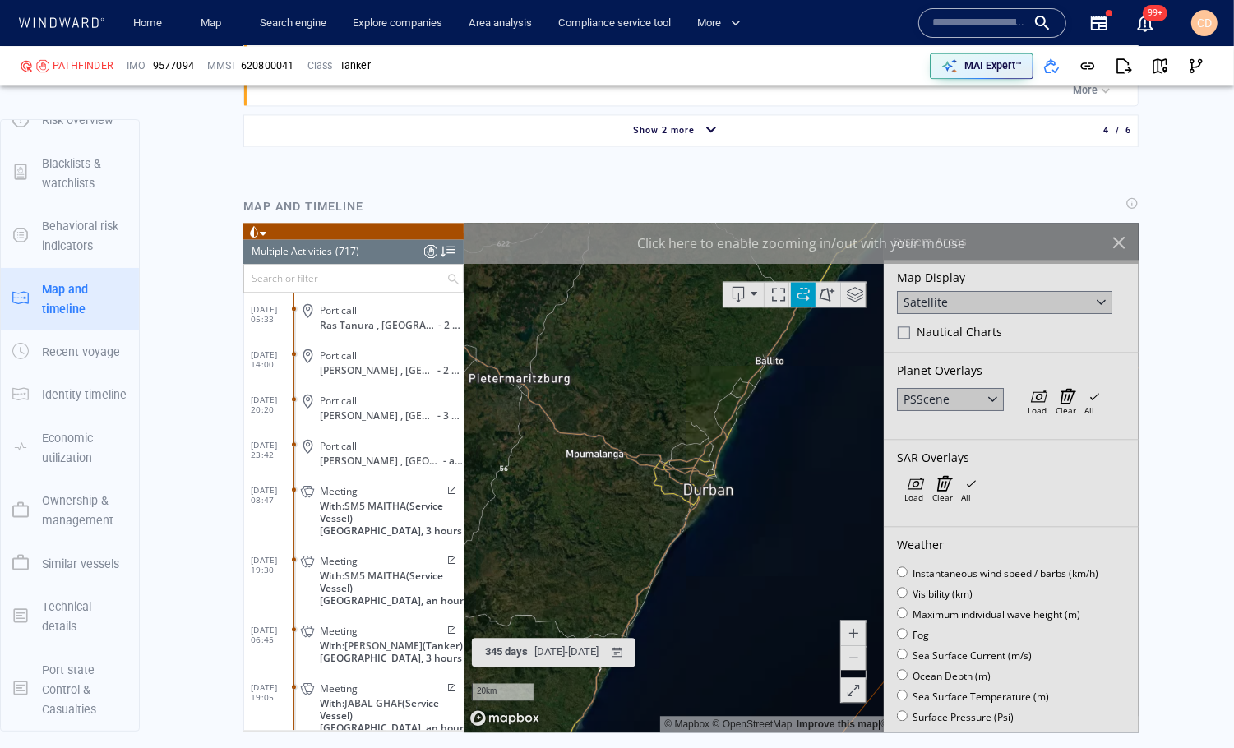
click at [709, 505] on canvas "Map" at bounding box center [801, 478] width 676 height 510
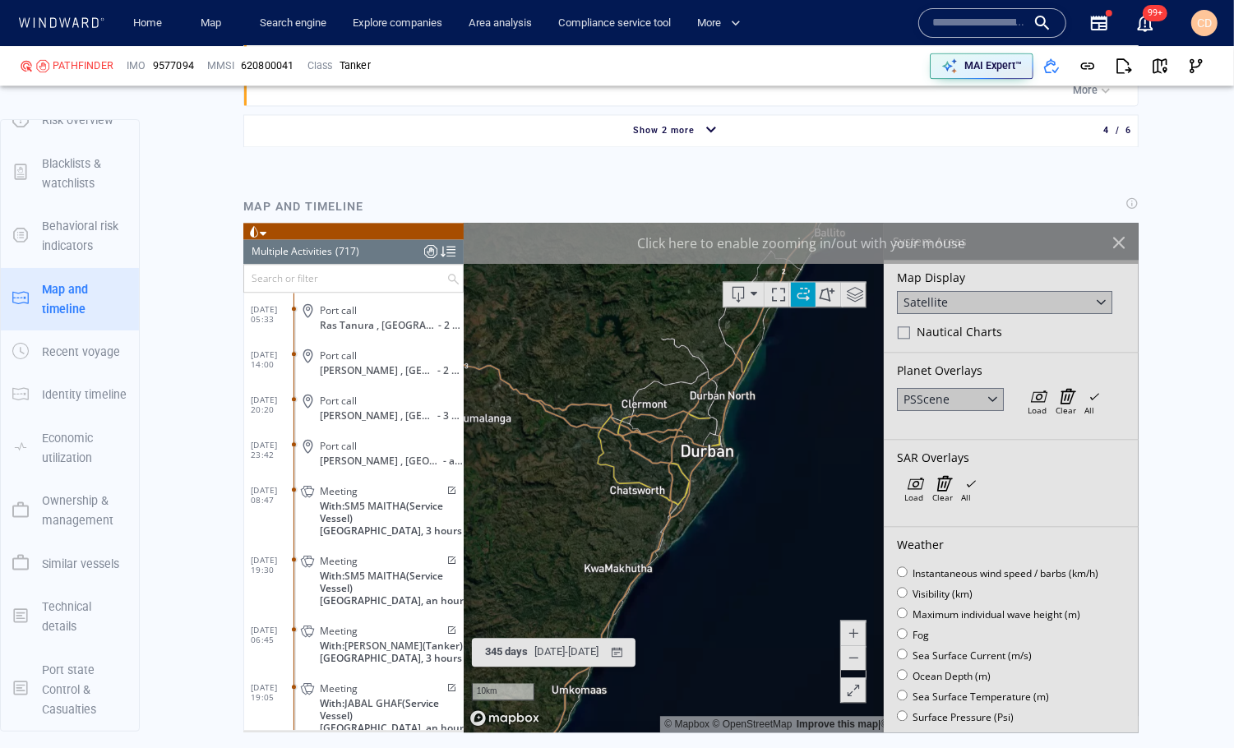
click at [714, 539] on canvas "Map" at bounding box center [801, 478] width 676 height 510
click at [736, 478] on canvas "Map" at bounding box center [801, 478] width 676 height 510
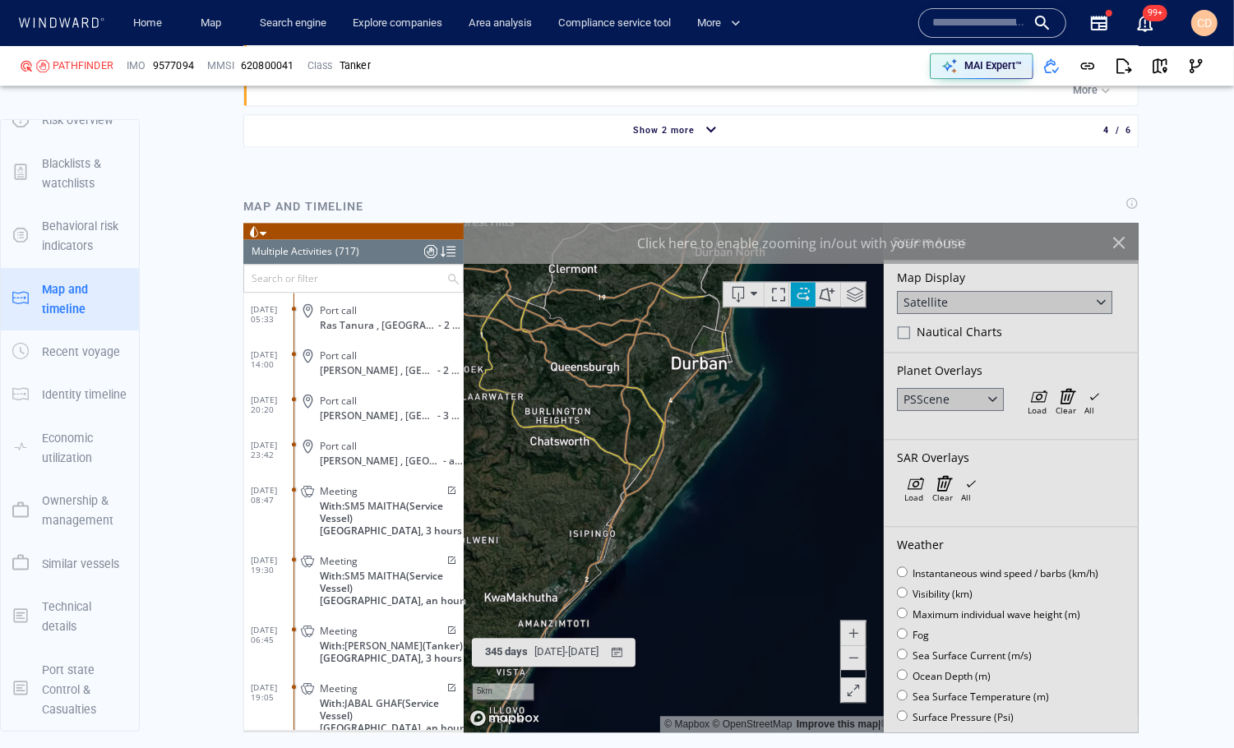
click at [736, 478] on canvas "Map" at bounding box center [801, 478] width 676 height 510
drag, startPoint x: 742, startPoint y: 420, endPoint x: 740, endPoint y: 532, distance: 111.8
click at [740, 532] on canvas "Map" at bounding box center [801, 478] width 676 height 510
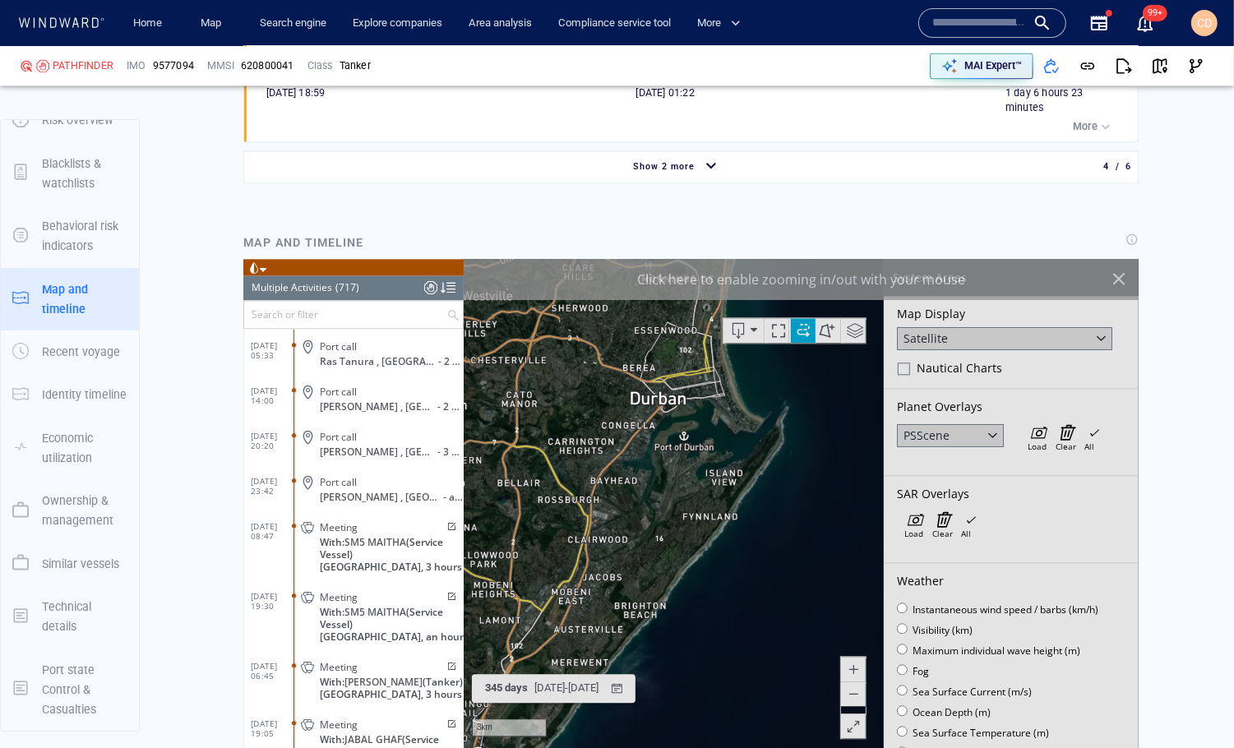
scroll to position [2924, 0]
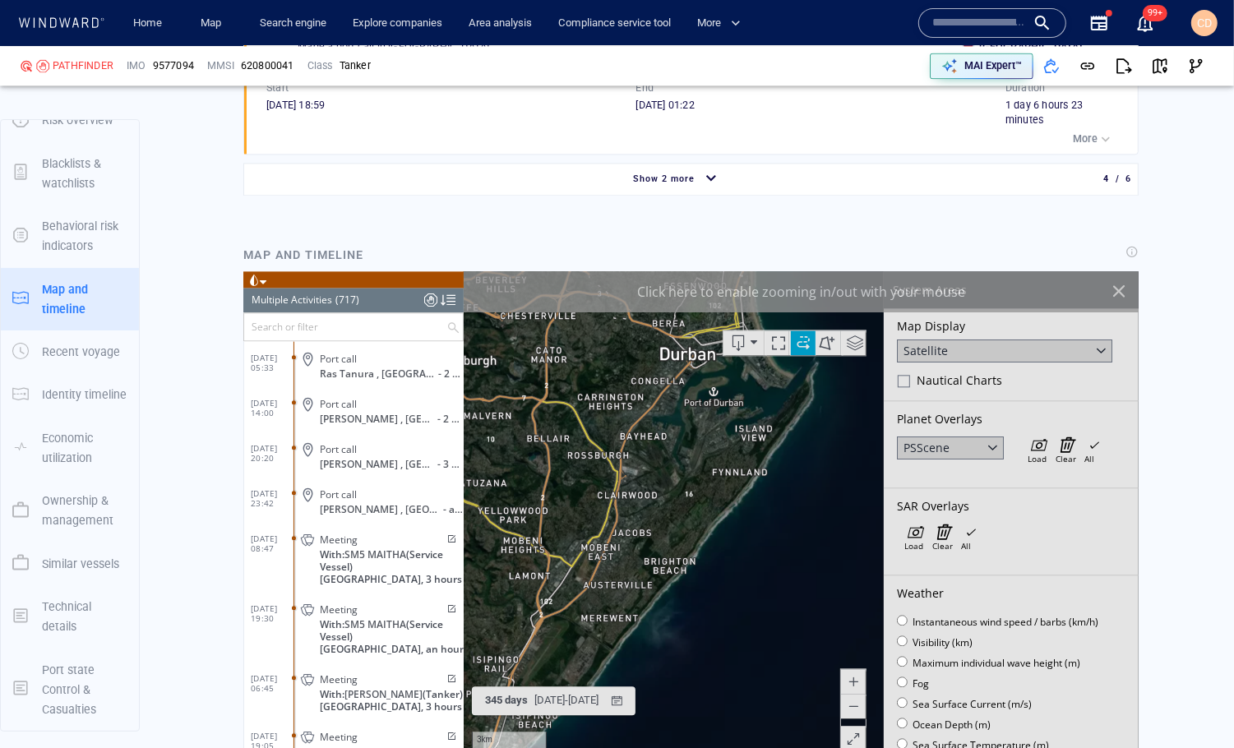
drag, startPoint x: 704, startPoint y: 577, endPoint x: 747, endPoint y: 495, distance: 92.6
click at [747, 495] on canvas "Map" at bounding box center [801, 526] width 676 height 510
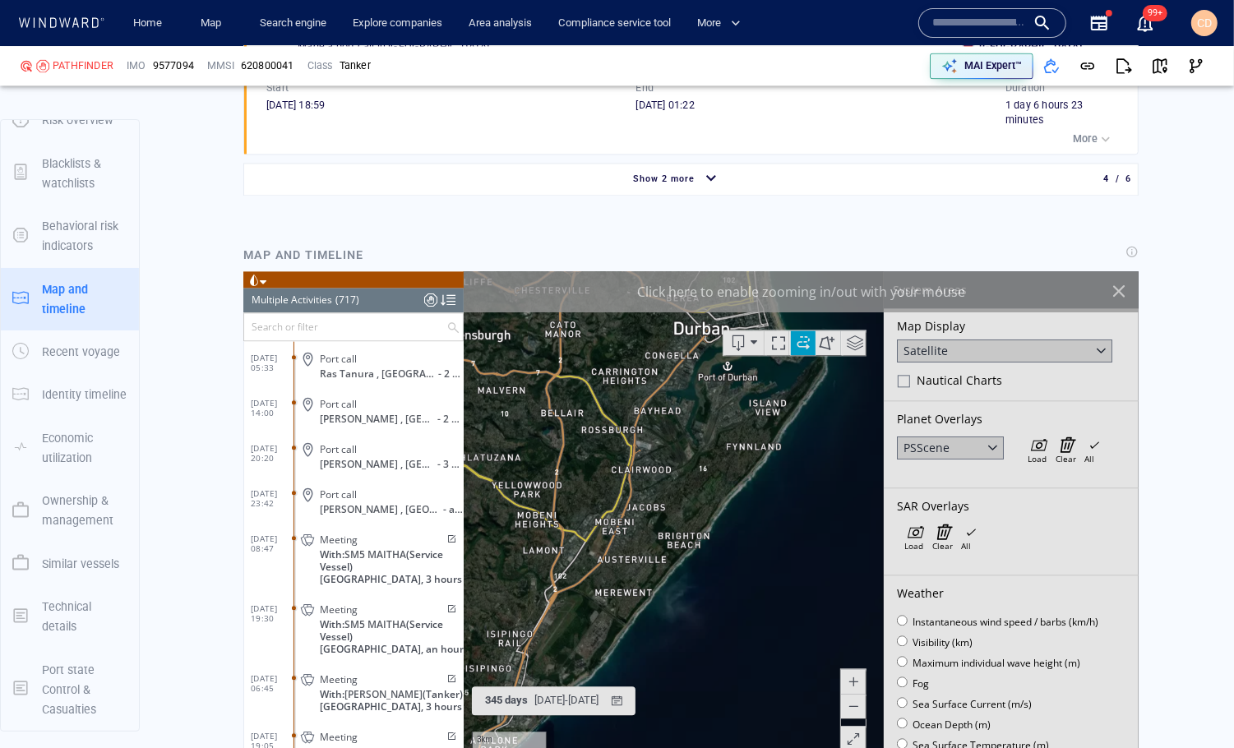
drag, startPoint x: 783, startPoint y: 435, endPoint x: 682, endPoint y: 643, distance: 230.9
click at [682, 644] on canvas "Map" at bounding box center [801, 526] width 676 height 510
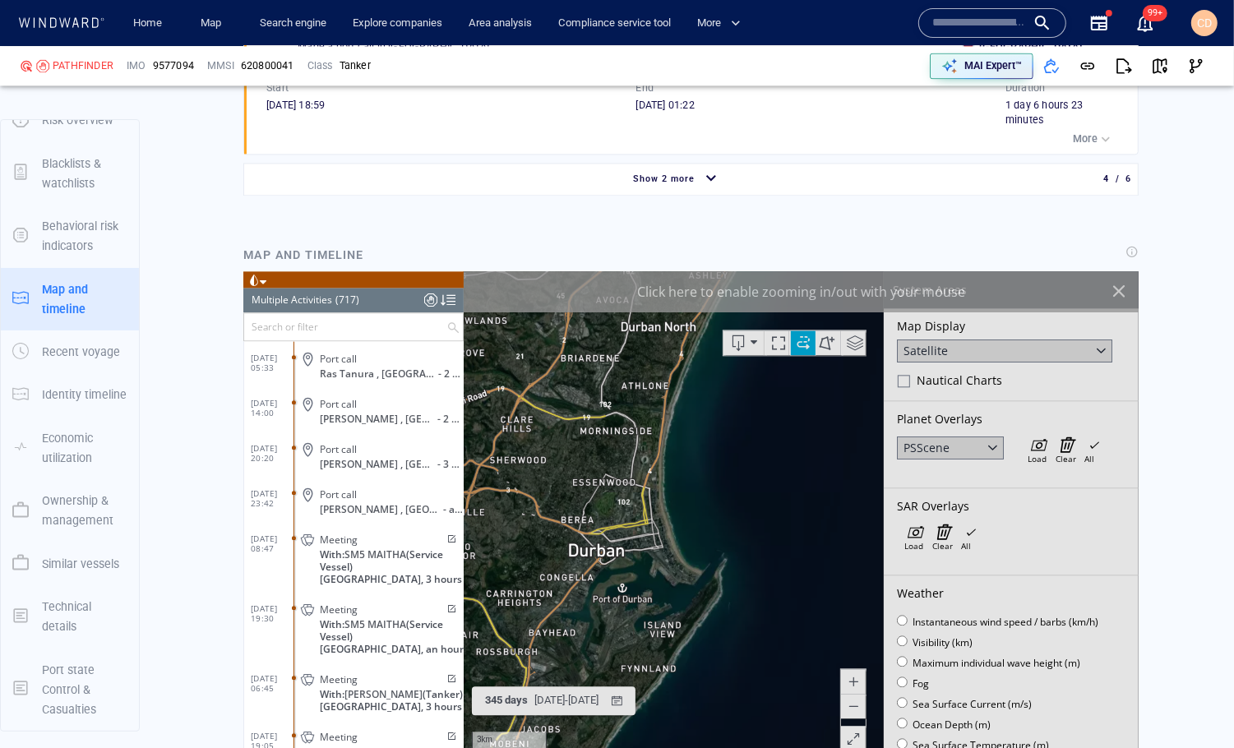
click at [673, 514] on canvas "Map" at bounding box center [801, 526] width 676 height 510
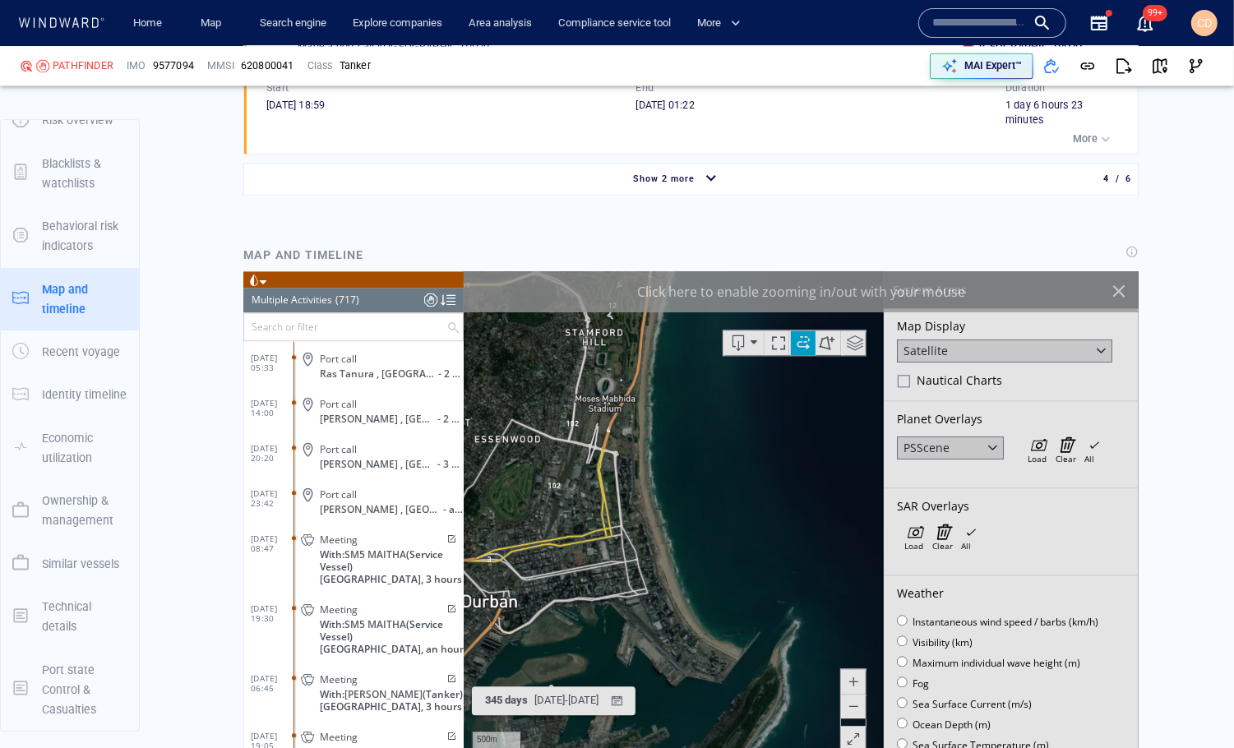
drag, startPoint x: 633, startPoint y: 570, endPoint x: 699, endPoint y: 536, distance: 73.9
click at [699, 536] on canvas "Map" at bounding box center [801, 526] width 676 height 510
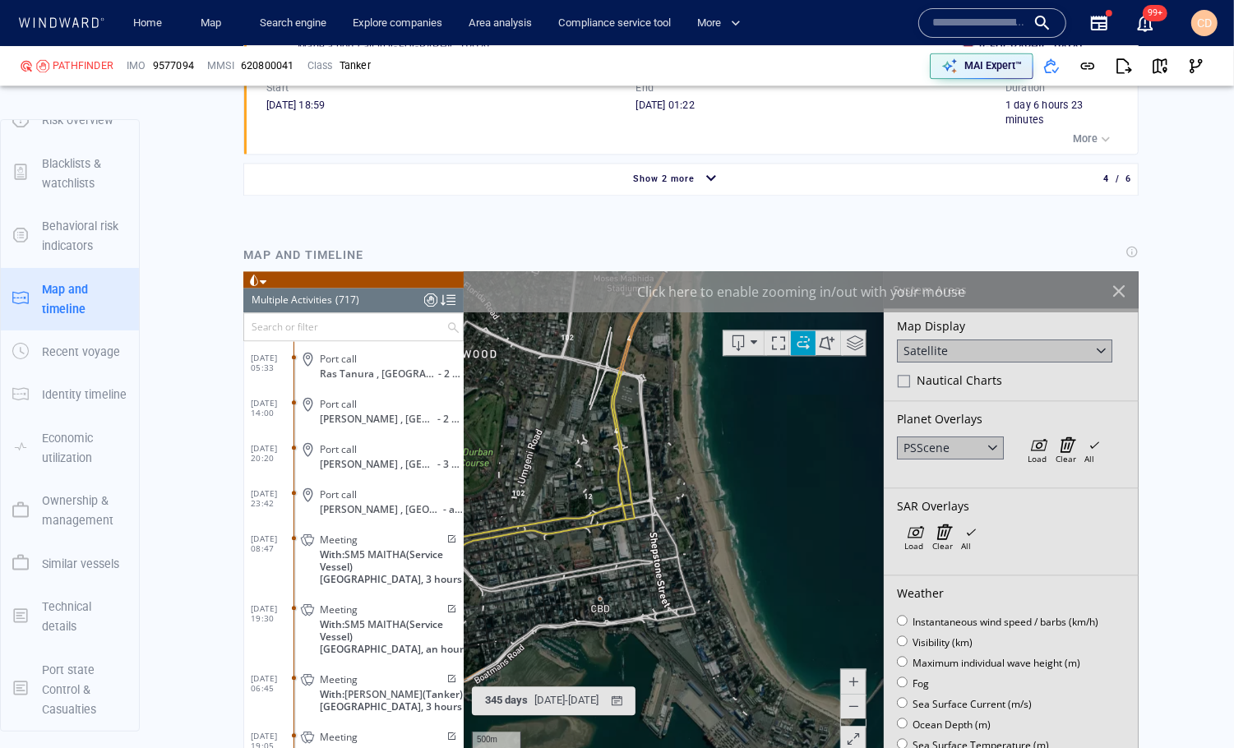
click at [699, 536] on canvas "Map" at bounding box center [801, 526] width 676 height 510
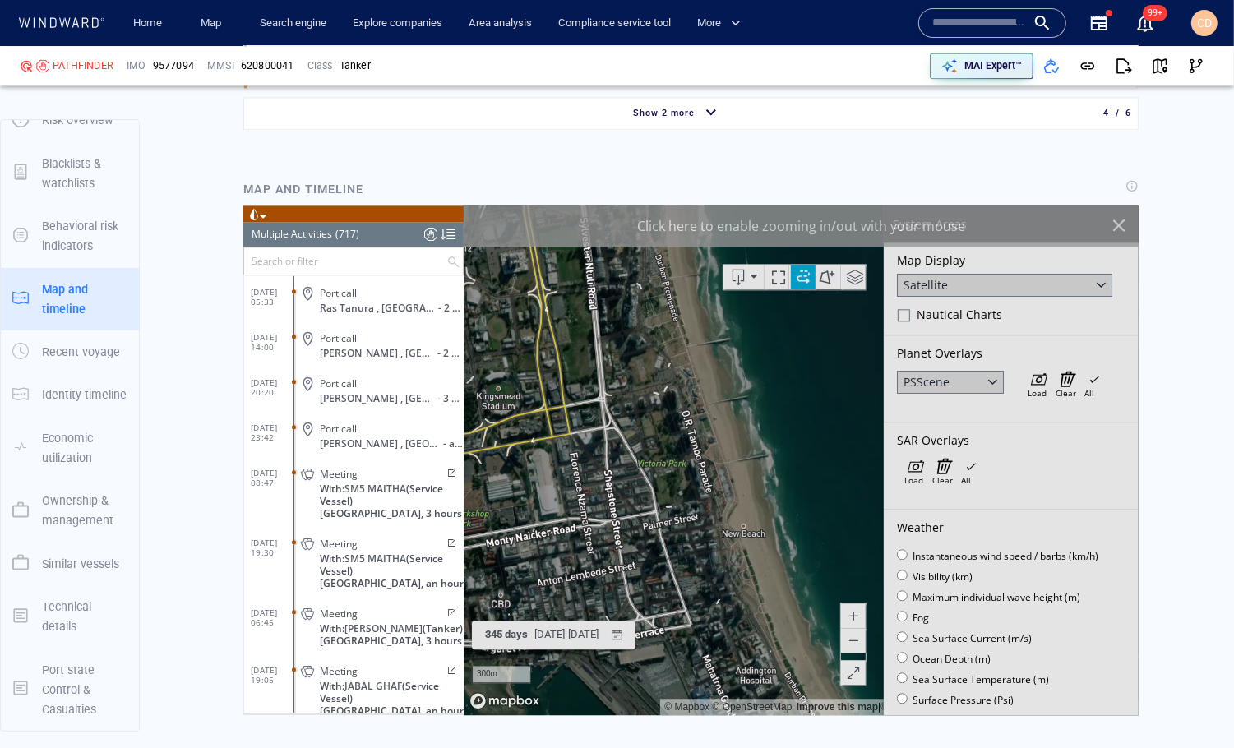
scroll to position [2986, 0]
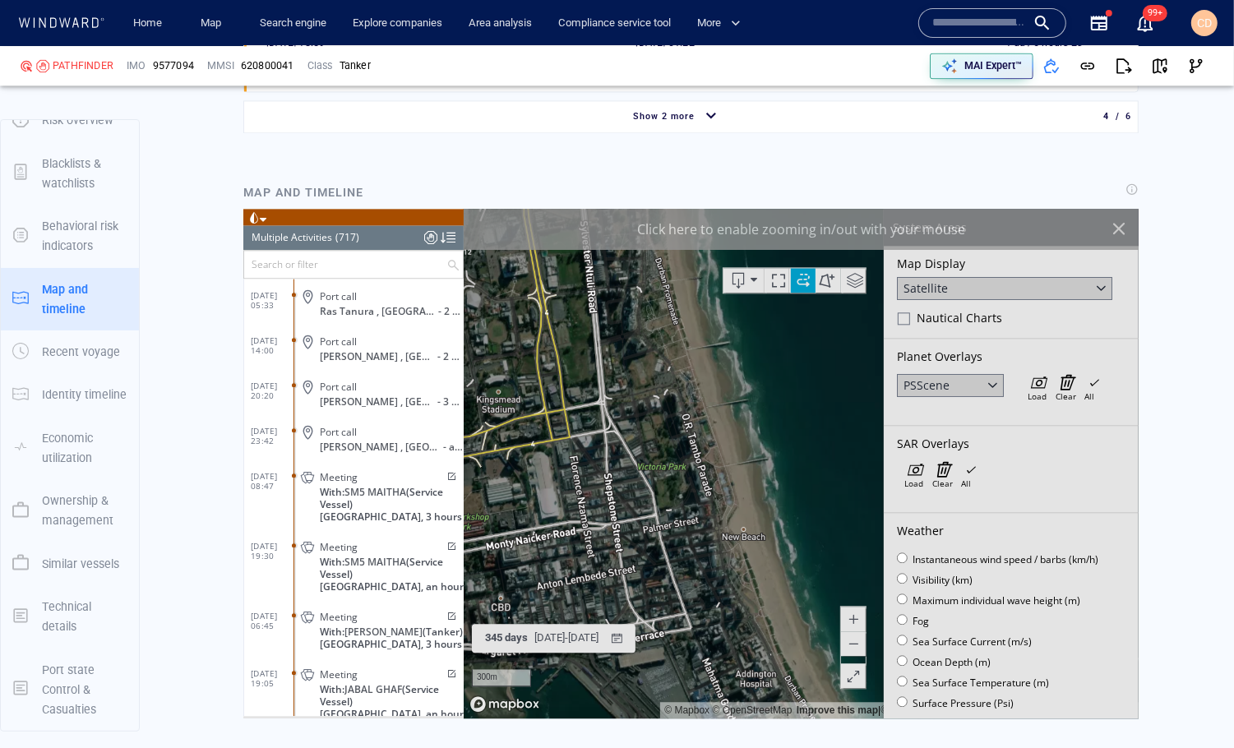
click at [856, 642] on span at bounding box center [852, 643] width 16 height 25
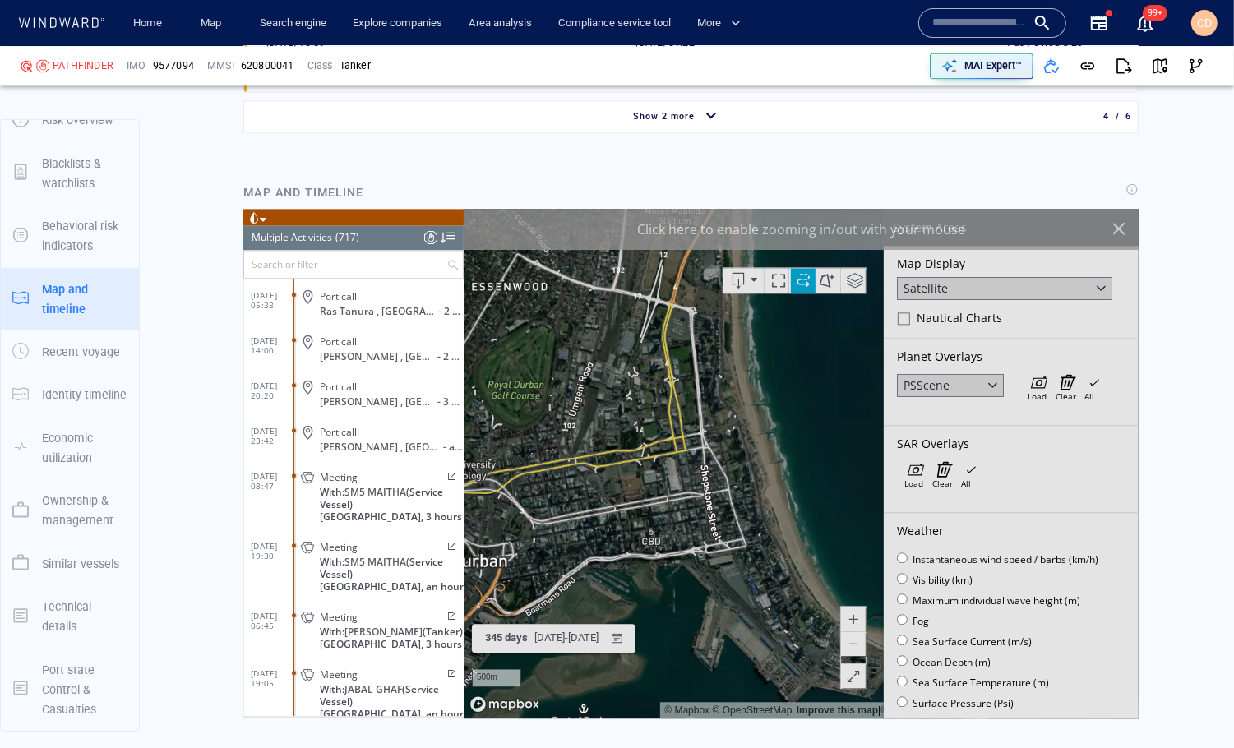
click at [856, 642] on span at bounding box center [852, 643] width 16 height 25
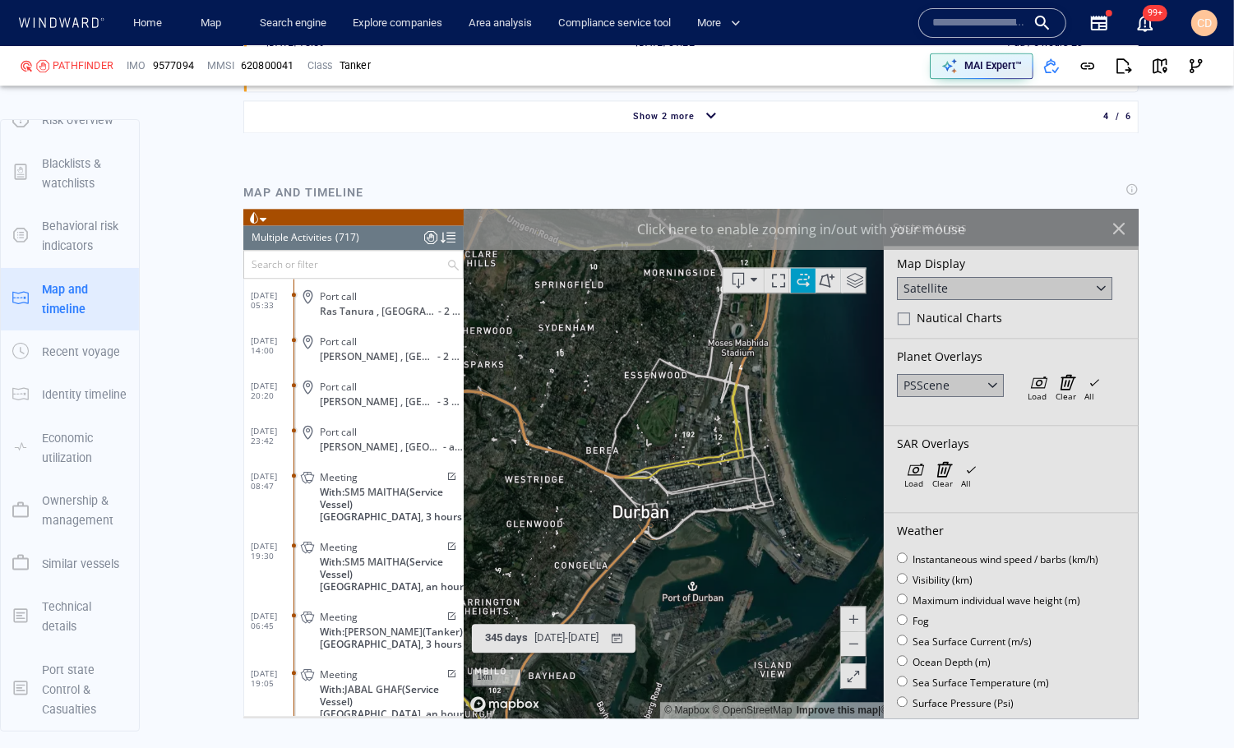
drag, startPoint x: 814, startPoint y: 548, endPoint x: 741, endPoint y: 458, distance: 116.3
click at [741, 458] on canvas "Map" at bounding box center [801, 464] width 676 height 510
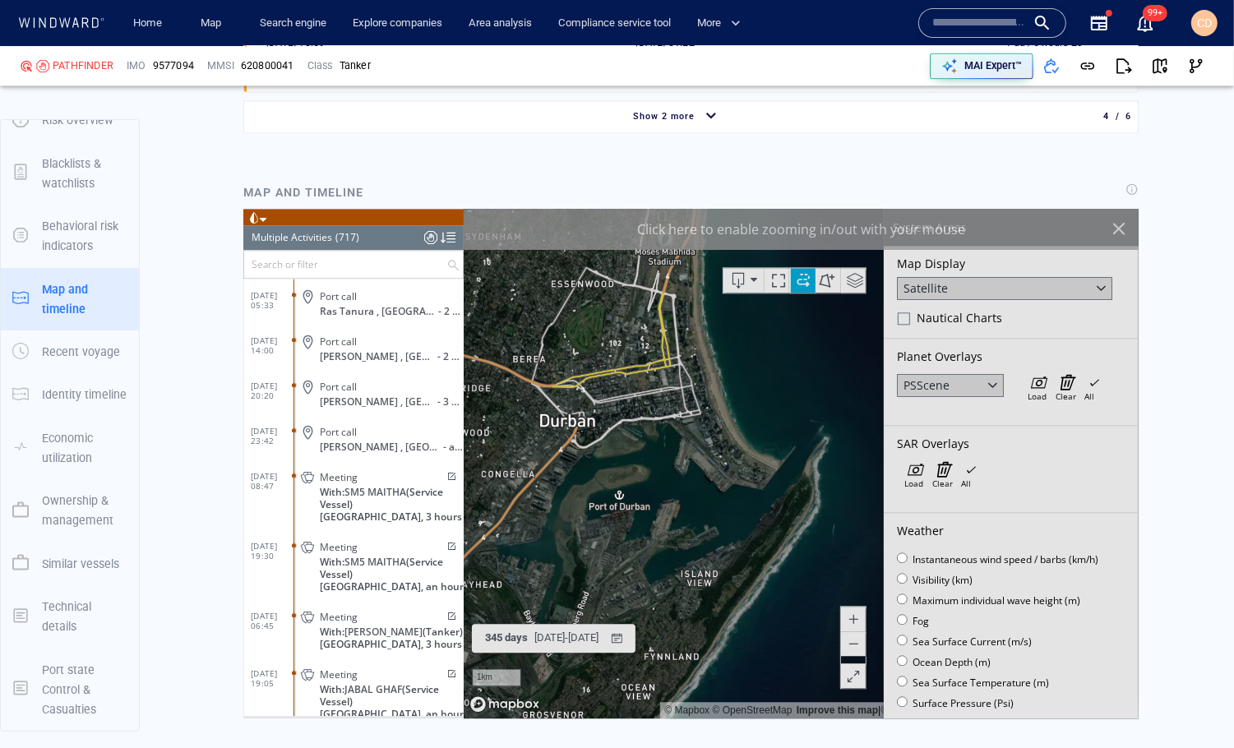
click at [711, 503] on canvas "Map" at bounding box center [801, 464] width 676 height 510
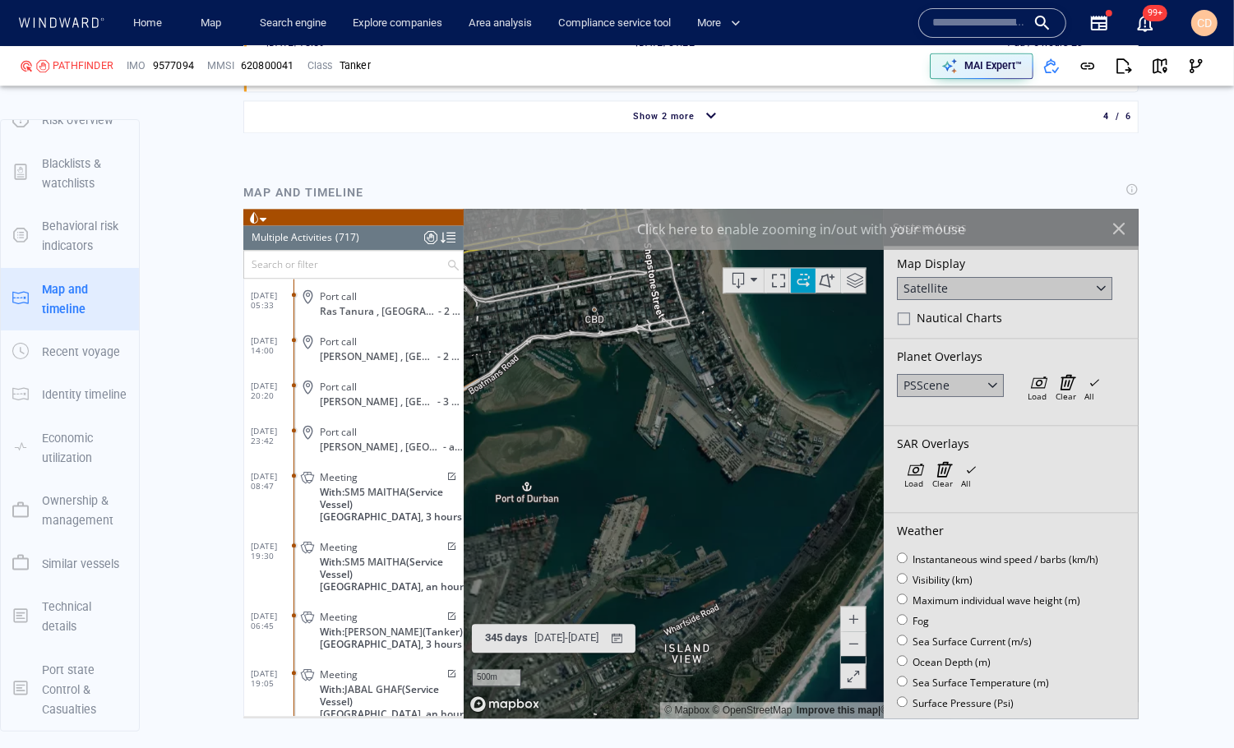
click at [711, 503] on canvas "Map" at bounding box center [801, 464] width 676 height 510
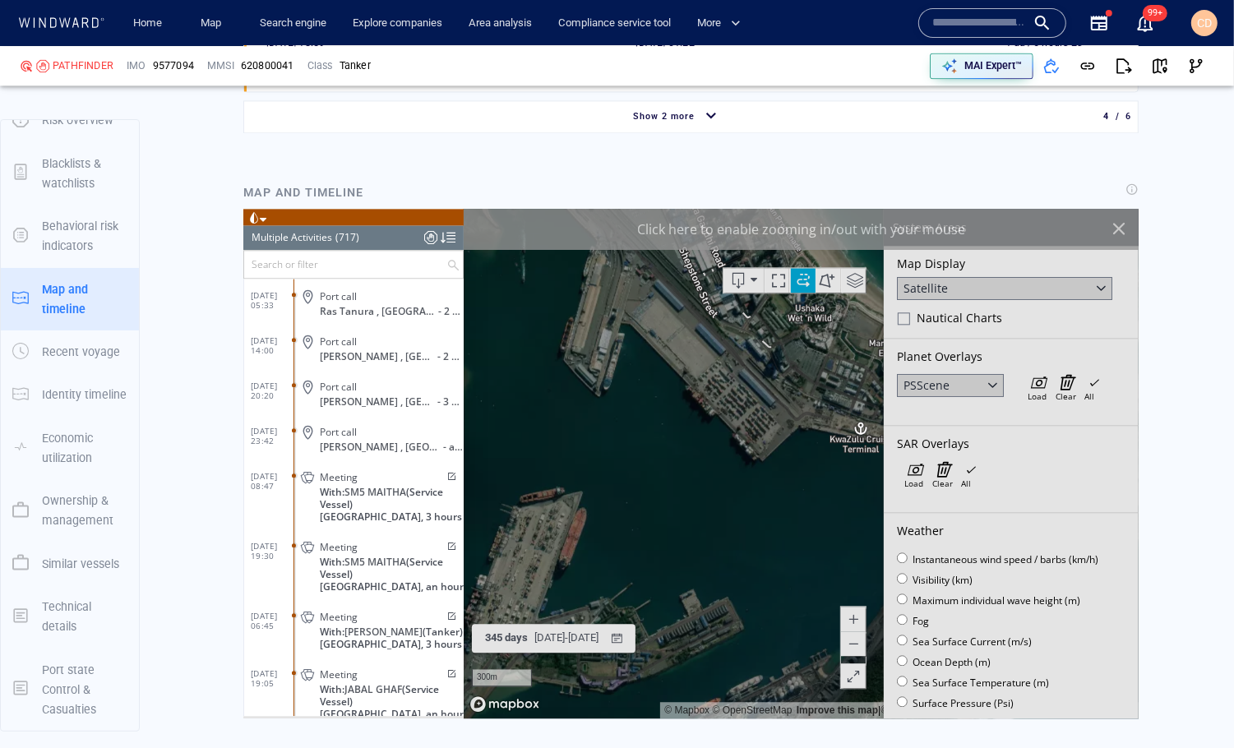
drag, startPoint x: 707, startPoint y: 501, endPoint x: 759, endPoint y: 487, distance: 53.4
click at [759, 487] on canvas "Map" at bounding box center [801, 464] width 676 height 510
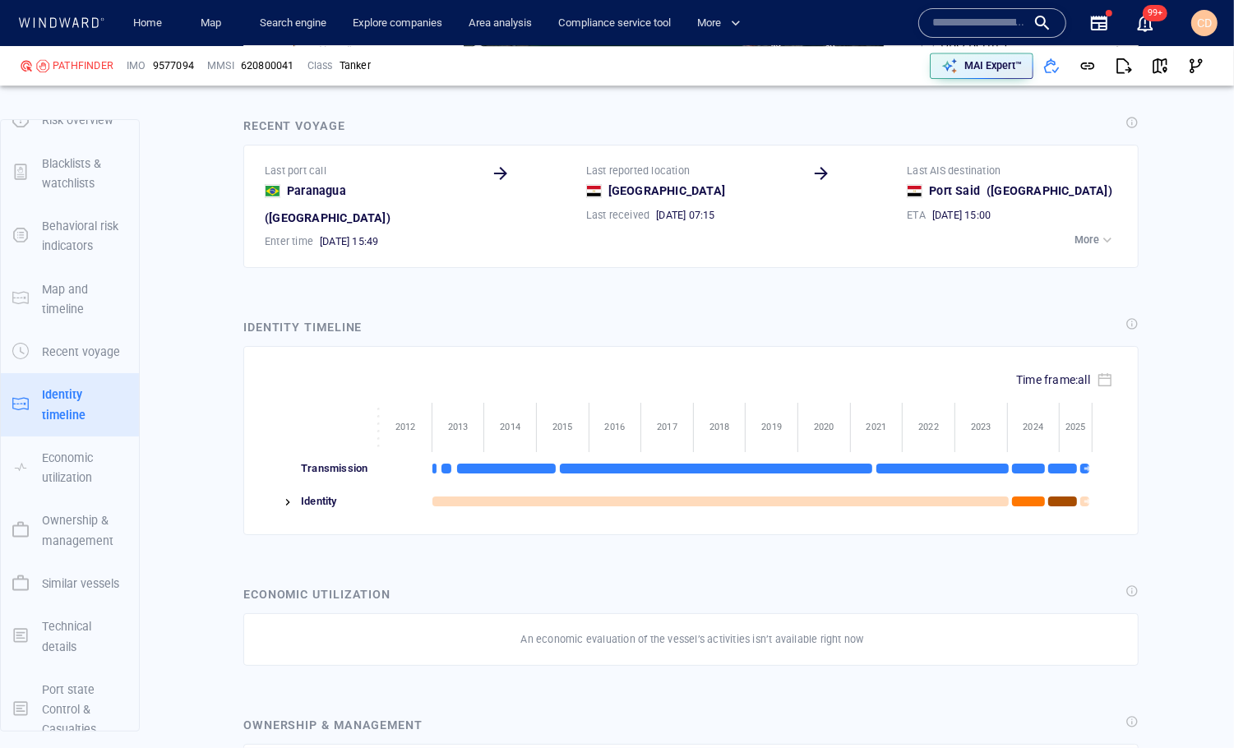
scroll to position [3636, 0]
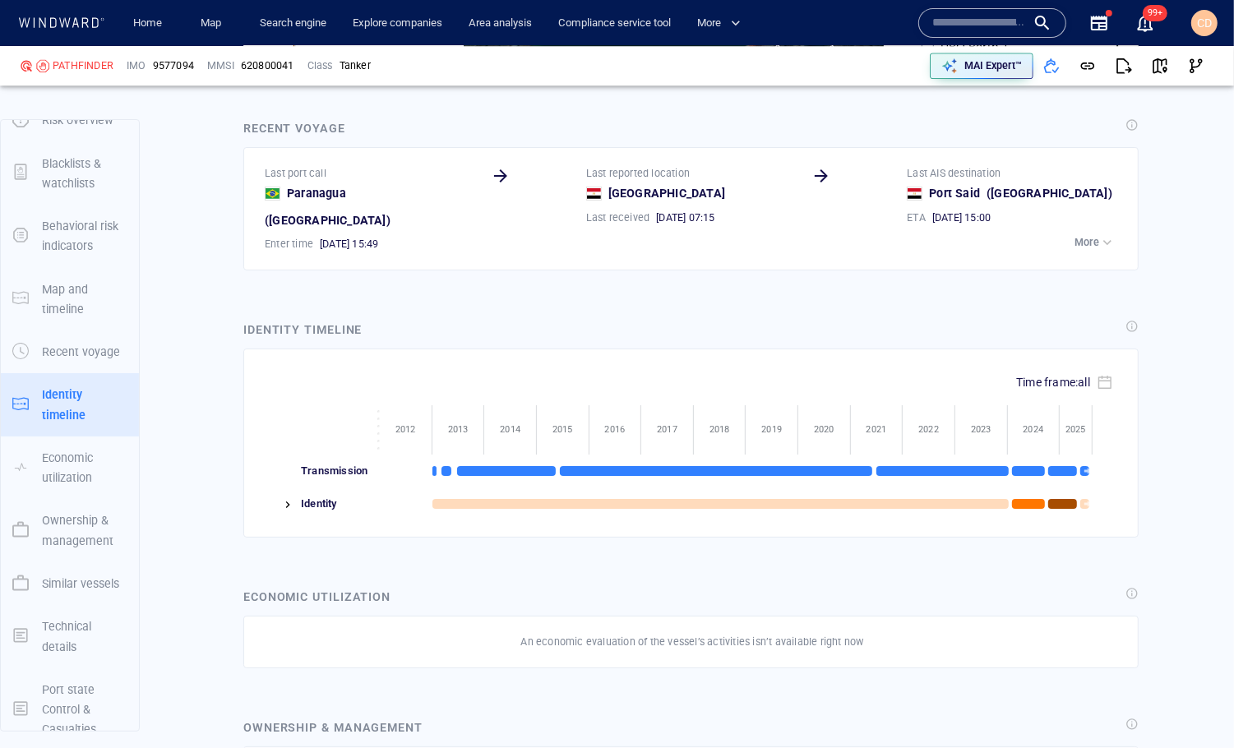
click at [296, 487] on div "Identity" at bounding box center [338, 503] width 84 height 33
click at [275, 487] on div at bounding box center [280, 503] width 31 height 33
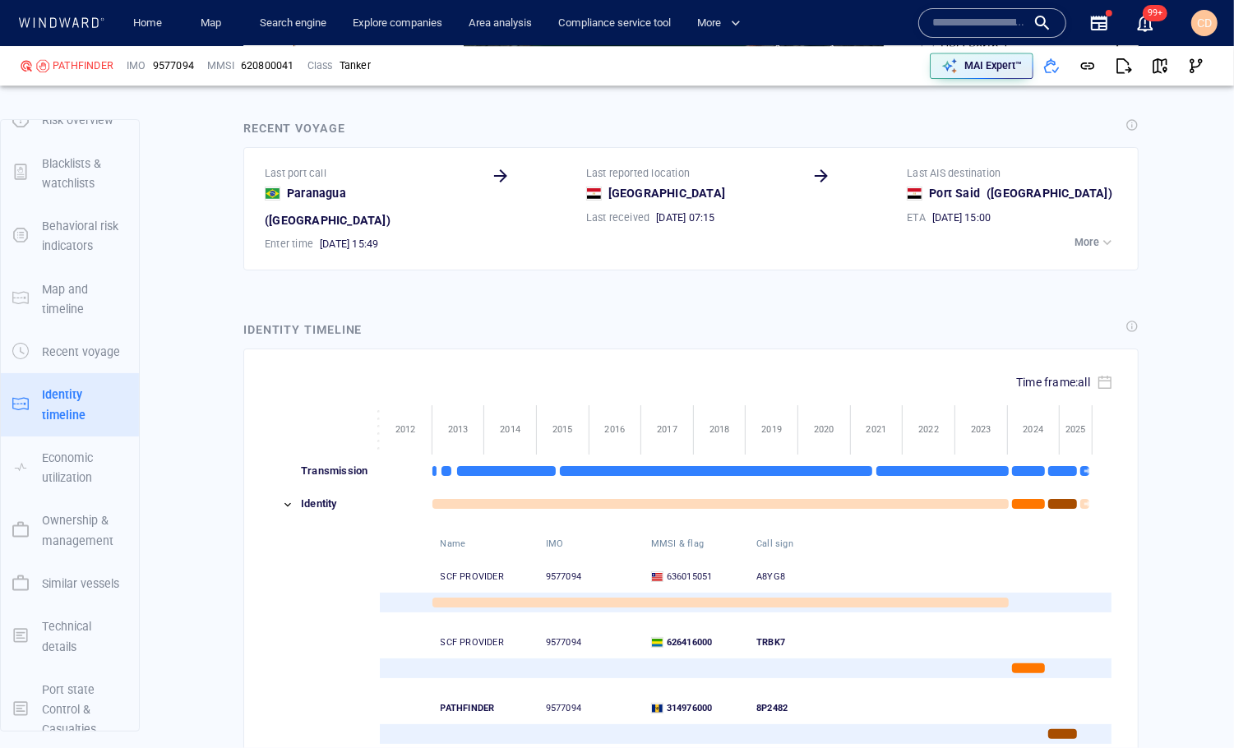
click at [283, 498] on img at bounding box center [287, 504] width 13 height 13
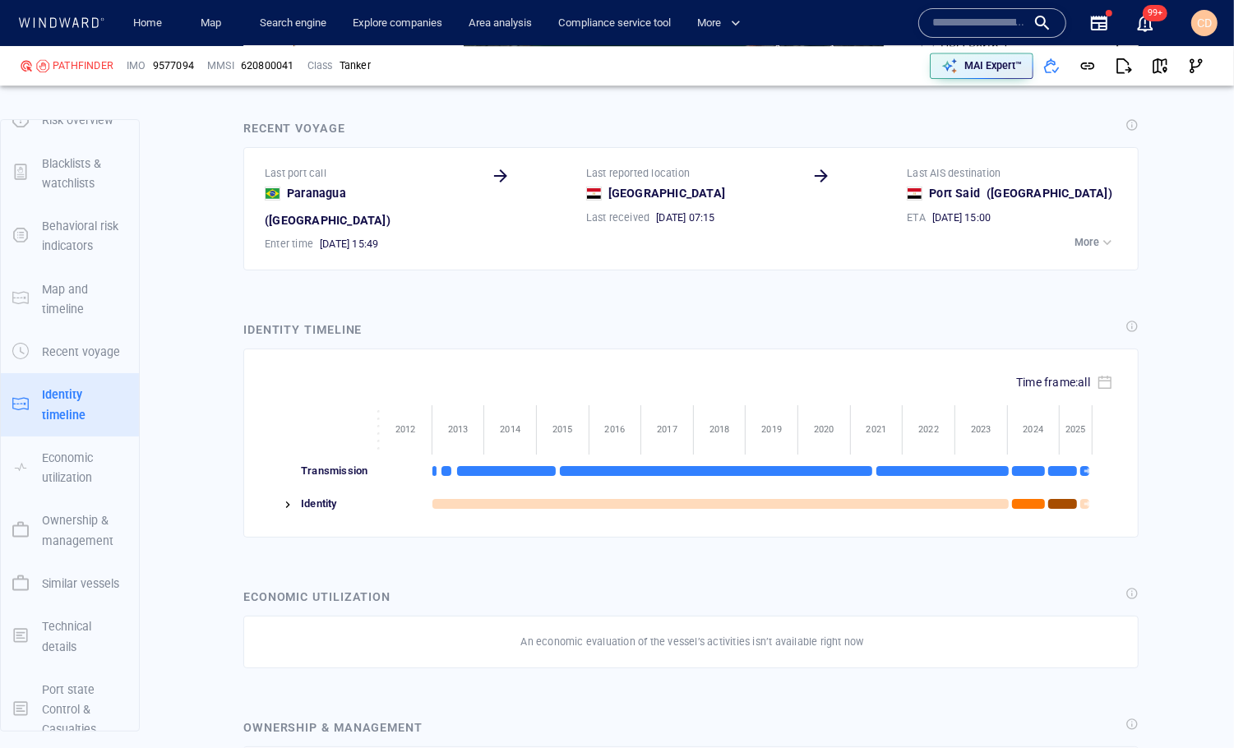
click at [283, 498] on img at bounding box center [287, 504] width 13 height 13
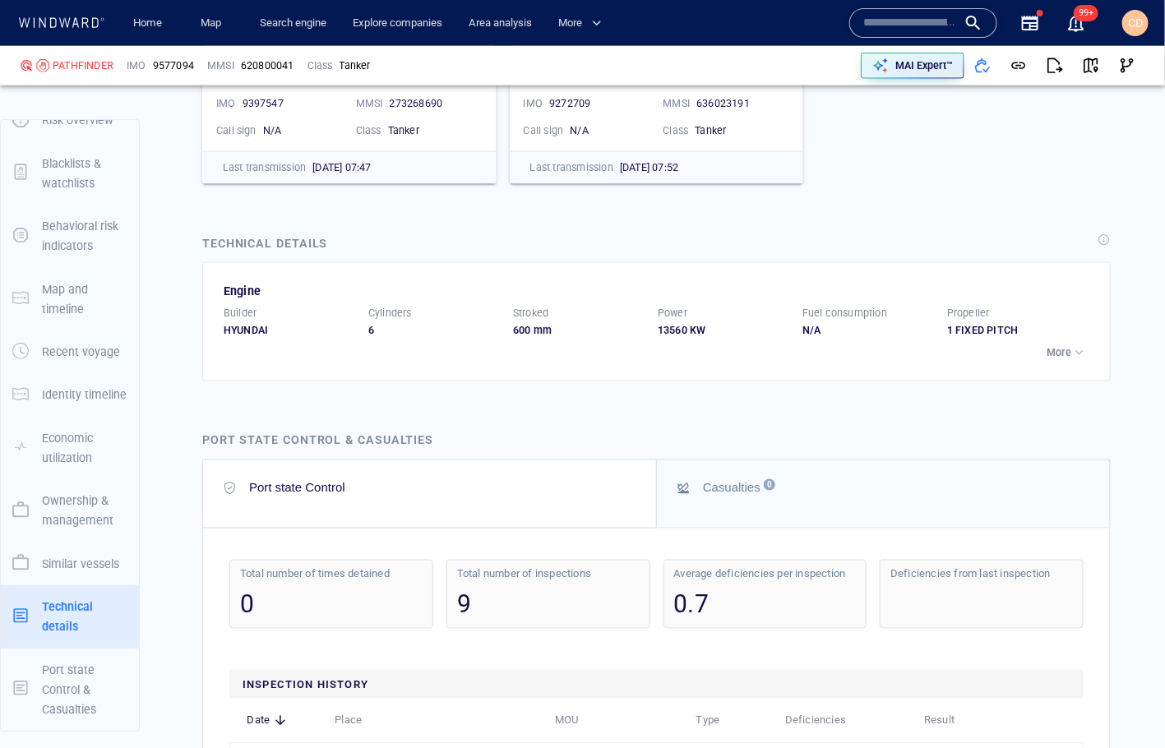
scroll to position [5460, 0]
click at [1067, 354] on p "More" at bounding box center [1058, 351] width 25 height 15
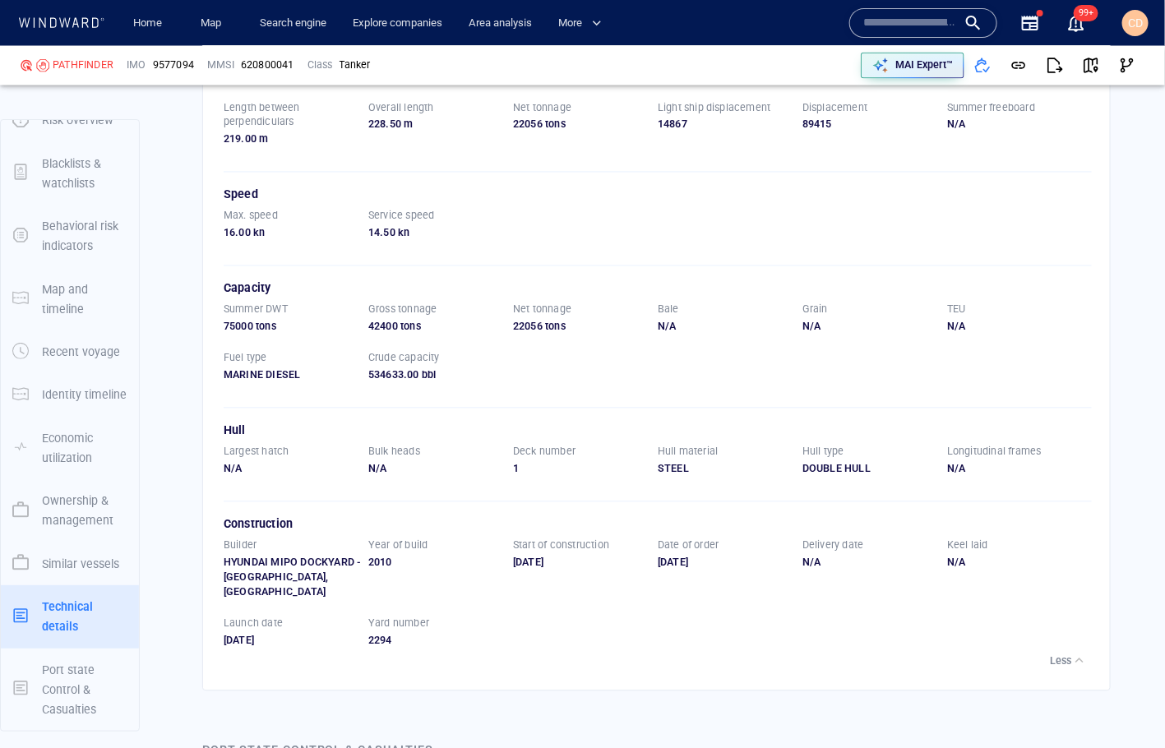
scroll to position [5805, 0]
drag, startPoint x: 313, startPoint y: 374, endPoint x: 202, endPoint y: 354, distance: 112.7
click at [202, 354] on div "Engine Builder HYUNDAI Cylinders 6 Stroked 600 mm Power 13560 KW Fuel consumpti…" at bounding box center [656, 304] width 908 height 776
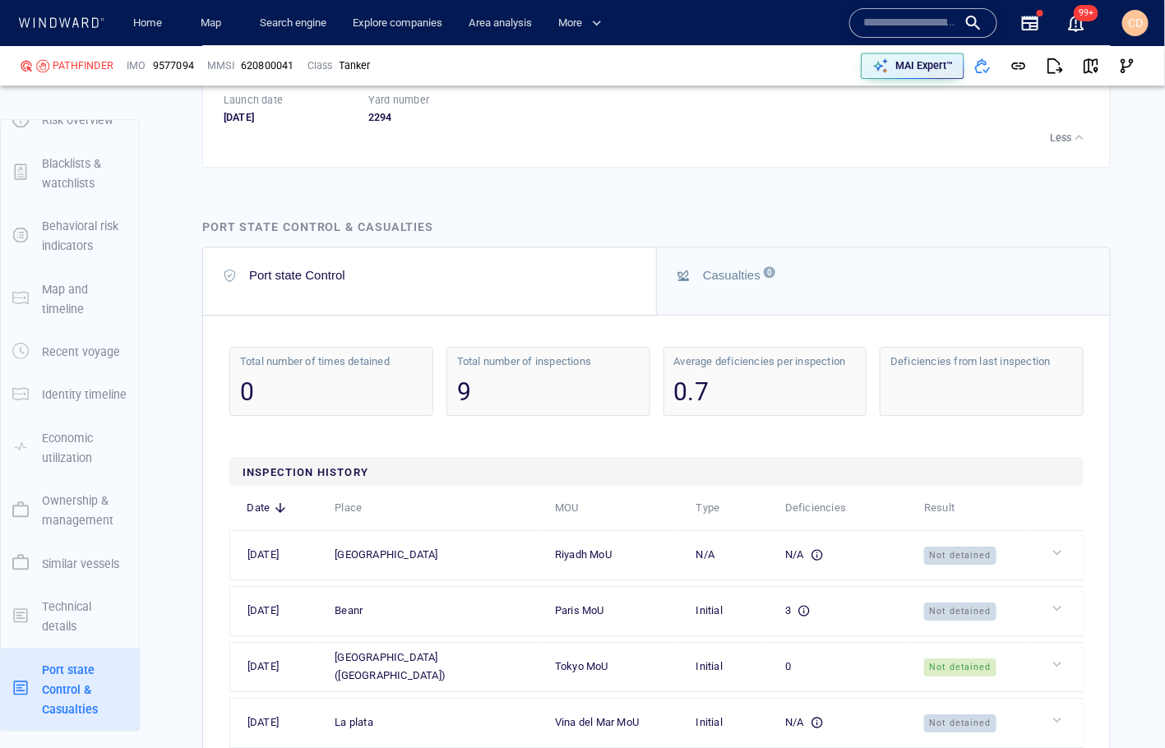
scroll to position [6342, 0]
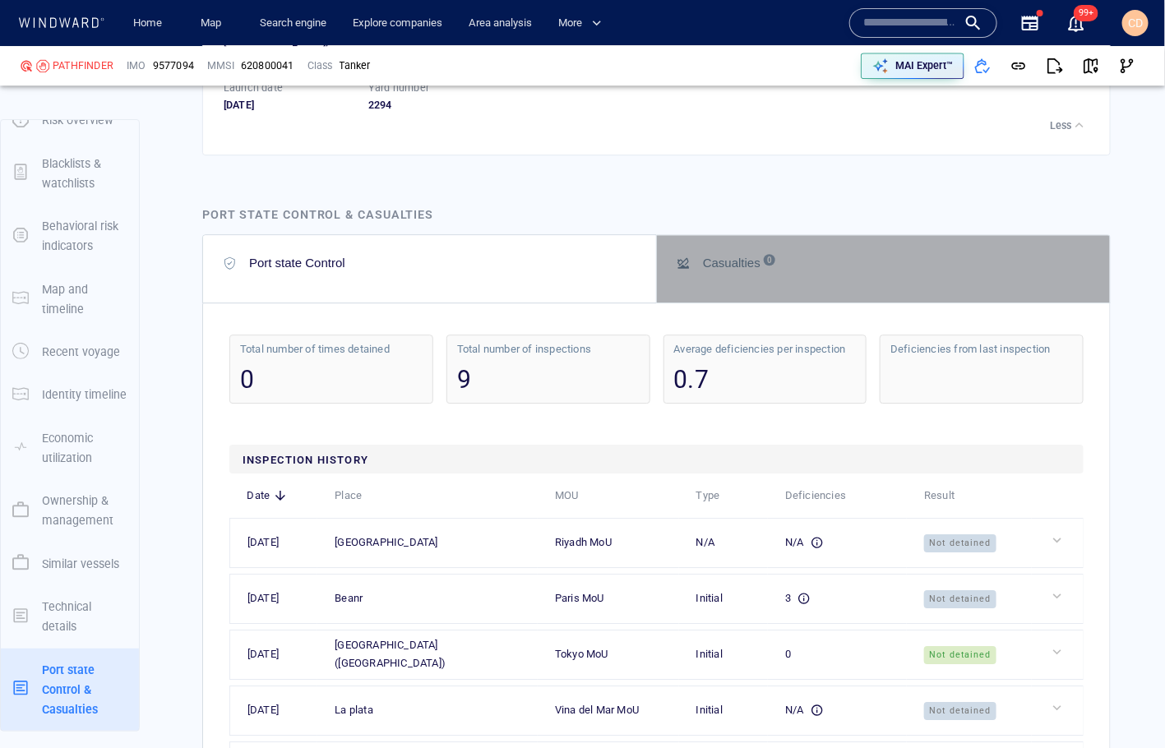
click at [733, 256] on div "Casualties 0" at bounding box center [732, 263] width 58 height 14
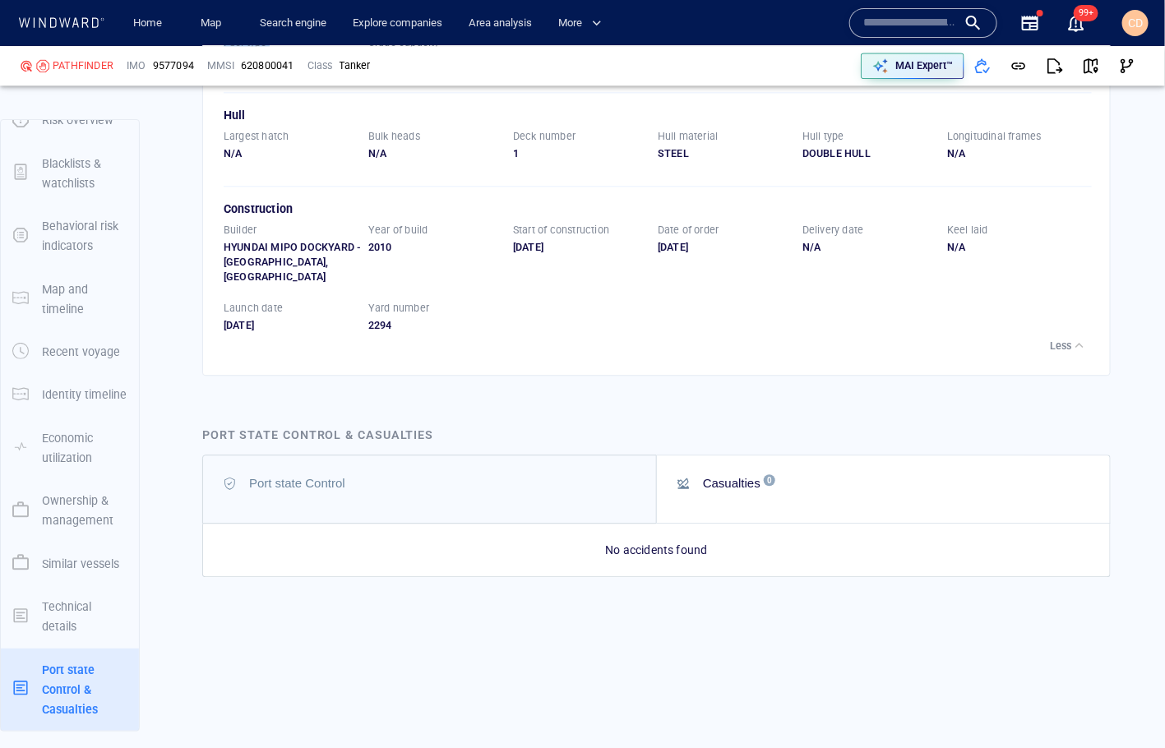
click at [492, 455] on button "Port state Control" at bounding box center [429, 488] width 453 height 67
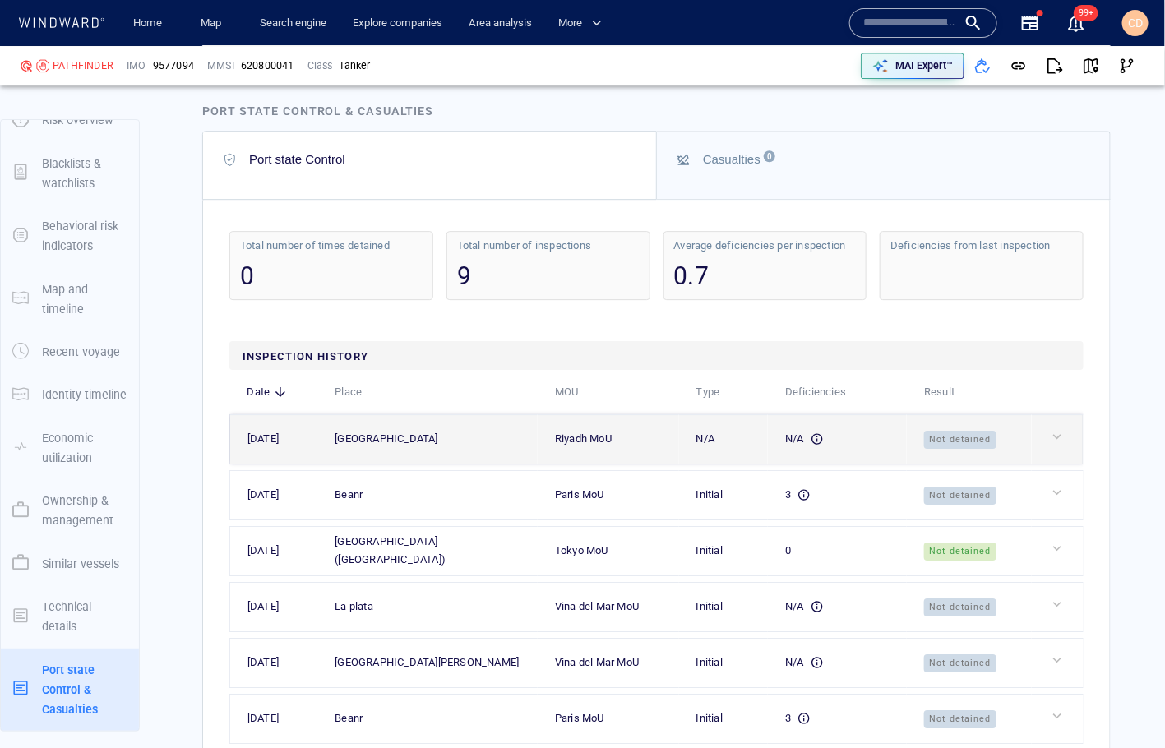
scroll to position [6445, 0]
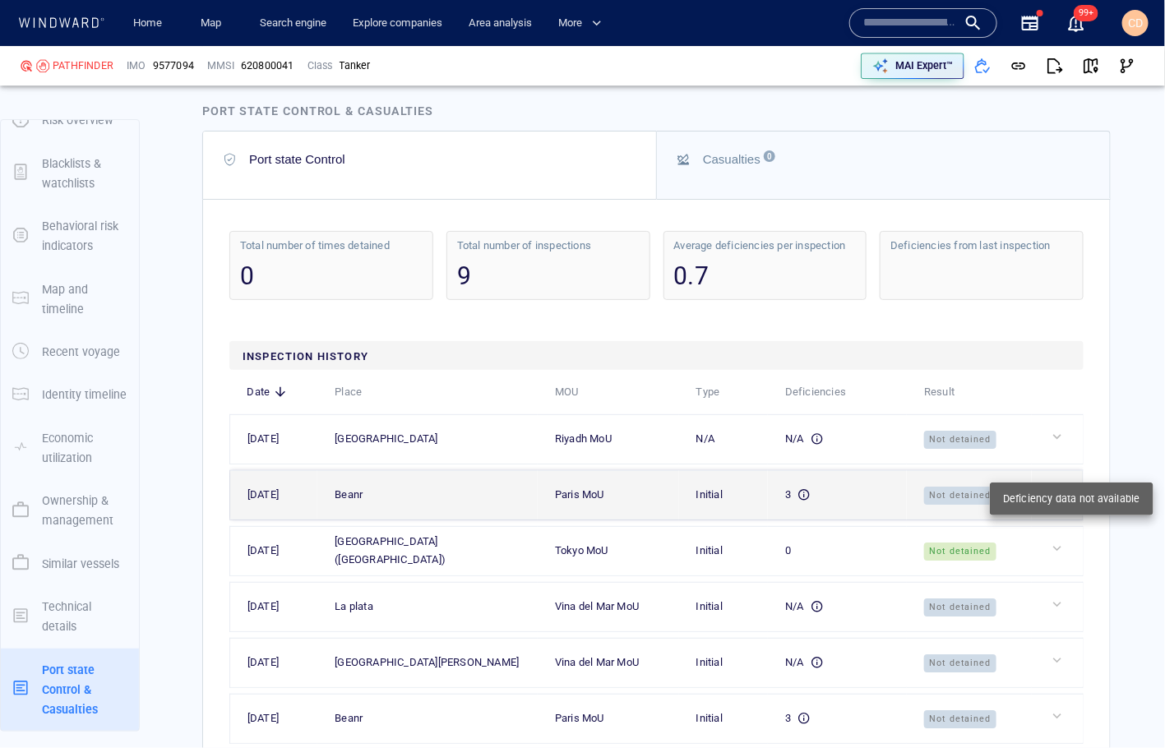
click at [1054, 484] on div at bounding box center [1064, 492] width 30 height 16
click at [1064, 484] on div at bounding box center [1064, 492] width 30 height 16
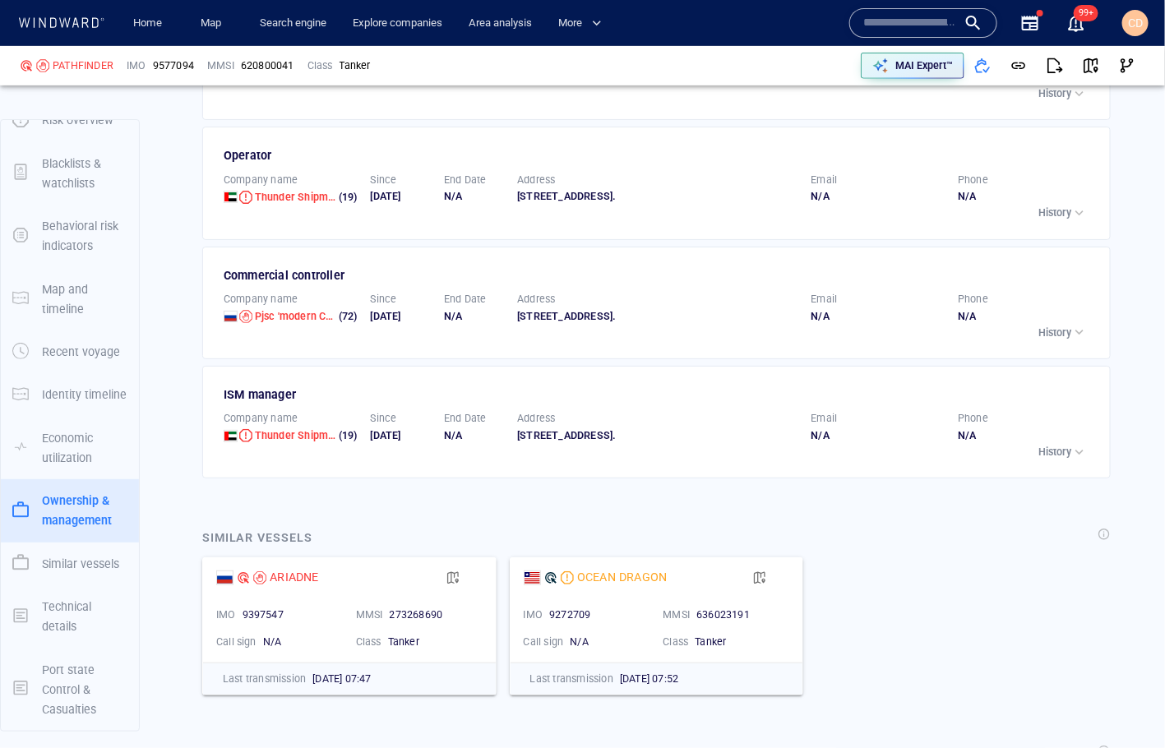
scroll to position [4852, 0]
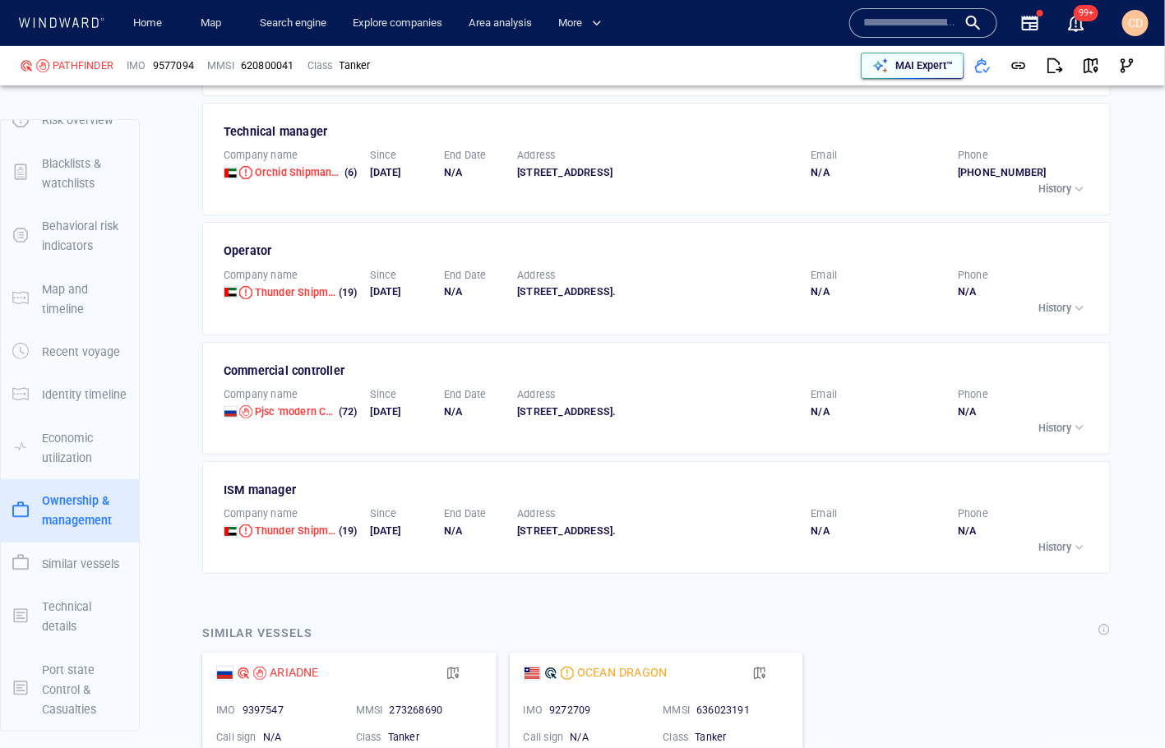
click at [903, 67] on p "MAI Expert™" at bounding box center [924, 65] width 58 height 15
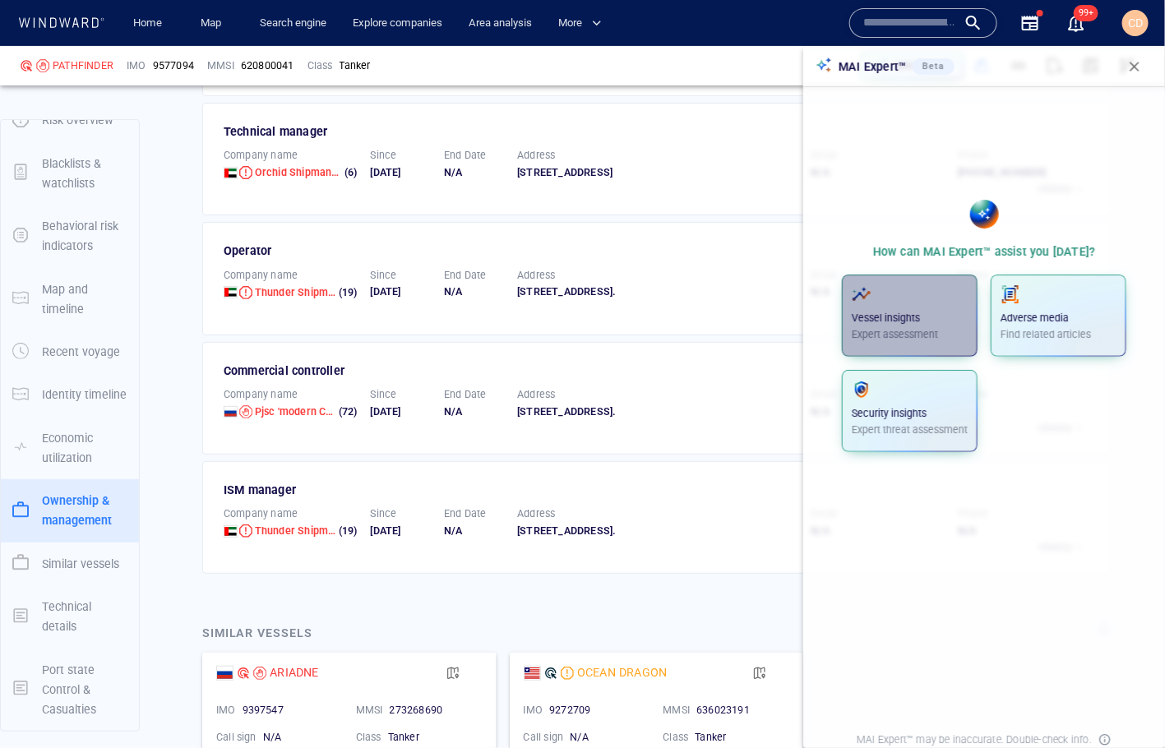
click at [905, 330] on p "Expert assessment" at bounding box center [910, 334] width 116 height 15
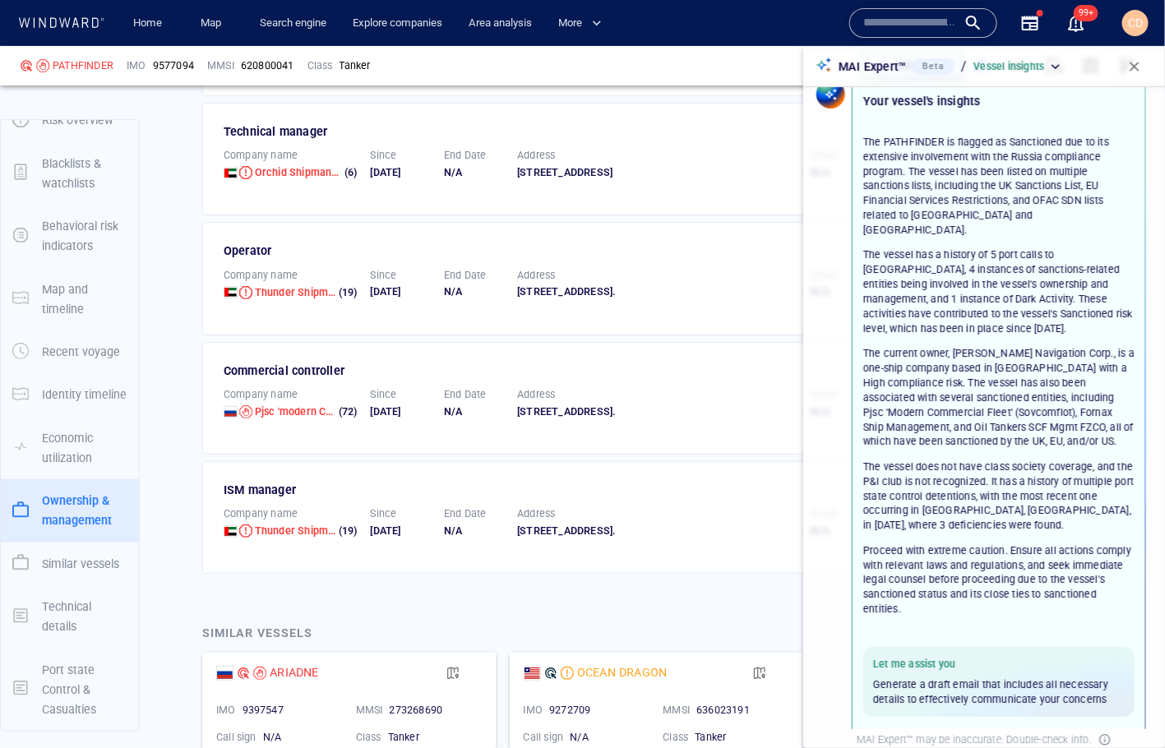
scroll to position [87, 0]
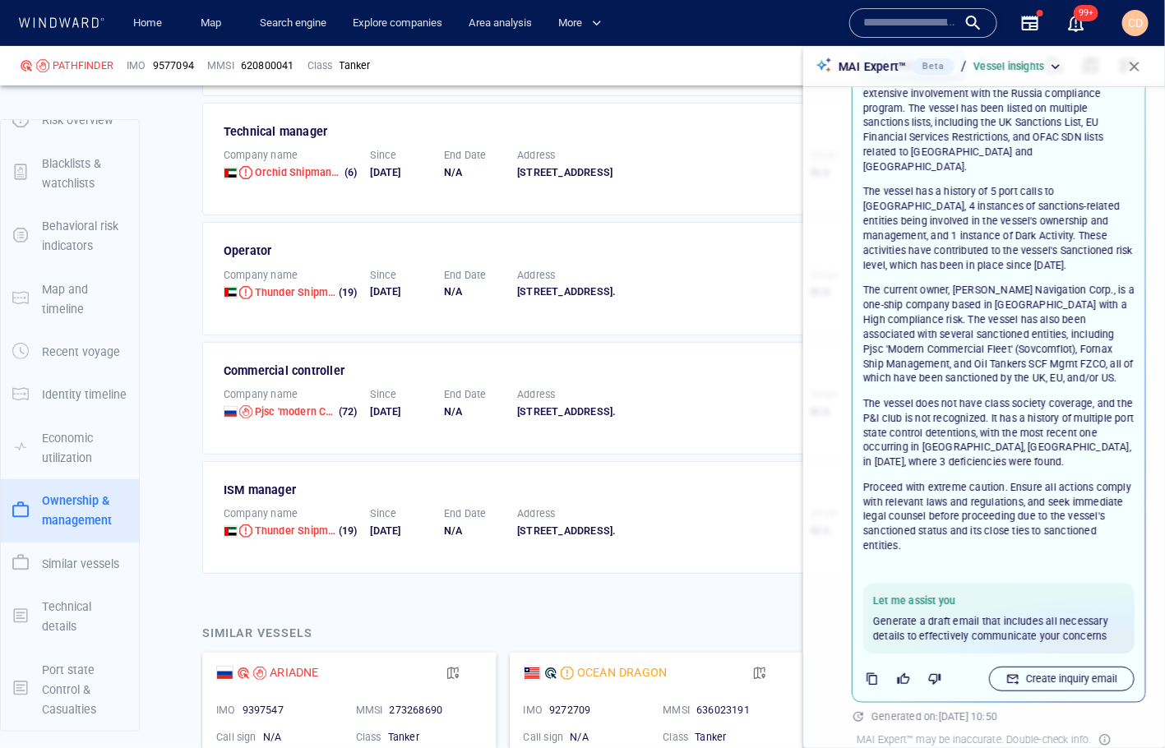
click at [1053, 672] on p "Create inquiry email" at bounding box center [1071, 679] width 91 height 15
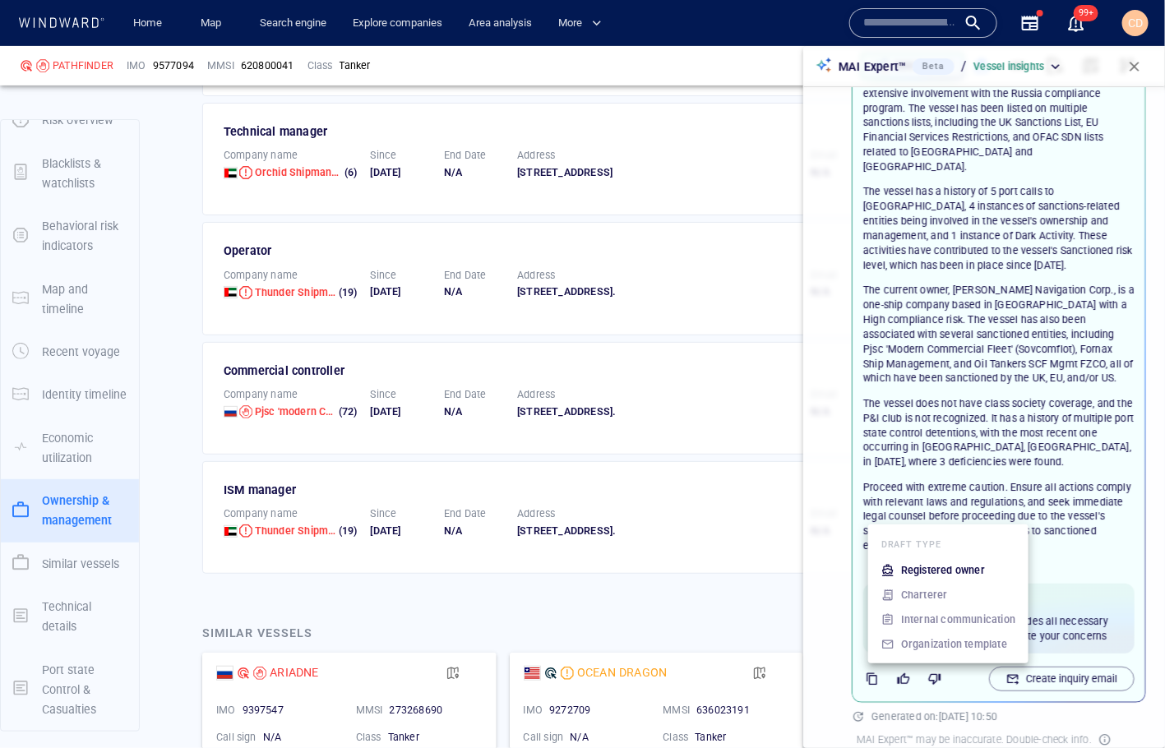
click at [959, 570] on p "Registered owner" at bounding box center [943, 570] width 84 height 15
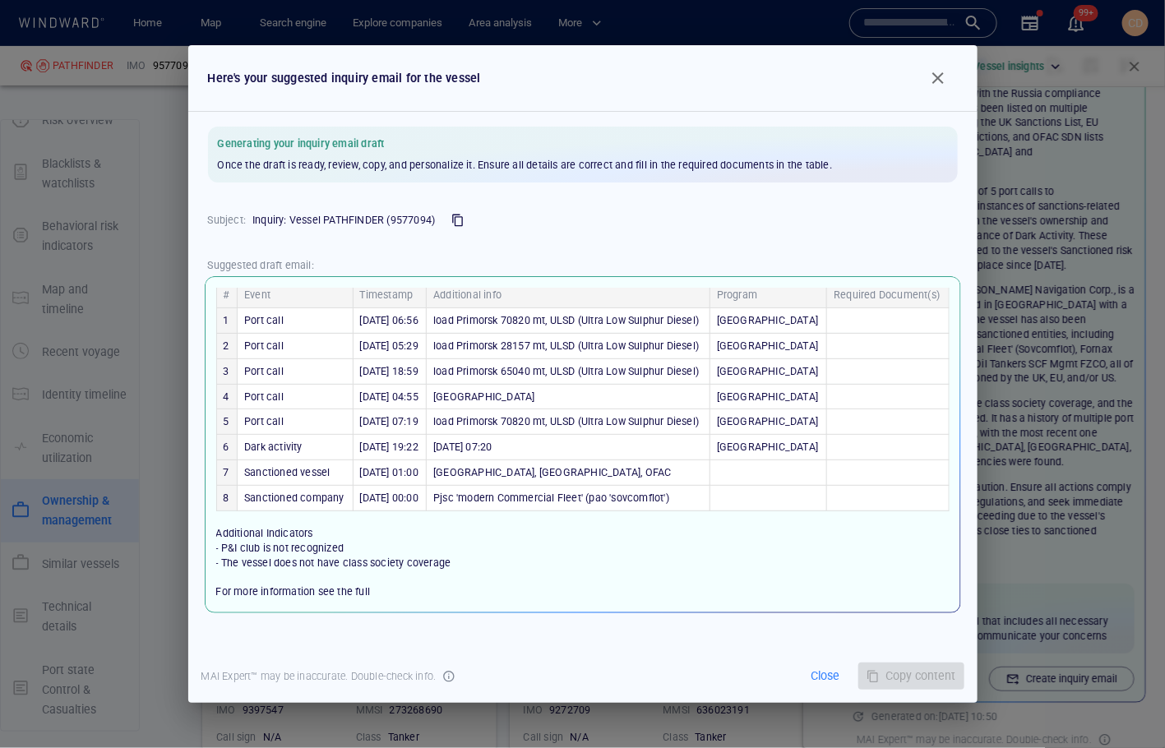
scroll to position [85, 0]
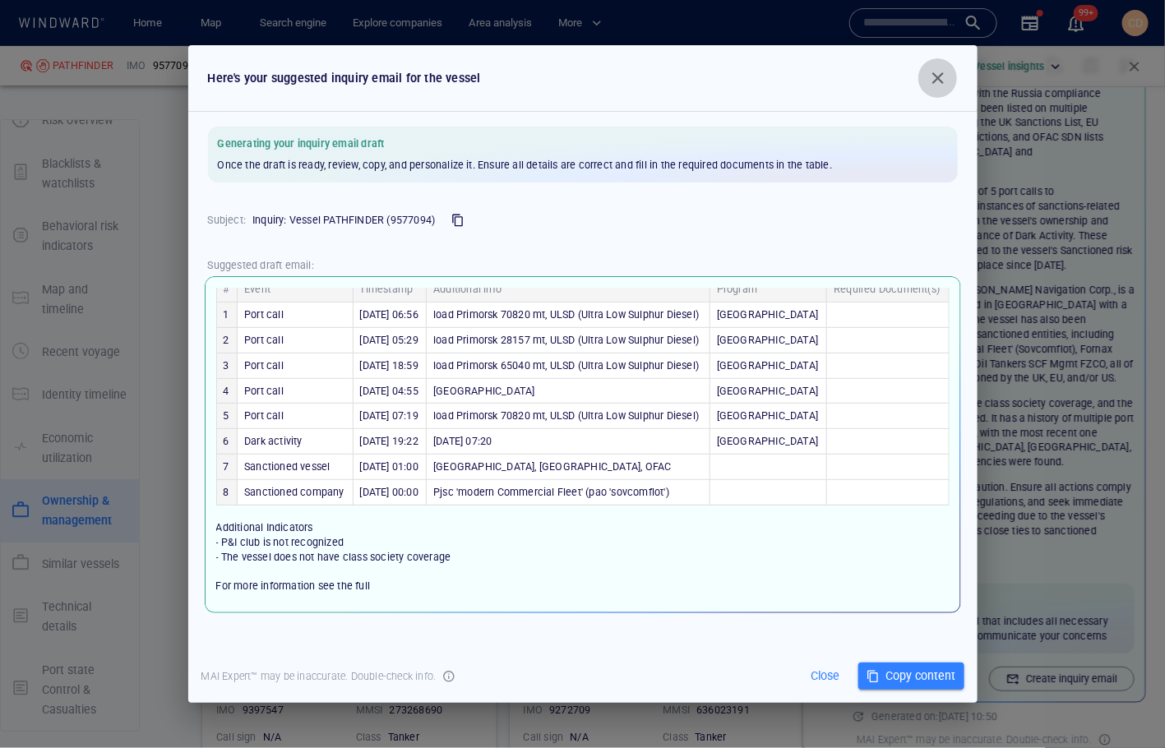
click at [938, 71] on span "button" at bounding box center [938, 78] width 20 height 20
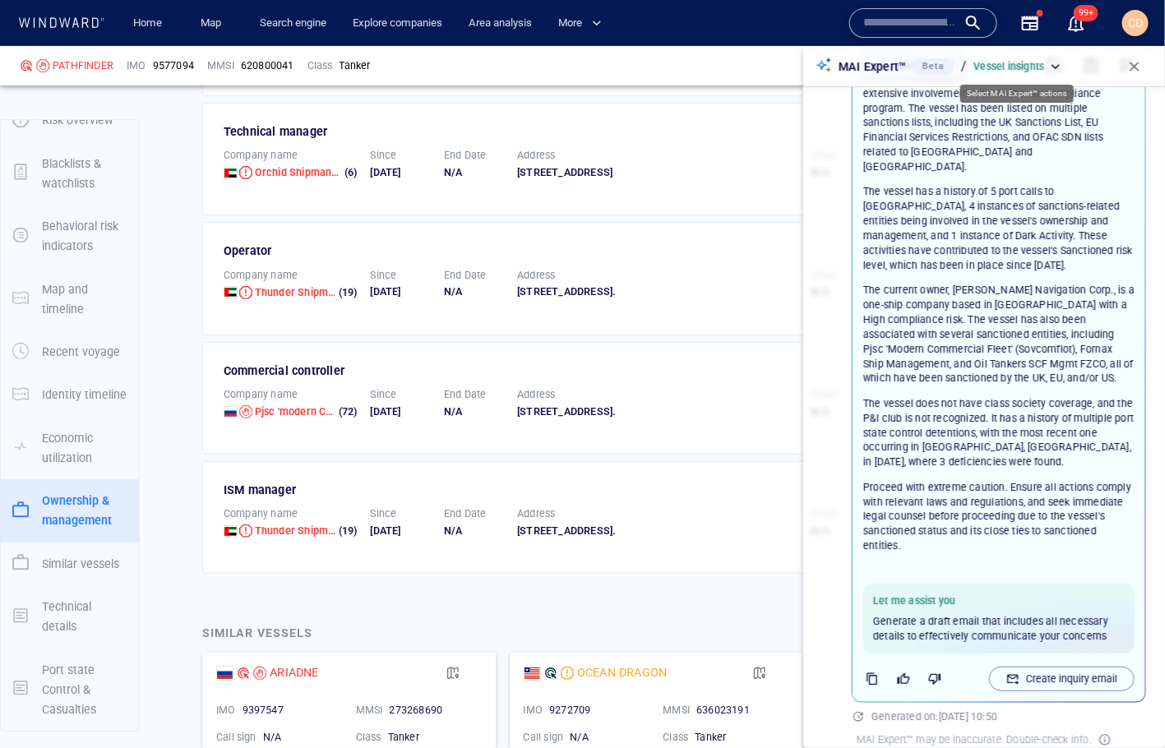
click at [1054, 62] on div "Vessel insights" at bounding box center [1018, 66] width 90 height 15
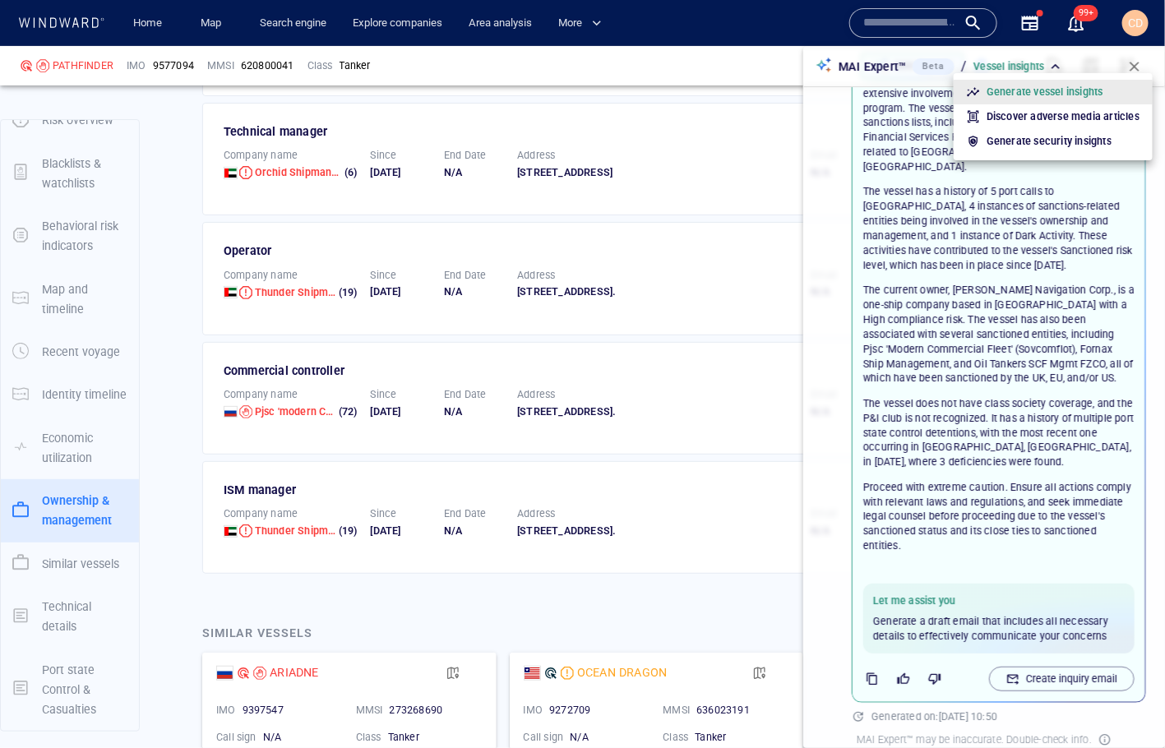
click at [1071, 121] on p "Discover adverse media articles" at bounding box center [1062, 116] width 153 height 15
type input "**********"
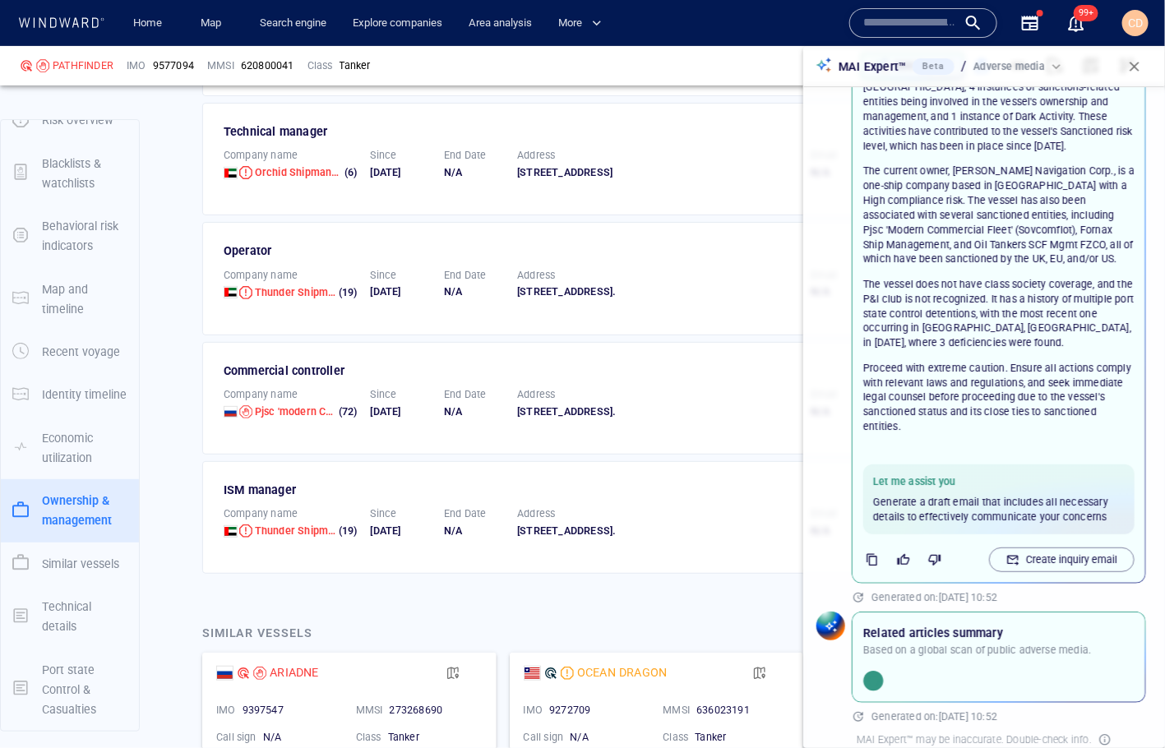
scroll to position [206, 0]
click at [1051, 58] on div "**********" at bounding box center [1018, 66] width 91 height 16
click at [1059, 67] on div "Adverse media" at bounding box center [1018, 66] width 91 height 15
click at [1056, 67] on div "Adverse media" at bounding box center [1018, 66] width 91 height 15
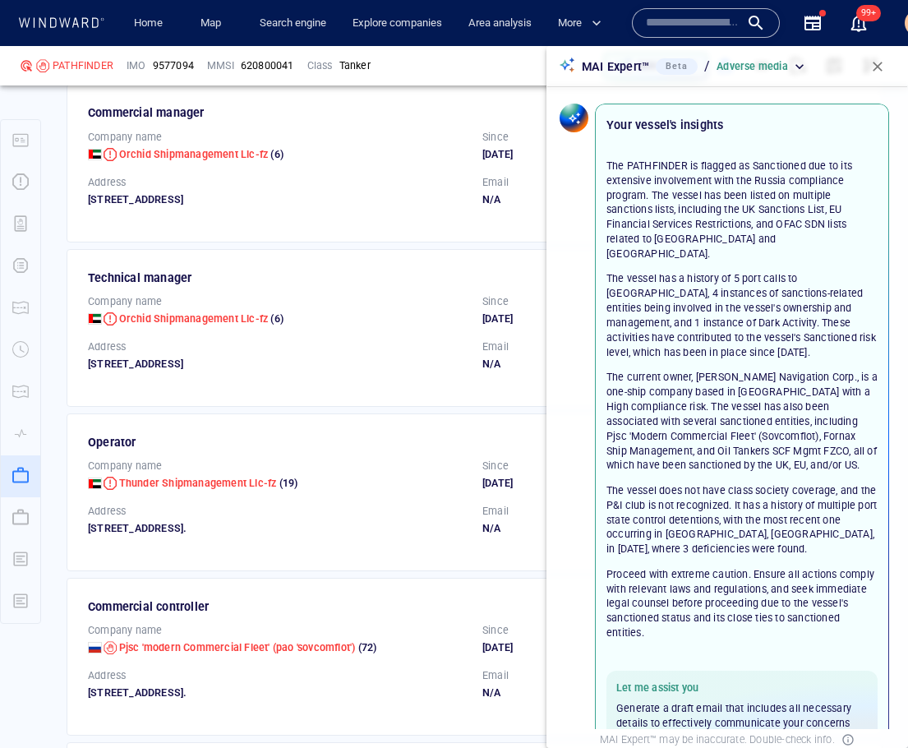
scroll to position [0, 0]
click at [644, 12] on input "text" at bounding box center [654, 23] width 94 height 25
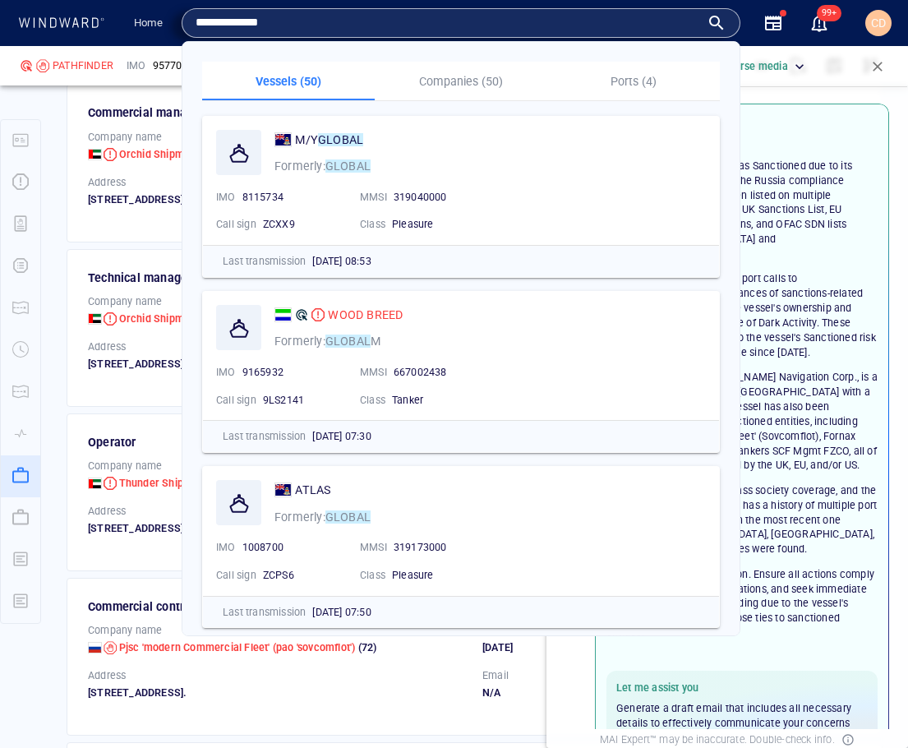
type input "**********"
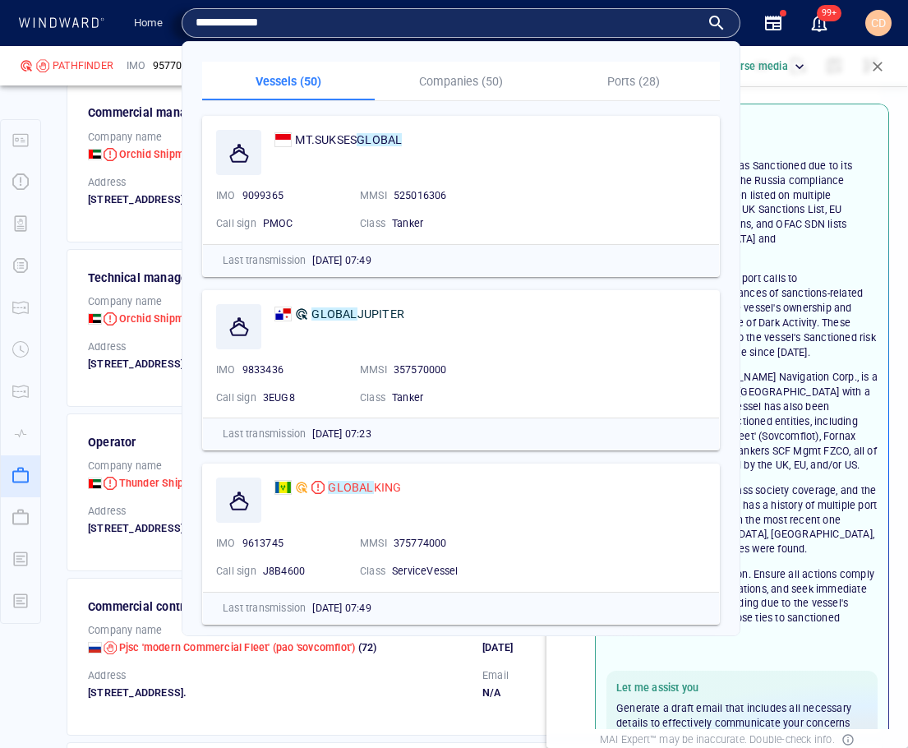
click at [458, 67] on button "Companies (50)" at bounding box center [461, 81] width 173 height 39
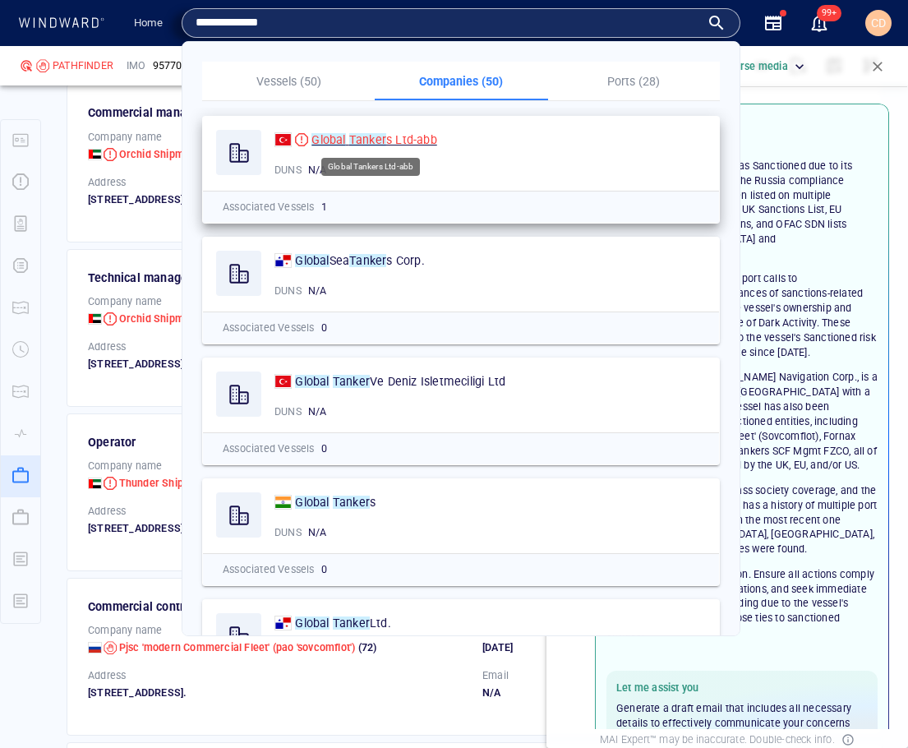
click at [393, 134] on span "s Ltd-abb" at bounding box center [411, 139] width 51 height 13
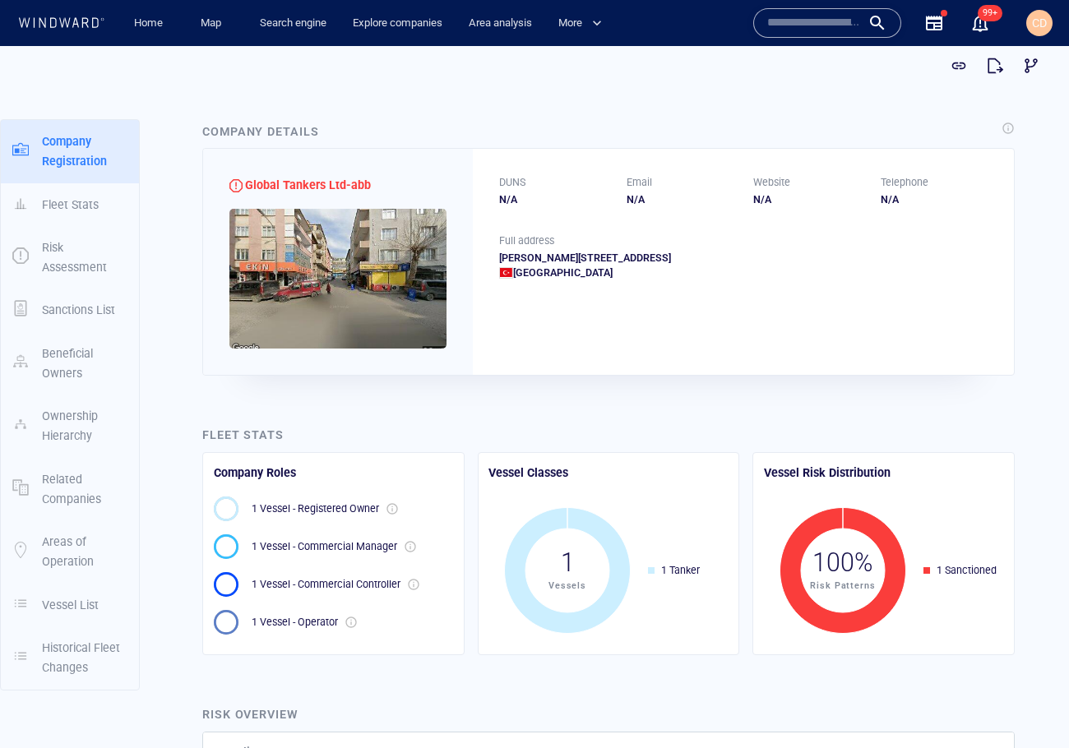
click at [783, 19] on input "text" at bounding box center [814, 23] width 94 height 25
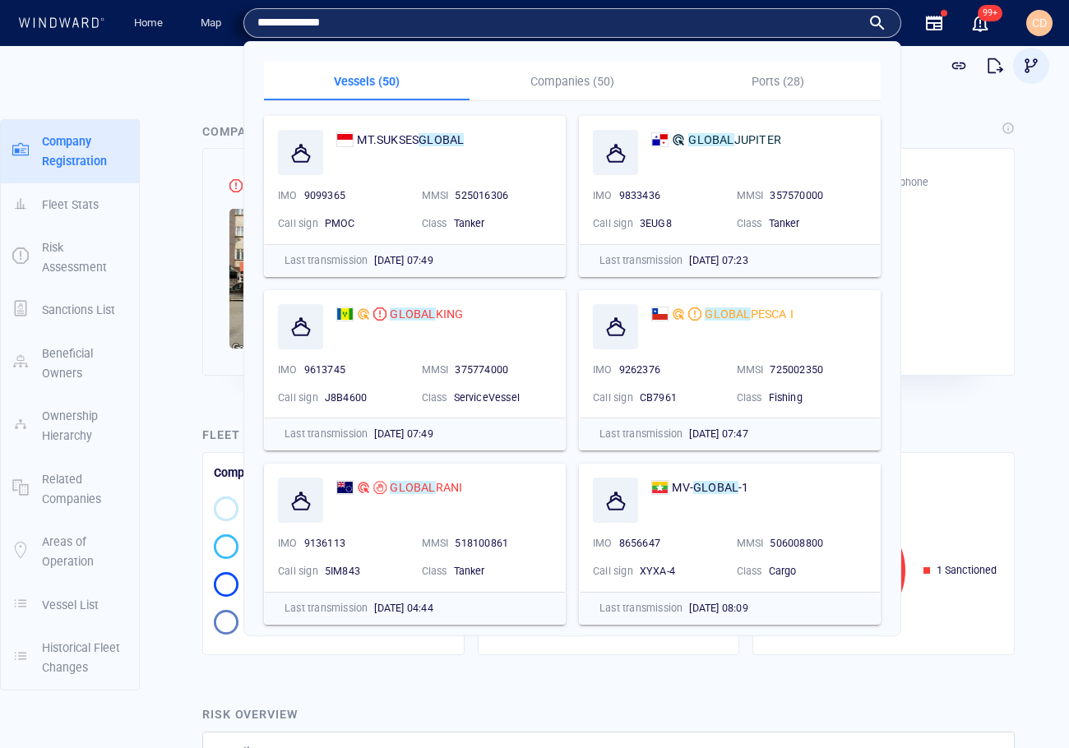
type input "**********"
drag, startPoint x: 1019, startPoint y: 48, endPoint x: 579, endPoint y: 80, distance: 440.9
click at [583, 86] on p "Companies (50)" at bounding box center [572, 82] width 186 height 20
click at [579, 80] on p "Companies (50)" at bounding box center [572, 82] width 186 height 20
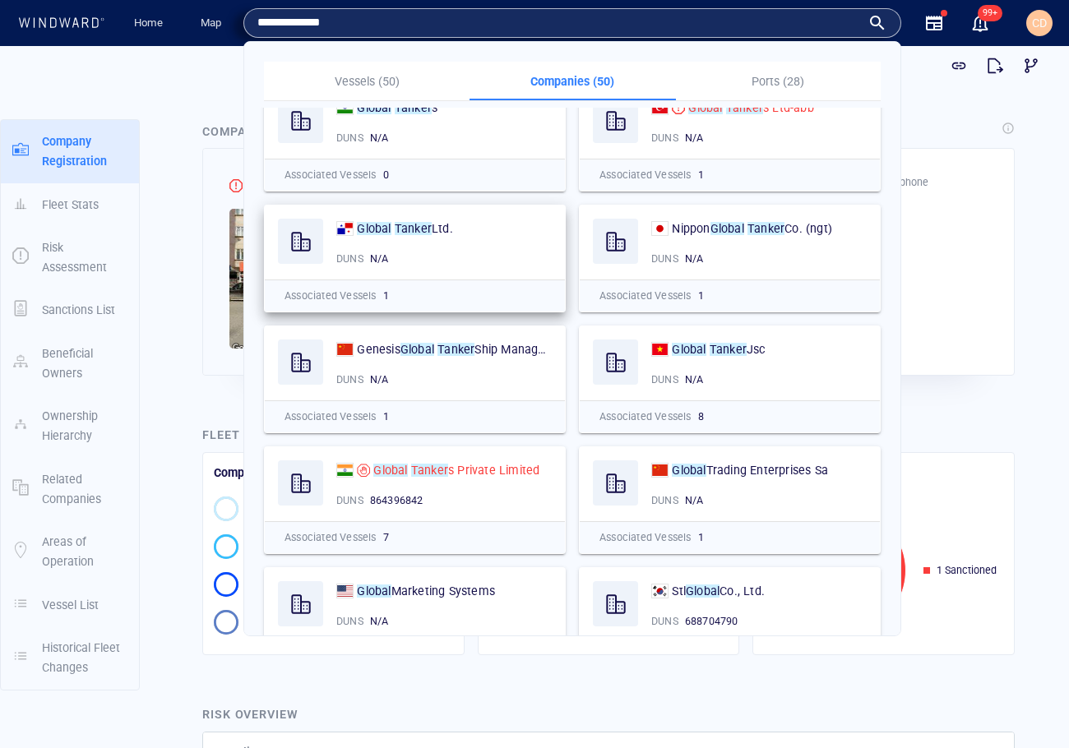
scroll to position [154, 0]
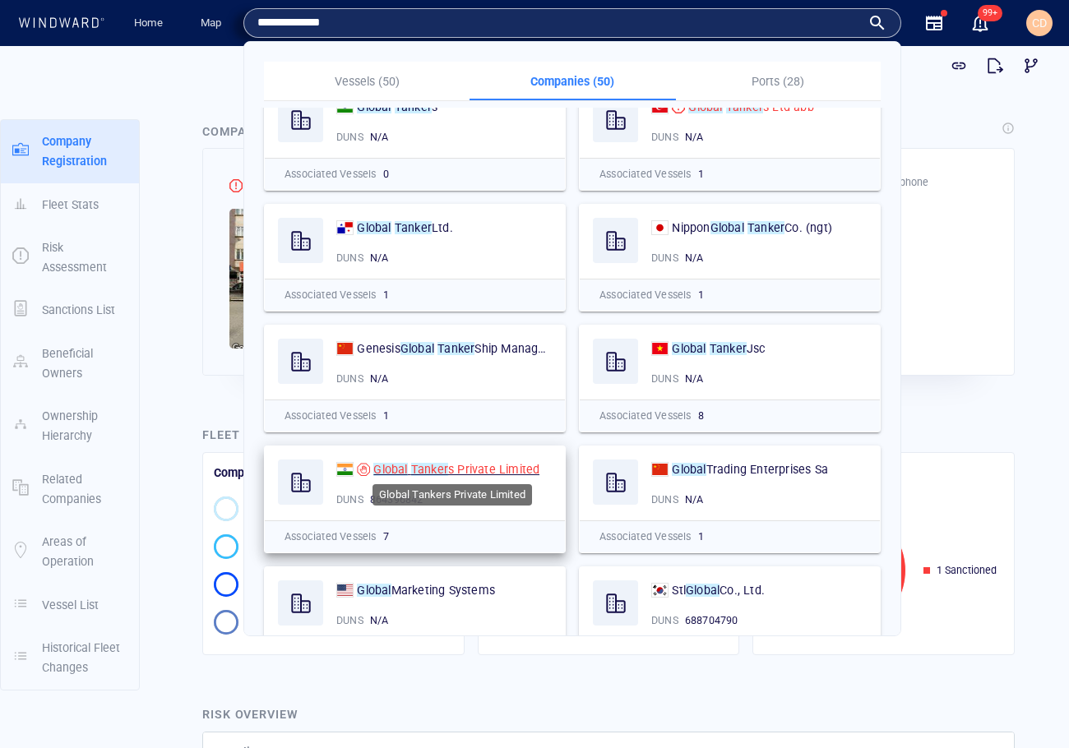
click at [404, 468] on mark "Global" at bounding box center [390, 469] width 34 height 13
